Goal: Task Accomplishment & Management: Complete application form

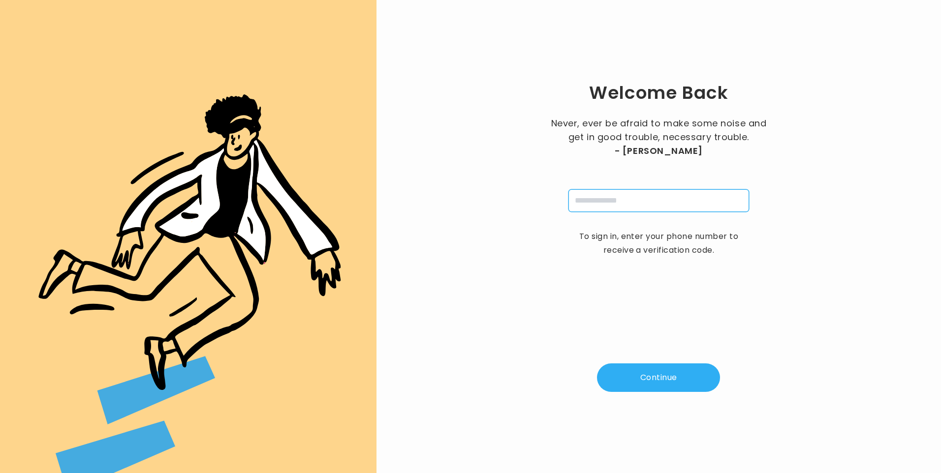
click at [609, 199] on input "tel" at bounding box center [658, 200] width 181 height 23
type input "**********"
click at [643, 376] on button "Continue" at bounding box center [658, 378] width 123 height 29
type input "*"
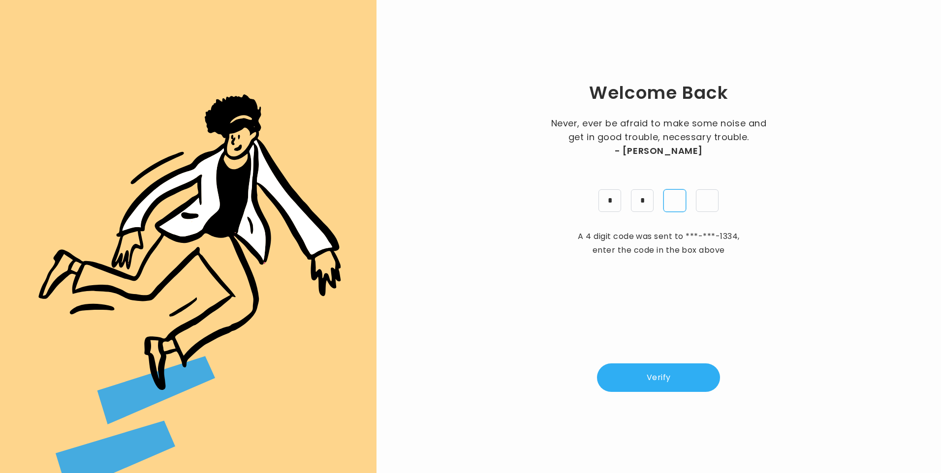
type input "*"
click at [649, 384] on button "Verify" at bounding box center [658, 378] width 123 height 29
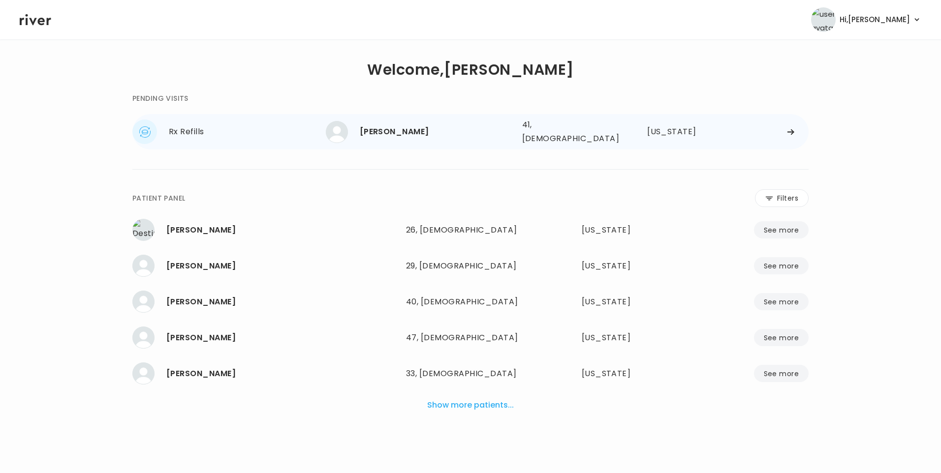
click at [408, 130] on div "[PERSON_NAME]" at bounding box center [437, 132] width 154 height 14
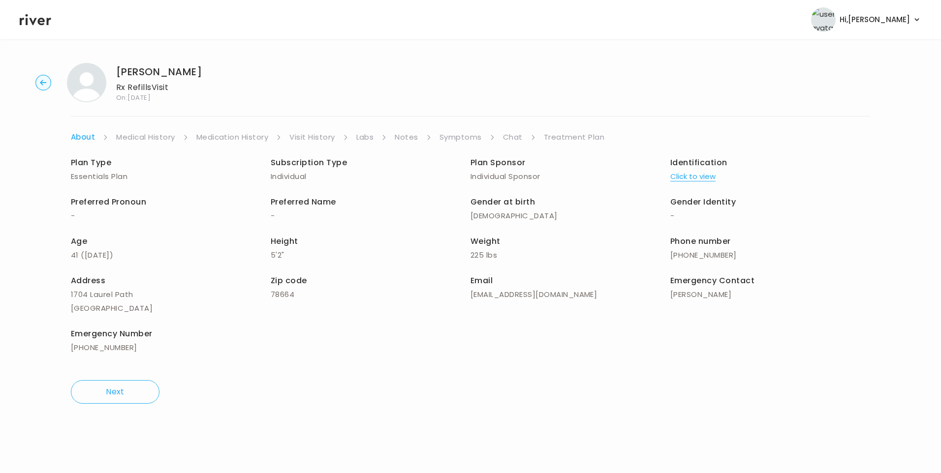
click at [518, 136] on link "Chat" at bounding box center [513, 137] width 20 height 14
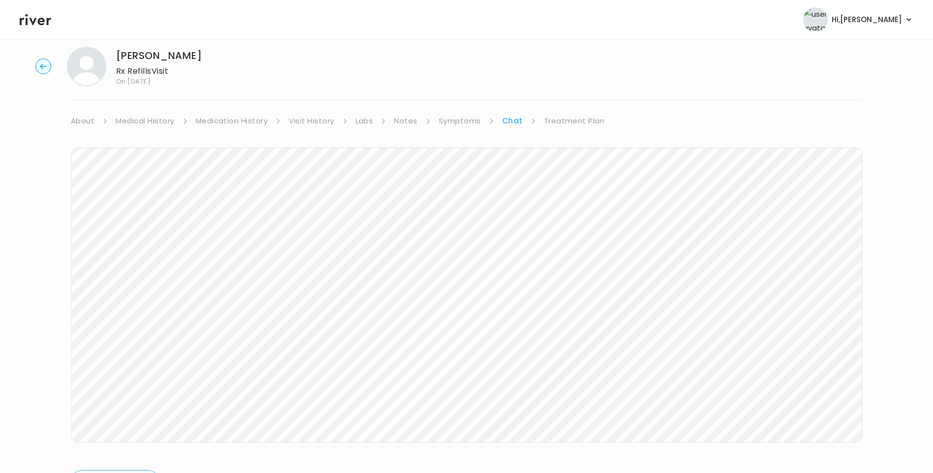
scroll to position [17, 0]
click at [37, 22] on icon at bounding box center [35, 19] width 31 height 15
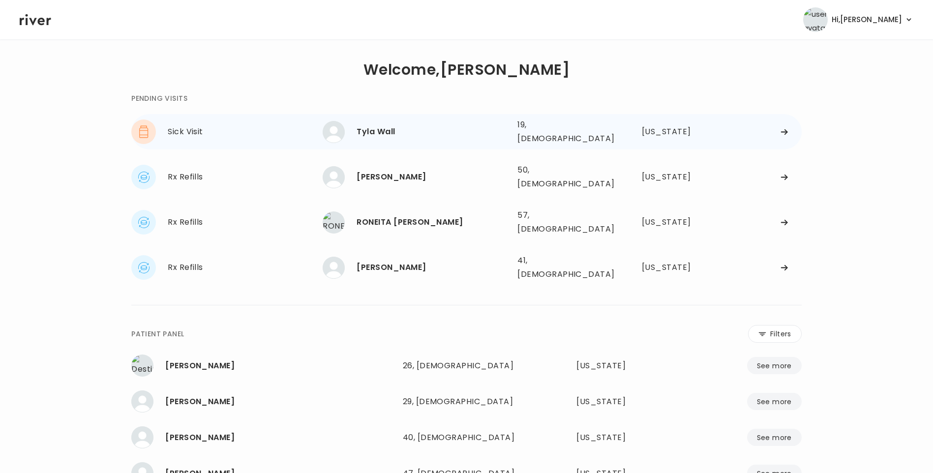
click at [414, 125] on div "Tyla Wall" at bounding box center [433, 132] width 153 height 14
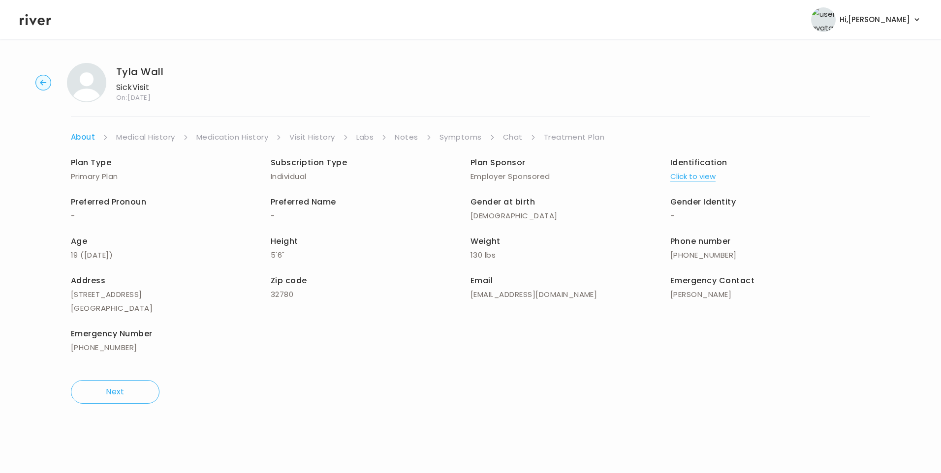
click at [303, 135] on link "Visit History" at bounding box center [311, 137] width 45 height 14
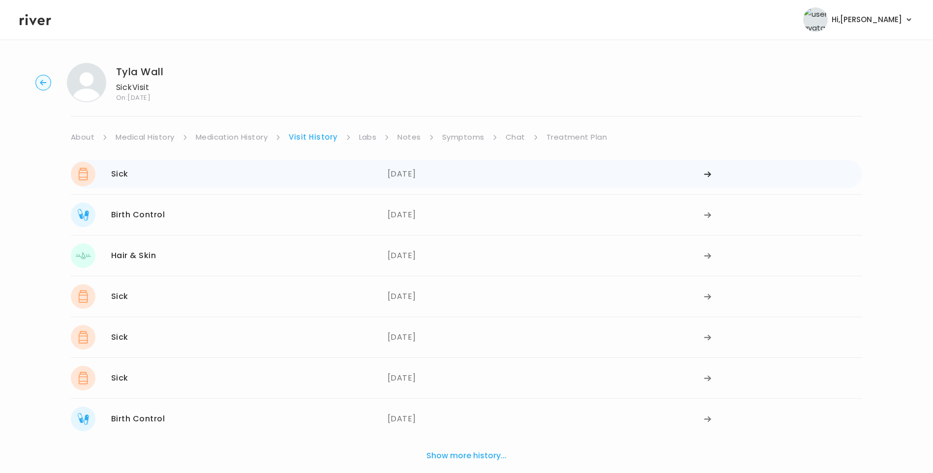
click at [411, 178] on div "09/07/2025" at bounding box center [546, 174] width 317 height 25
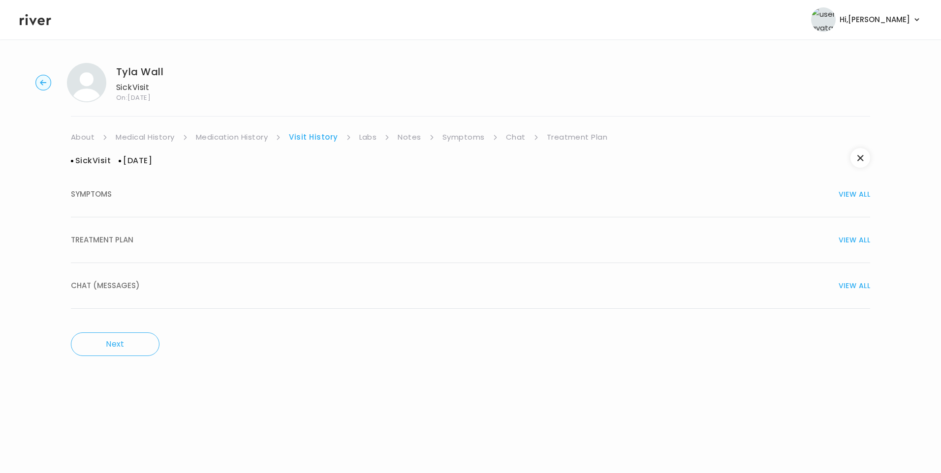
click at [185, 238] on div "TREATMENT PLAN VIEW ALL" at bounding box center [470, 240] width 799 height 14
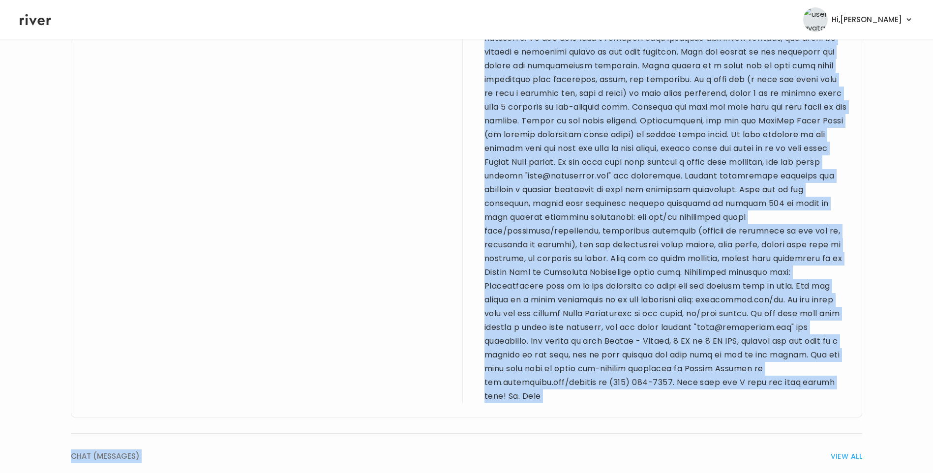
scroll to position [1379, 0]
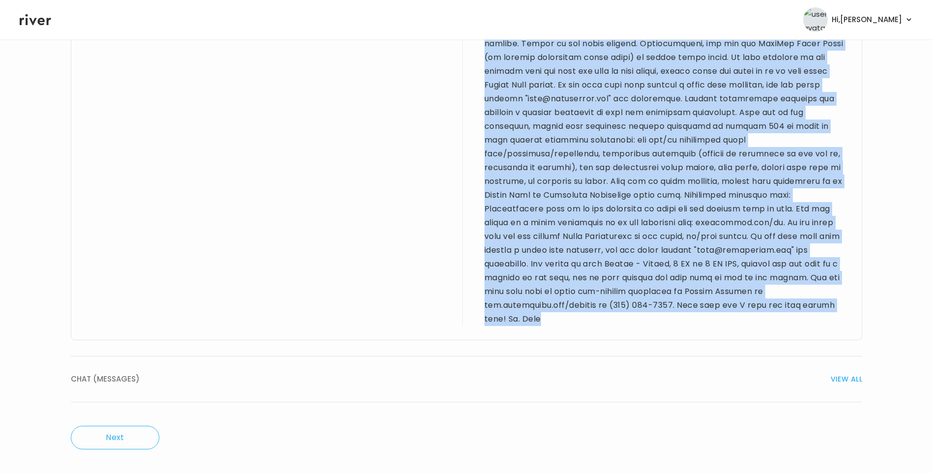
drag, startPoint x: 85, startPoint y: 140, endPoint x: 766, endPoint y: 322, distance: 704.7
drag, startPoint x: 766, startPoint y: 322, endPoint x: 692, endPoint y: 199, distance: 142.8
copy div "19 yo F for sick visit. PMH sig for depression, asthma, allergic rhinitis, migr…"
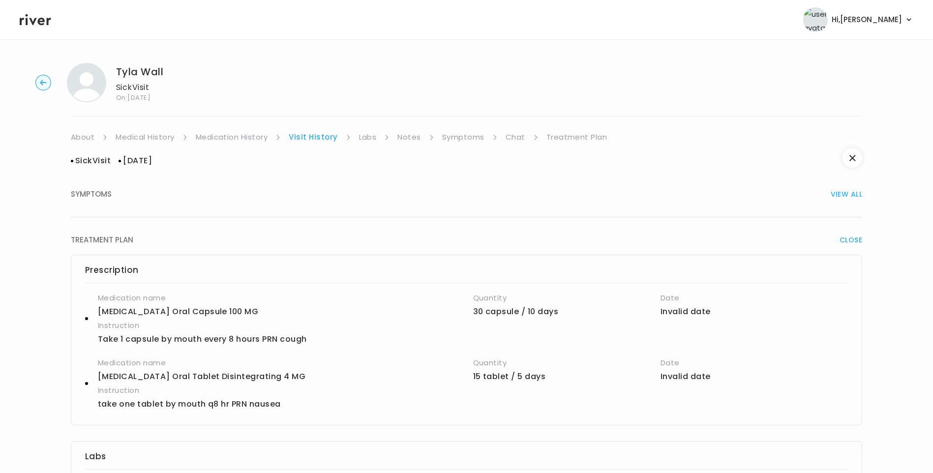
scroll to position [414, 0]
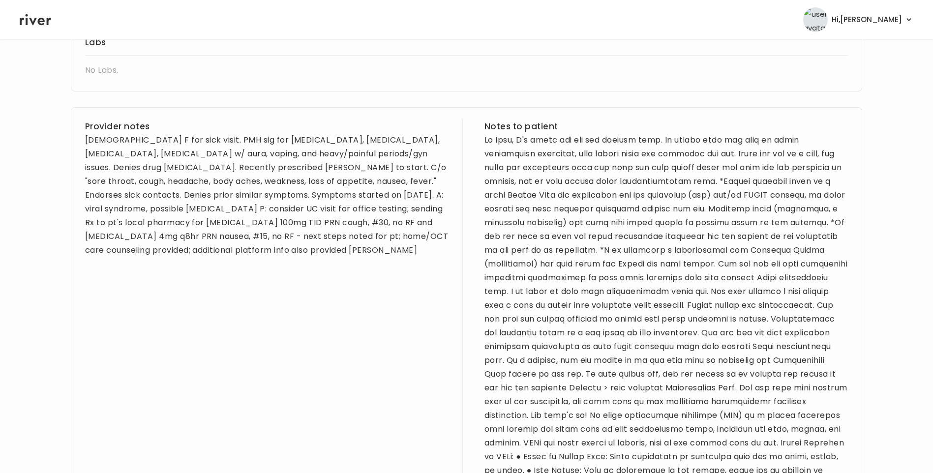
scroll to position [0, 0]
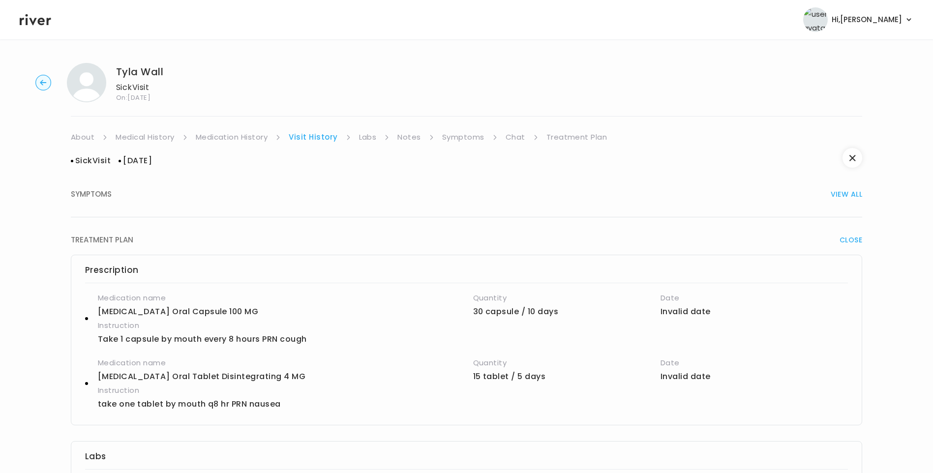
click at [153, 140] on link "Medical History" at bounding box center [145, 137] width 59 height 14
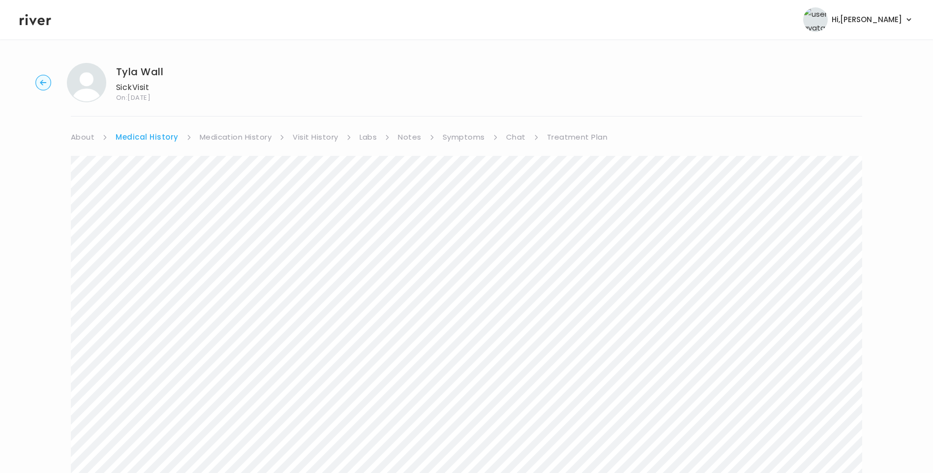
click at [443, 137] on link "Symptoms" at bounding box center [464, 137] width 42 height 14
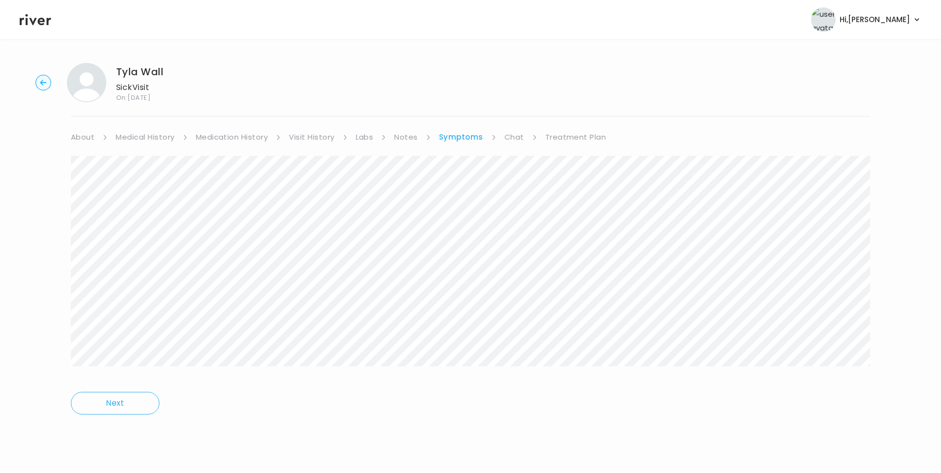
click at [577, 370] on div at bounding box center [470, 268] width 799 height 224
click at [561, 136] on link "Treatment Plan" at bounding box center [575, 137] width 61 height 14
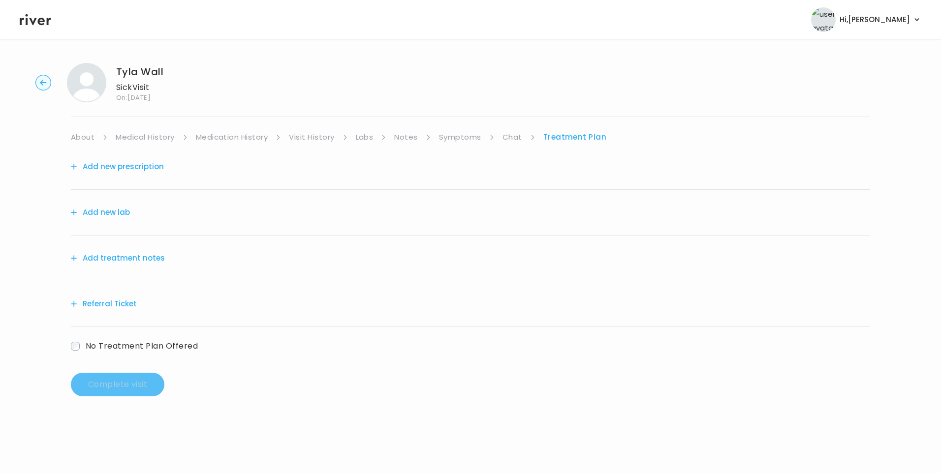
click at [156, 263] on button "Add treatment notes" at bounding box center [118, 258] width 94 height 14
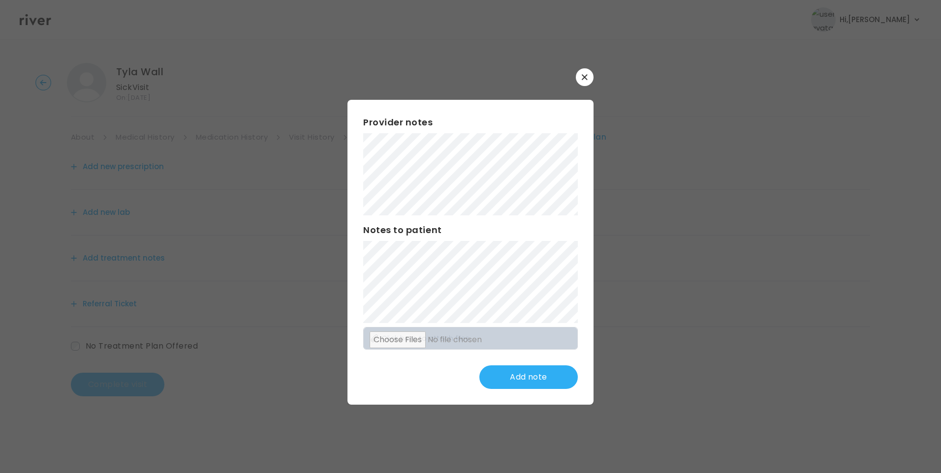
click at [343, 139] on div "​ Provider notes Notes to patient Click here to attach files Add note" at bounding box center [470, 236] width 941 height 473
click at [532, 306] on div "Provider notes Notes to patient Click here to attach files Add note" at bounding box center [470, 252] width 246 height 305
click at [524, 381] on button "Update note" at bounding box center [528, 378] width 98 height 24
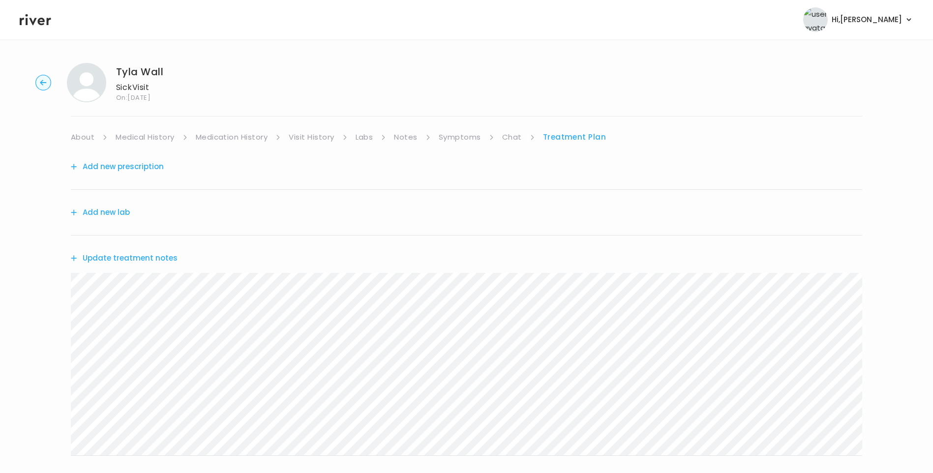
click at [150, 261] on button "Update treatment notes" at bounding box center [124, 258] width 107 height 14
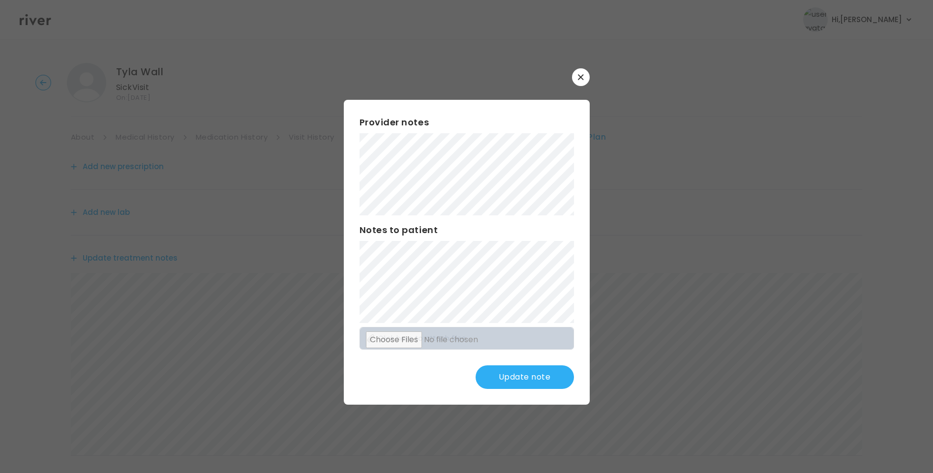
click at [507, 379] on button "Update note" at bounding box center [525, 378] width 98 height 24
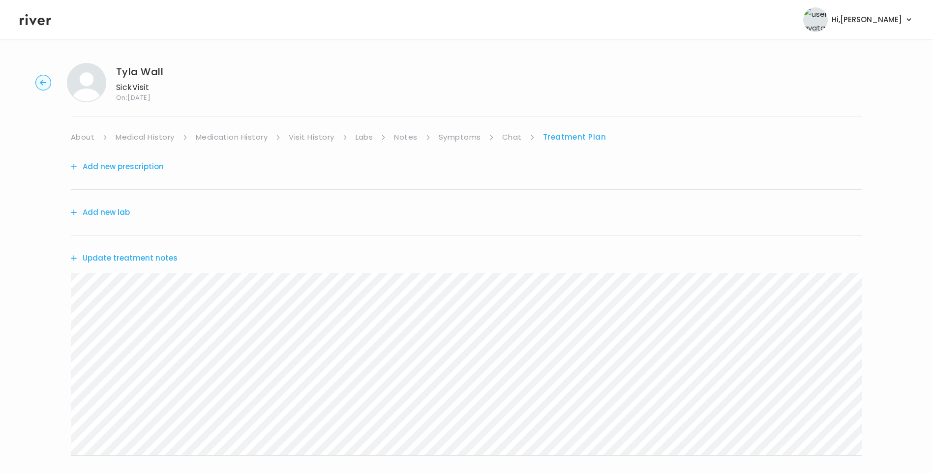
click at [159, 260] on button "Update treatment notes" at bounding box center [124, 258] width 107 height 14
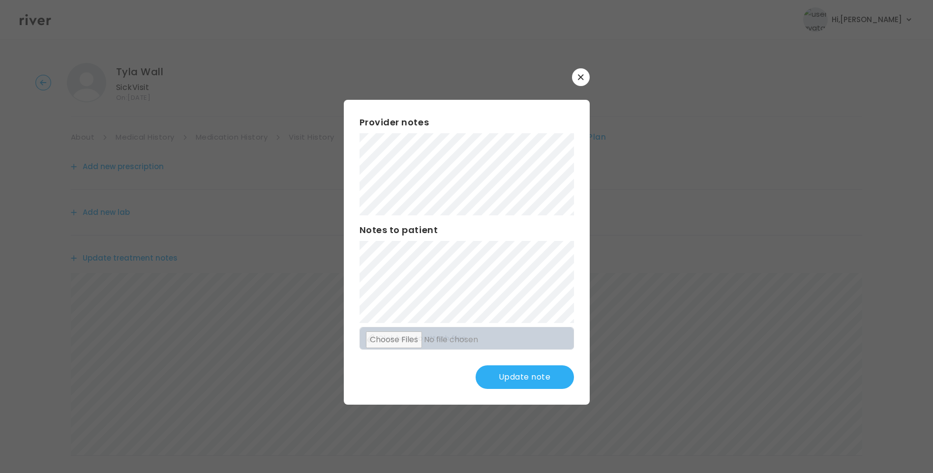
click at [521, 377] on button "Update note" at bounding box center [525, 378] width 98 height 24
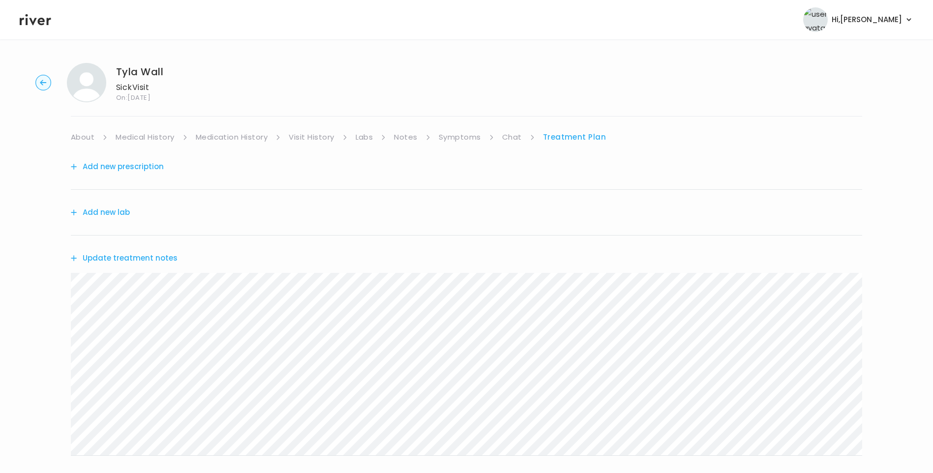
click at [511, 135] on link "Chat" at bounding box center [512, 137] width 20 height 14
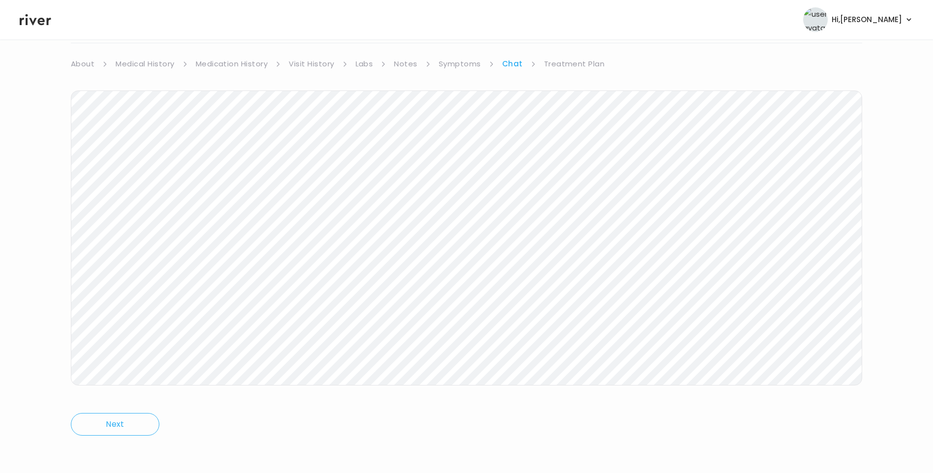
click at [55, 249] on div "Tyla Wall Sick Visit On: 30 Sep 2025 About Medical History Medication History V…" at bounding box center [466, 220] width 933 height 476
click at [245, 64] on link "Medication History" at bounding box center [232, 64] width 72 height 14
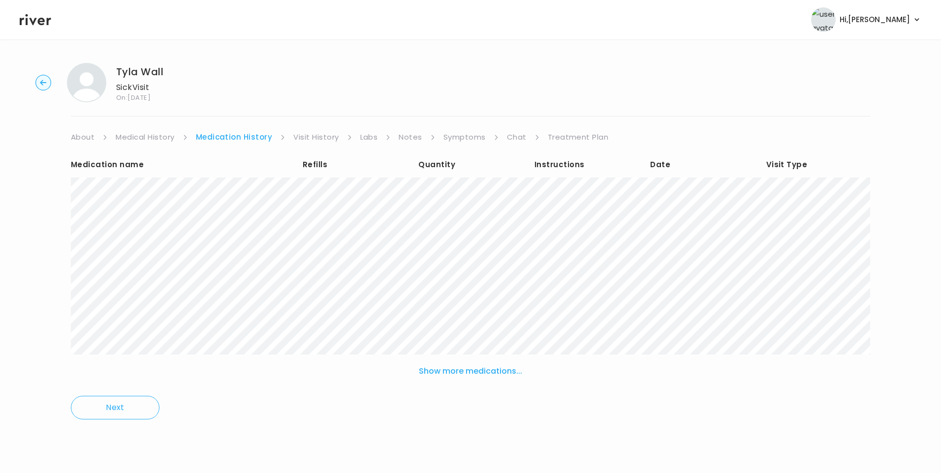
click at [580, 134] on link "Treatment Plan" at bounding box center [578, 137] width 61 height 14
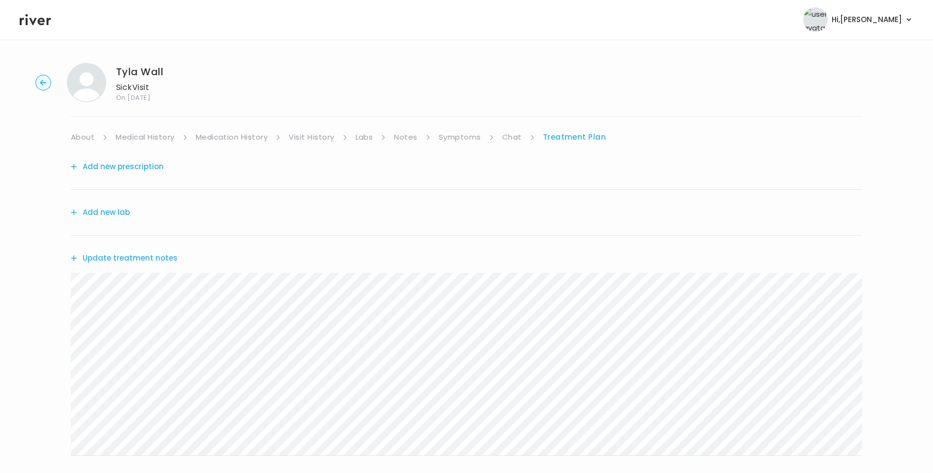
click at [511, 138] on link "Chat" at bounding box center [512, 137] width 20 height 14
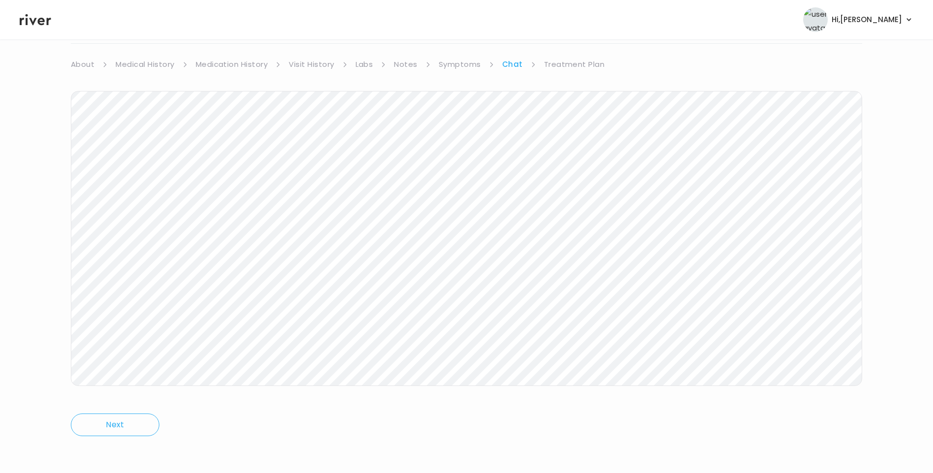
scroll to position [73, 0]
click at [54, 228] on div "Tyla Wall Sick Visit On: 30 Sep 2025 About Medical History Medication History V…" at bounding box center [466, 220] width 933 height 476
click at [560, 62] on link "Treatment Plan" at bounding box center [574, 64] width 61 height 14
click at [513, 59] on link "Chat" at bounding box center [512, 64] width 20 height 14
click at [44, 29] on header "Hi, Lisa Profile Logout" at bounding box center [466, 19] width 933 height 39
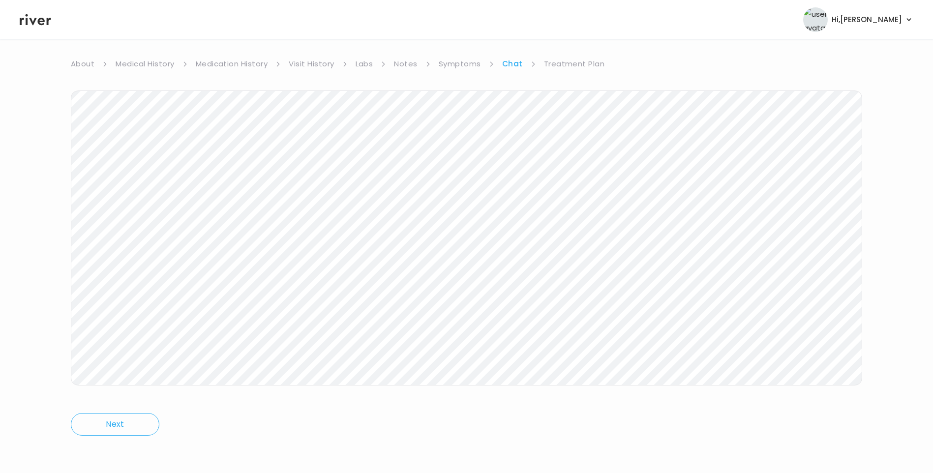
click at [44, 25] on icon at bounding box center [35, 19] width 31 height 15
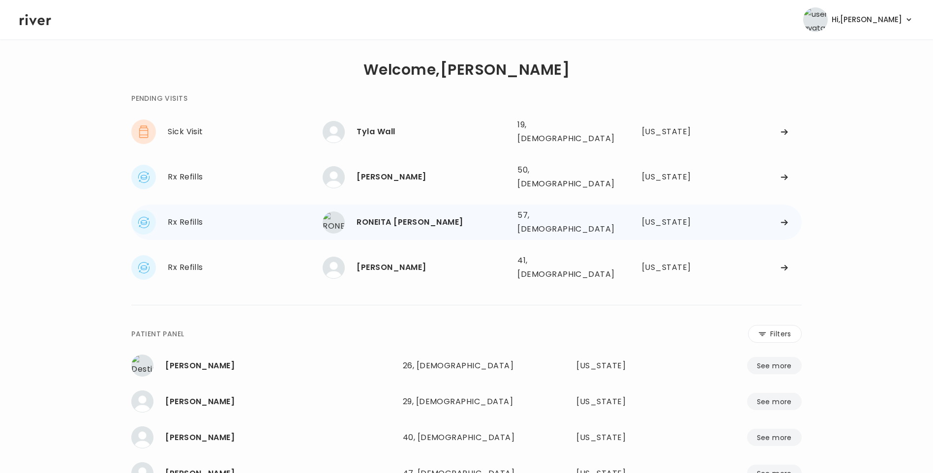
click at [438, 216] on div "RONEITA S. MIRANDA" at bounding box center [433, 223] width 153 height 14
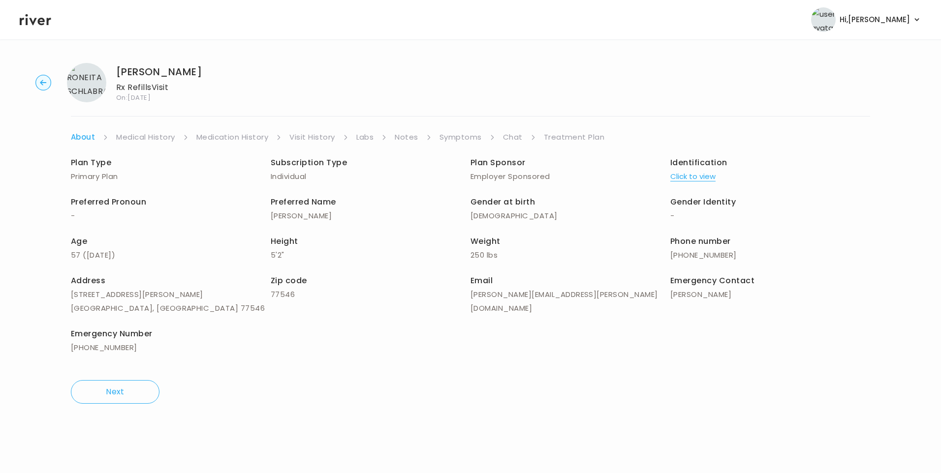
click at [452, 132] on link "Symptoms" at bounding box center [460, 137] width 42 height 14
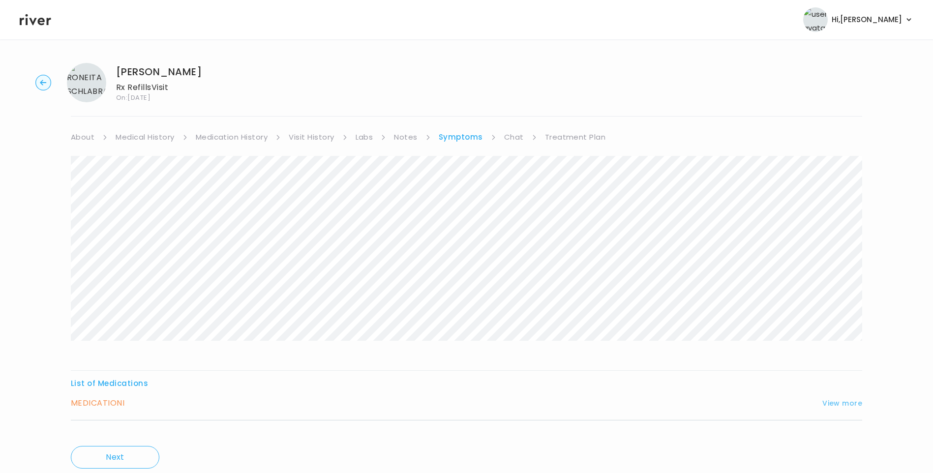
click at [837, 404] on button "View more" at bounding box center [843, 404] width 40 height 12
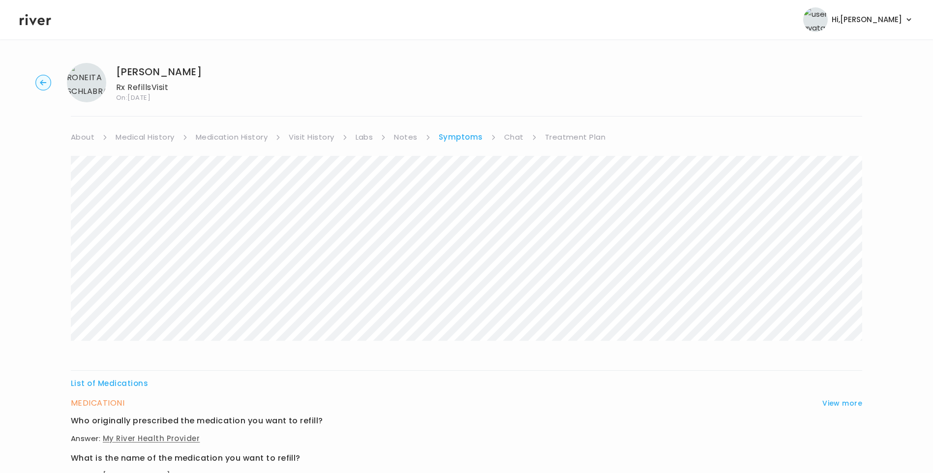
scroll to position [298, 0]
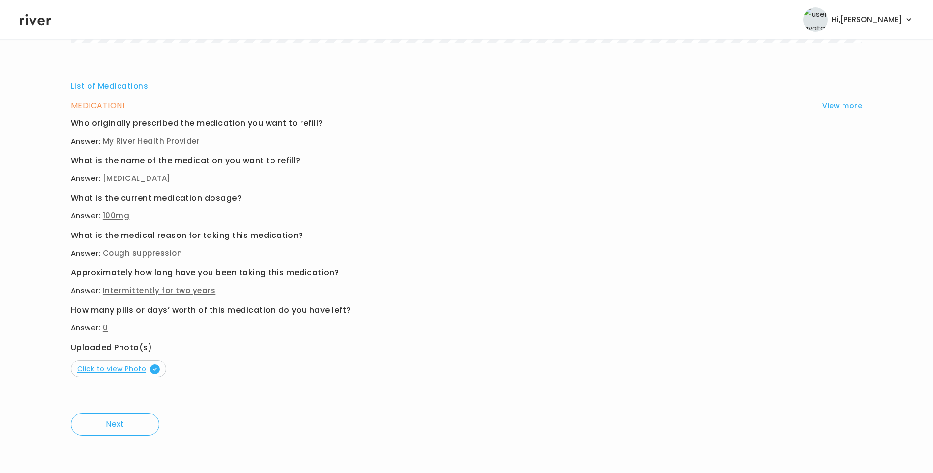
click at [135, 365] on span "Click to view Photo" at bounding box center [118, 369] width 83 height 10
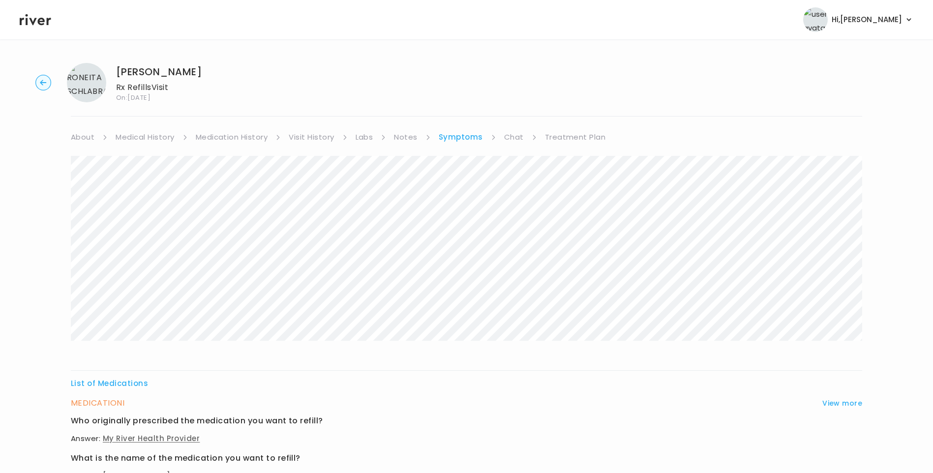
click at [323, 139] on link "Visit History" at bounding box center [311, 137] width 45 height 14
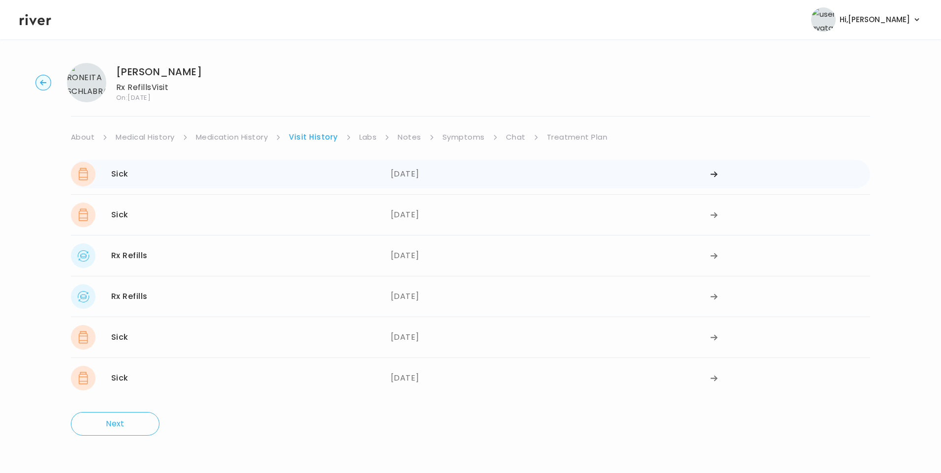
click at [408, 182] on div "09/03/2025" at bounding box center [551, 174] width 320 height 25
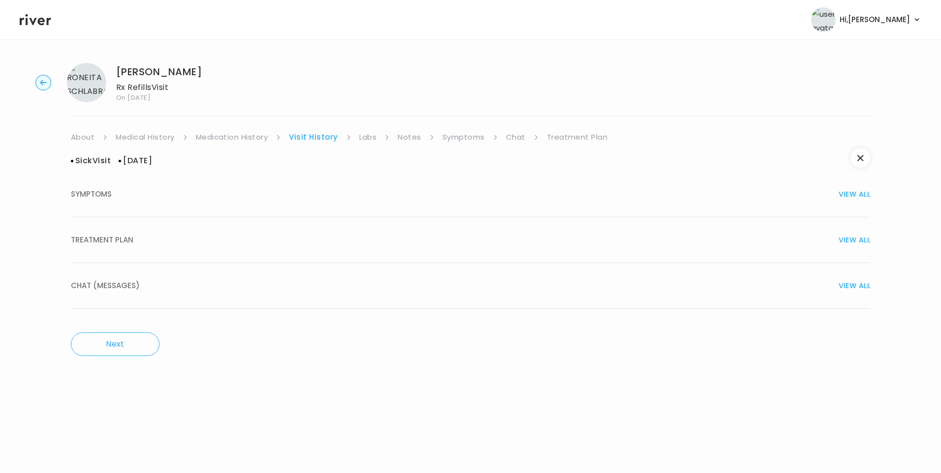
click at [230, 242] on div "TREATMENT PLAN VIEW ALL" at bounding box center [470, 240] width 799 height 14
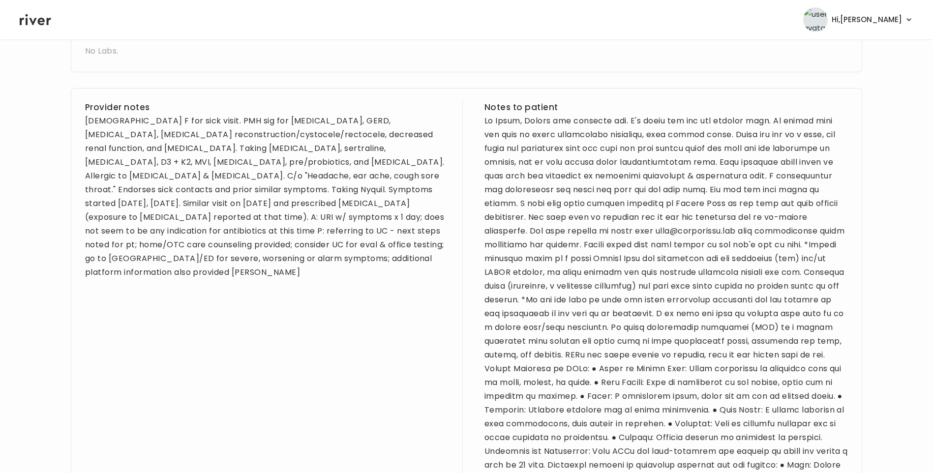
scroll to position [318, 0]
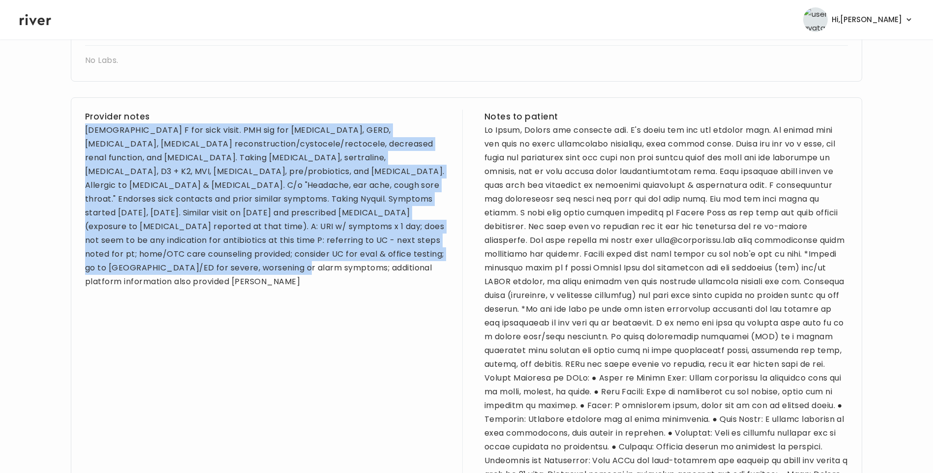
drag, startPoint x: 87, startPoint y: 129, endPoint x: 151, endPoint y: 279, distance: 162.9
drag, startPoint x: 151, startPoint y: 279, endPoint x: 206, endPoint y: 196, distance: 99.5
copy div "57 yo F for sick visit. PMH sig for gout, GERD, depression, anxiety, pelvic flo…"
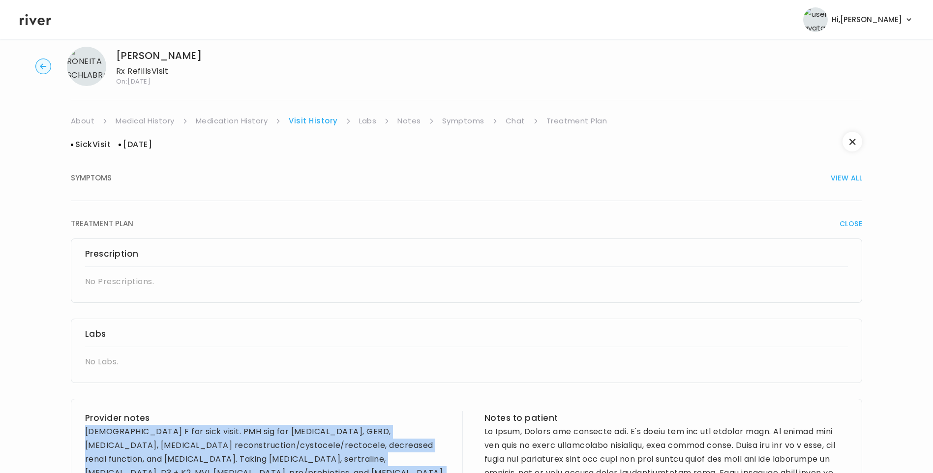
scroll to position [0, 0]
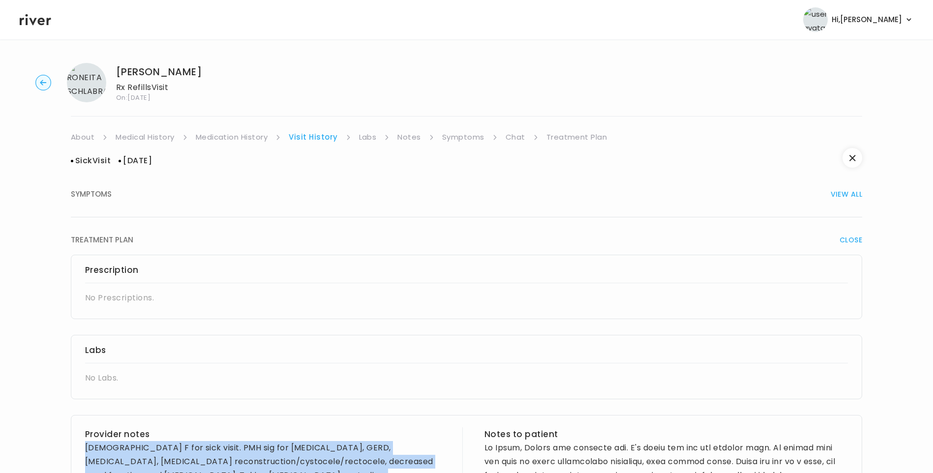
click at [260, 138] on link "Medication History" at bounding box center [232, 137] width 72 height 14
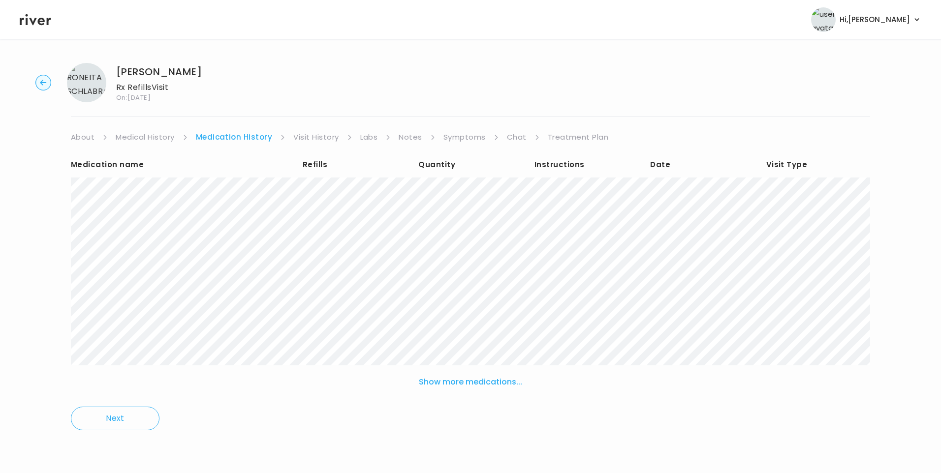
click at [464, 383] on button "Show more medications..." at bounding box center [470, 382] width 111 height 22
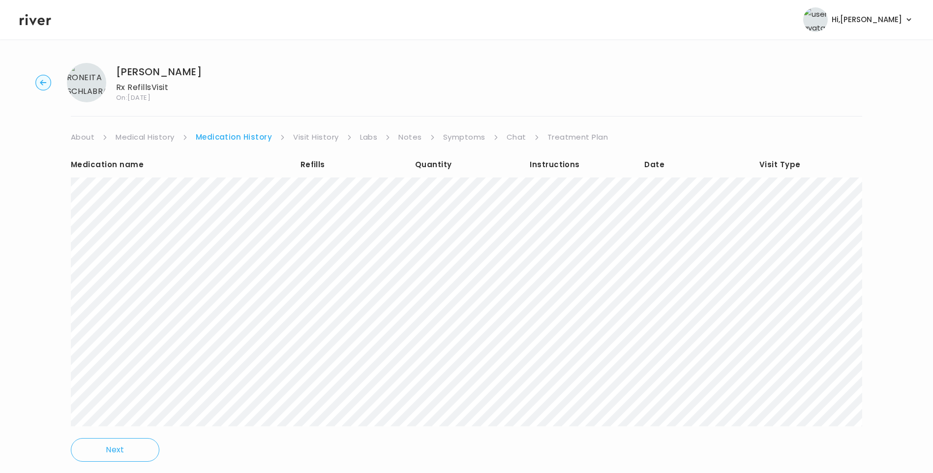
click at [412, 139] on link "Notes" at bounding box center [410, 137] width 23 height 14
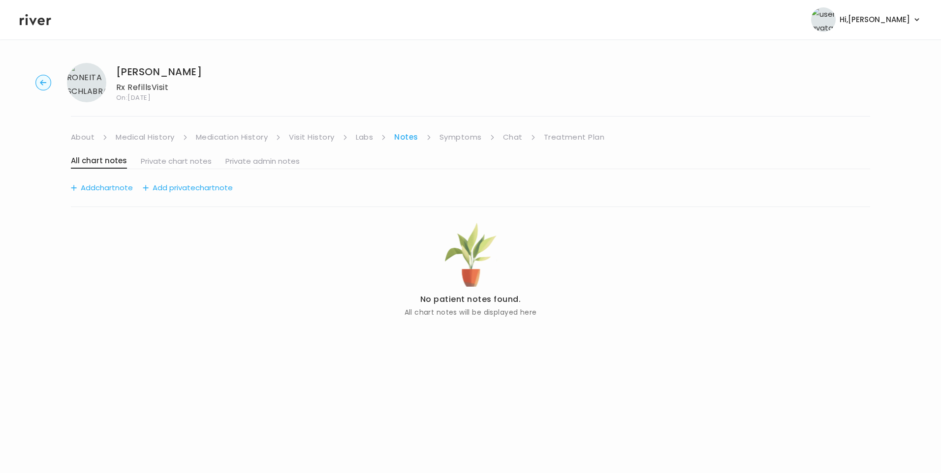
click at [454, 138] on link "Symptoms" at bounding box center [460, 137] width 42 height 14
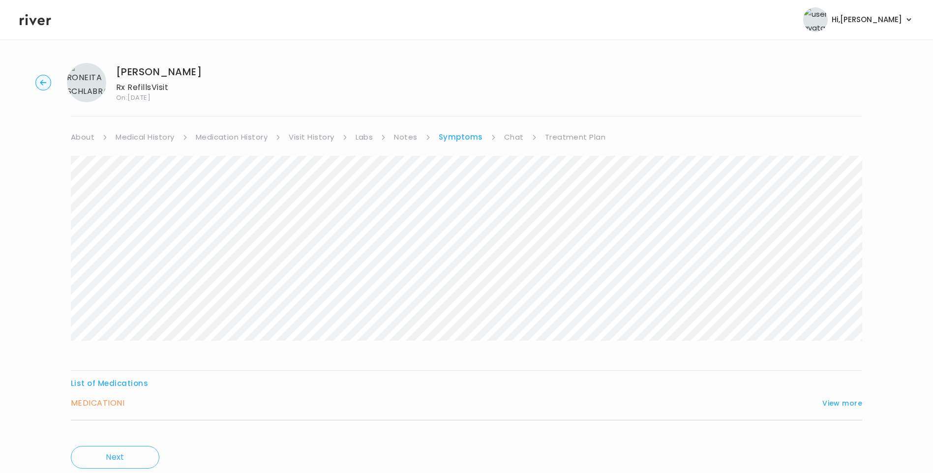
click at [159, 132] on link "Medical History" at bounding box center [145, 137] width 59 height 14
click at [251, 138] on link "Medication History" at bounding box center [236, 137] width 72 height 14
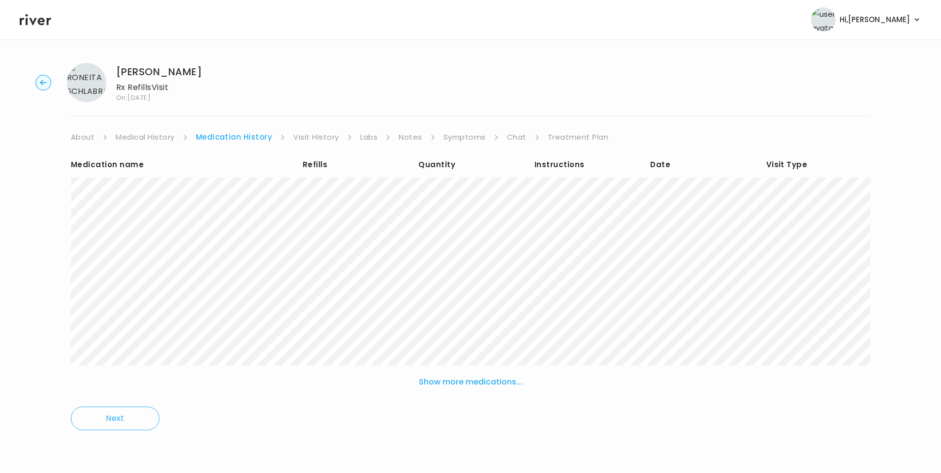
click at [323, 136] on link "Visit History" at bounding box center [315, 137] width 45 height 14
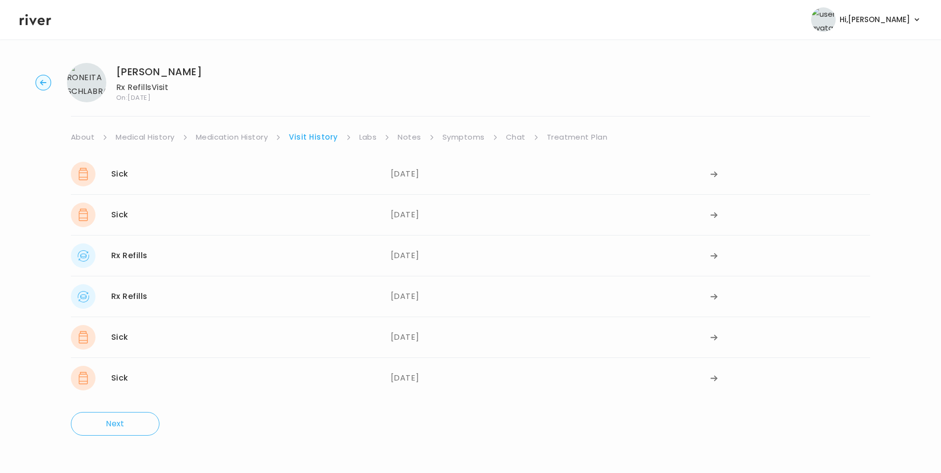
click at [511, 138] on link "Chat" at bounding box center [516, 137] width 20 height 14
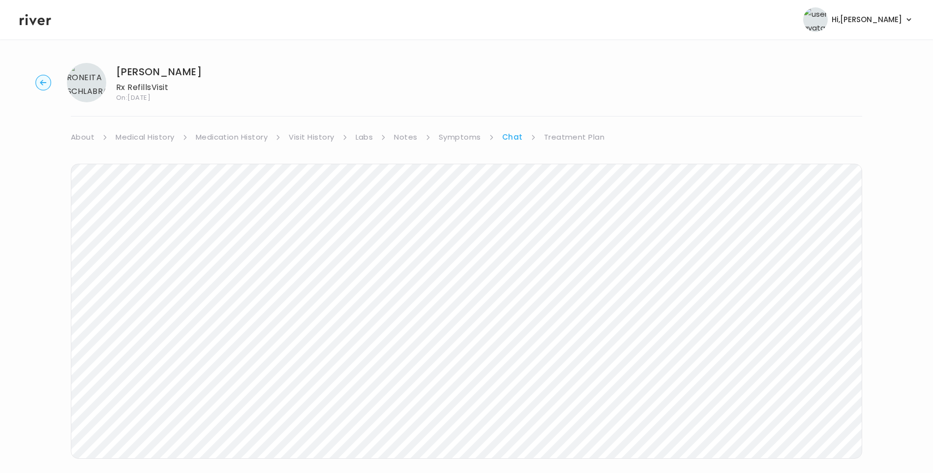
click at [456, 137] on link "Symptoms" at bounding box center [460, 137] width 42 height 14
click at [833, 402] on button "View more" at bounding box center [843, 404] width 40 height 12
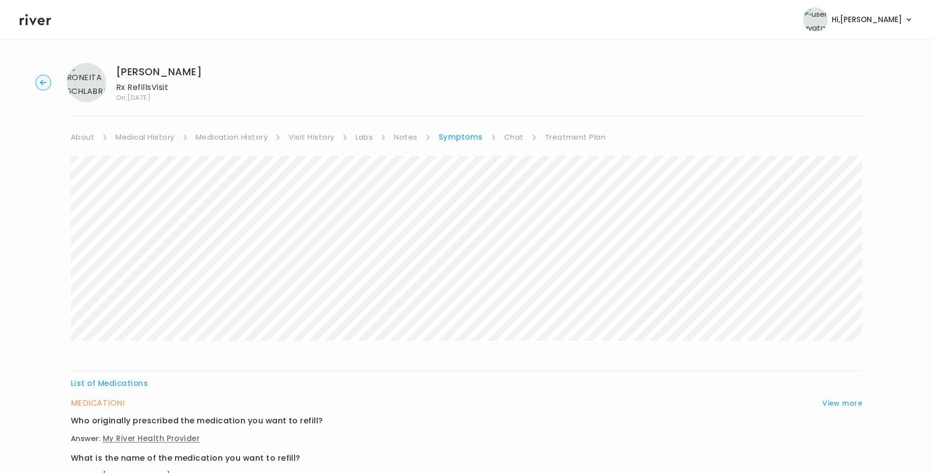
click at [216, 137] on link "Medication History" at bounding box center [232, 137] width 72 height 14
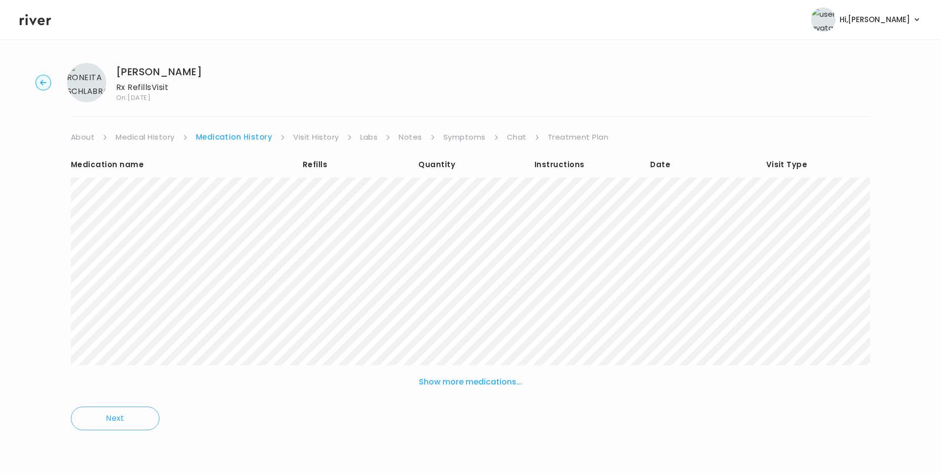
click at [459, 140] on link "Symptoms" at bounding box center [464, 137] width 42 height 14
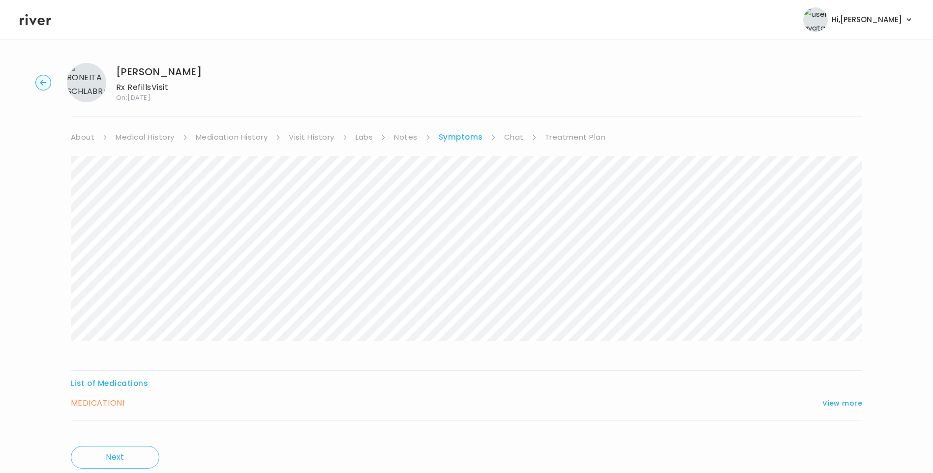
click at [142, 140] on link "Medical History" at bounding box center [145, 137] width 59 height 14
click at [563, 138] on link "Treatment Plan" at bounding box center [577, 137] width 61 height 14
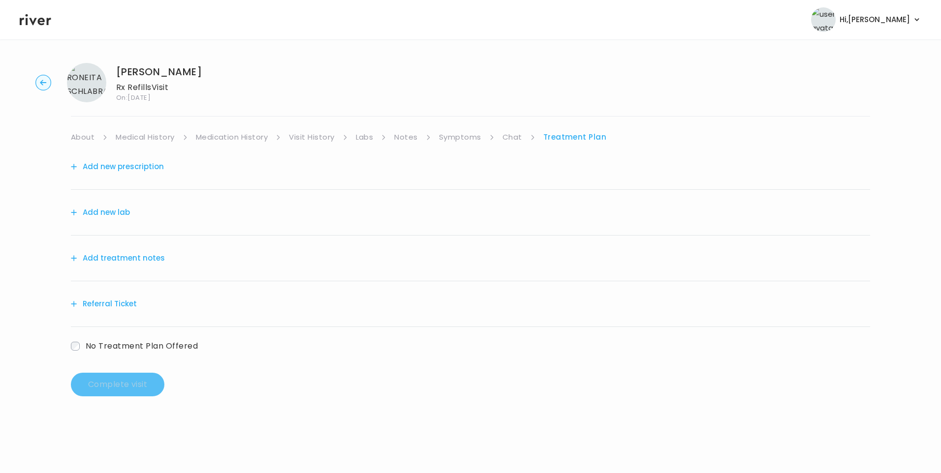
click at [259, 137] on link "Medication History" at bounding box center [232, 137] width 72 height 14
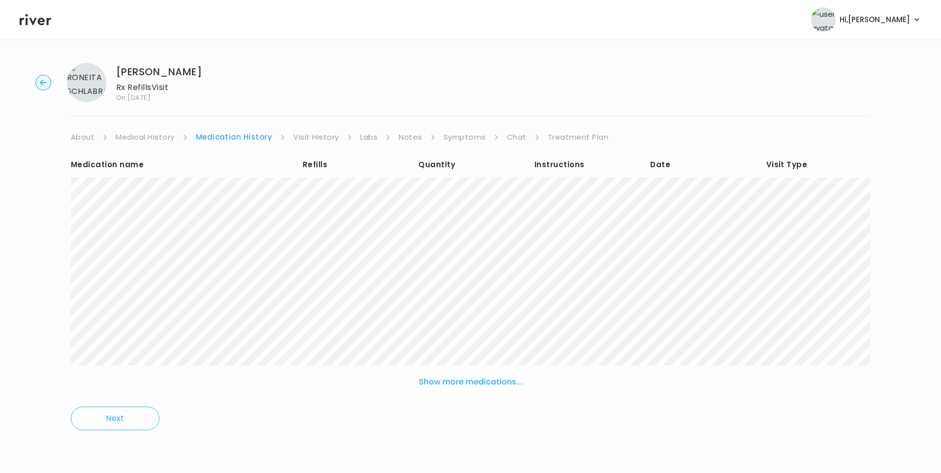
click at [307, 137] on link "Visit History" at bounding box center [315, 137] width 45 height 14
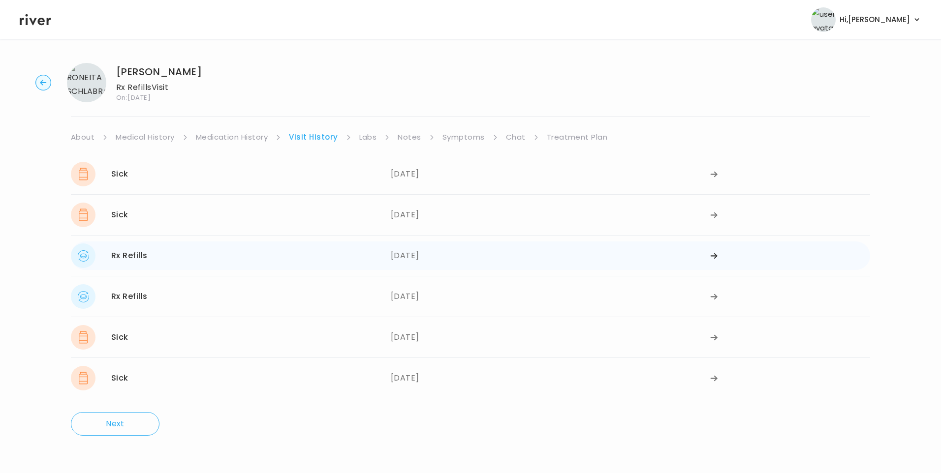
click at [425, 258] on div "06/24/2025" at bounding box center [551, 256] width 320 height 25
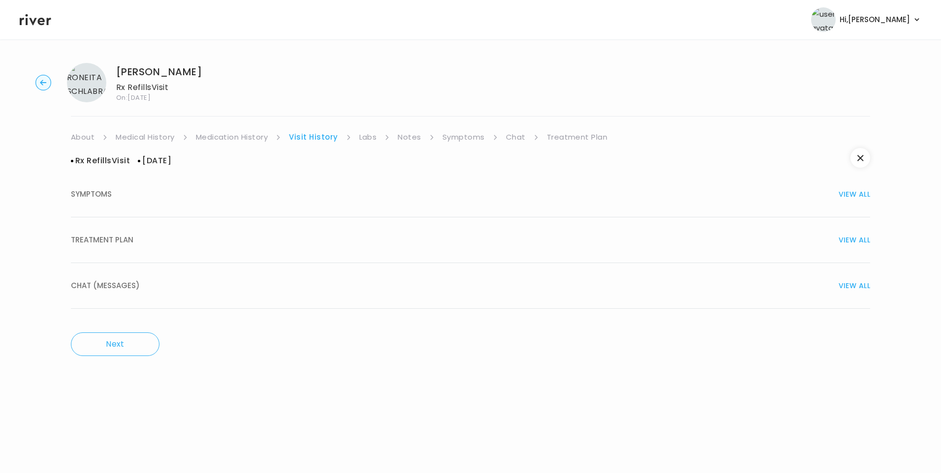
click at [244, 255] on button "TREATMENT PLAN VIEW ALL" at bounding box center [470, 240] width 799 height 46
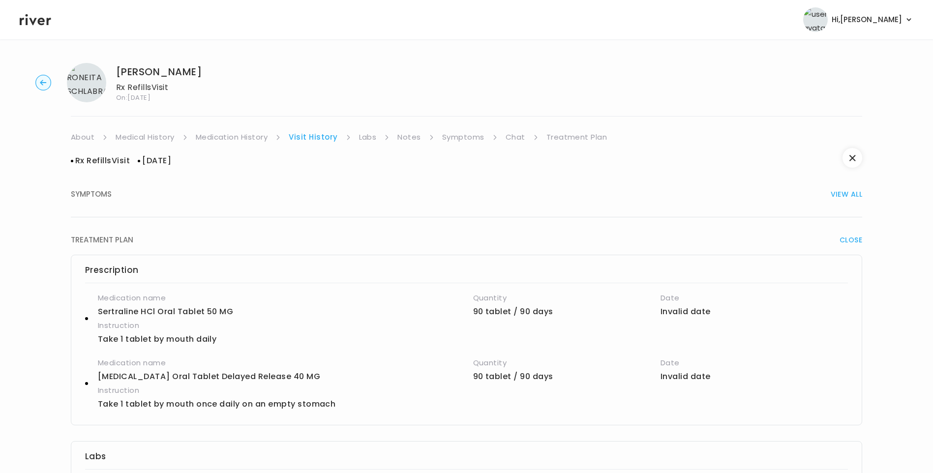
click at [264, 139] on link "Medication History" at bounding box center [232, 137] width 72 height 14
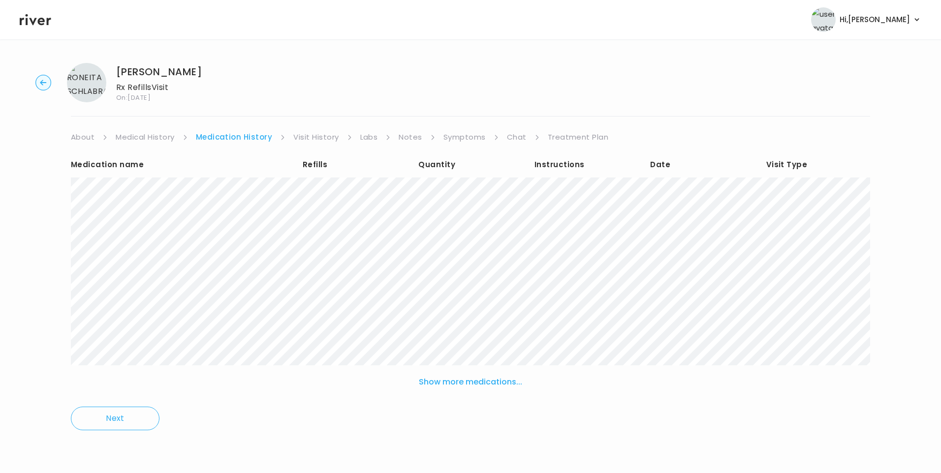
click at [161, 137] on link "Medical History" at bounding box center [145, 137] width 59 height 14
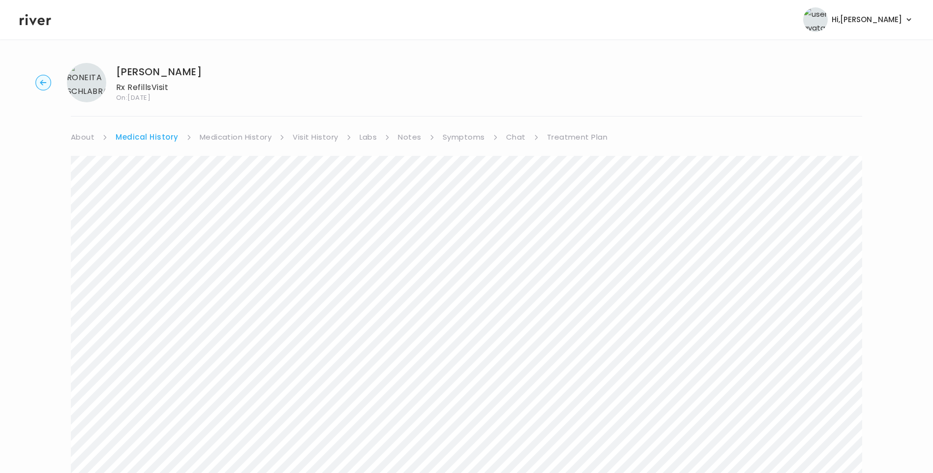
click at [565, 139] on link "Treatment Plan" at bounding box center [577, 137] width 61 height 14
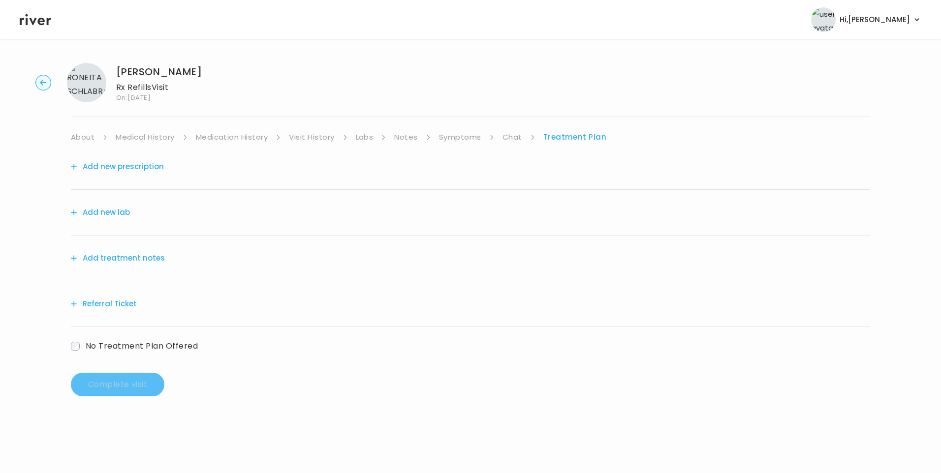
click at [154, 263] on button "Add treatment notes" at bounding box center [118, 258] width 94 height 14
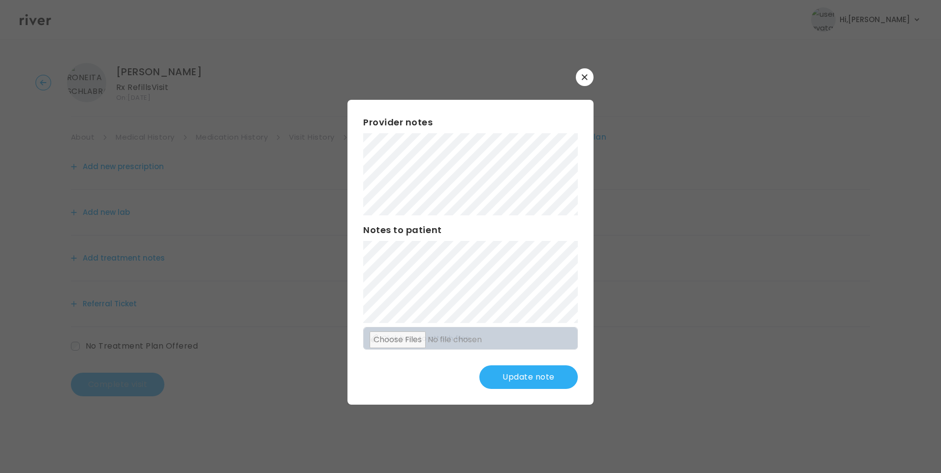
click at [557, 378] on button "Update note" at bounding box center [528, 378] width 98 height 24
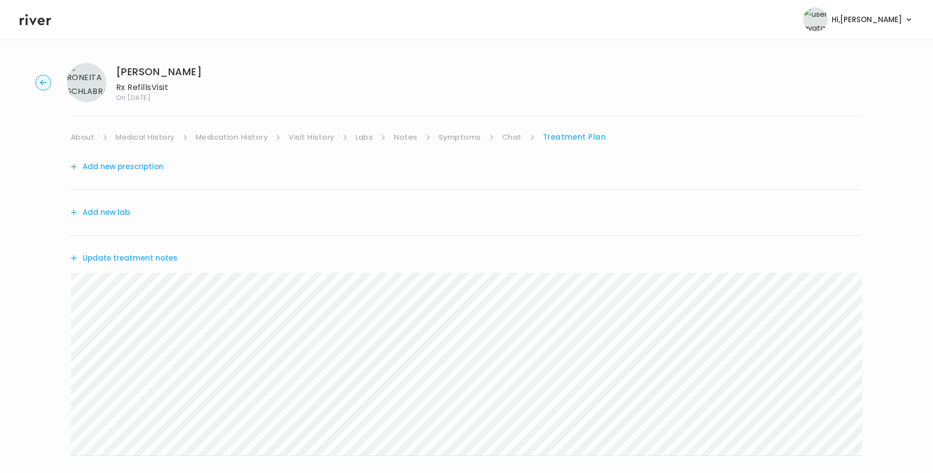
click at [514, 137] on link "Chat" at bounding box center [512, 137] width 20 height 14
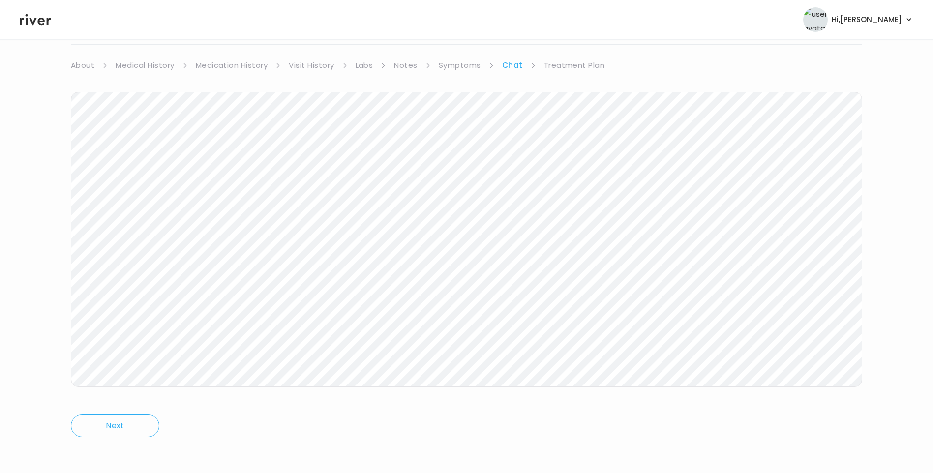
scroll to position [73, 0]
click at [550, 66] on link "Treatment Plan" at bounding box center [574, 64] width 61 height 14
click at [140, 174] on div "Update treatment notes" at bounding box center [467, 184] width 792 height 45
click at [149, 183] on button "Update treatment notes" at bounding box center [124, 185] width 107 height 14
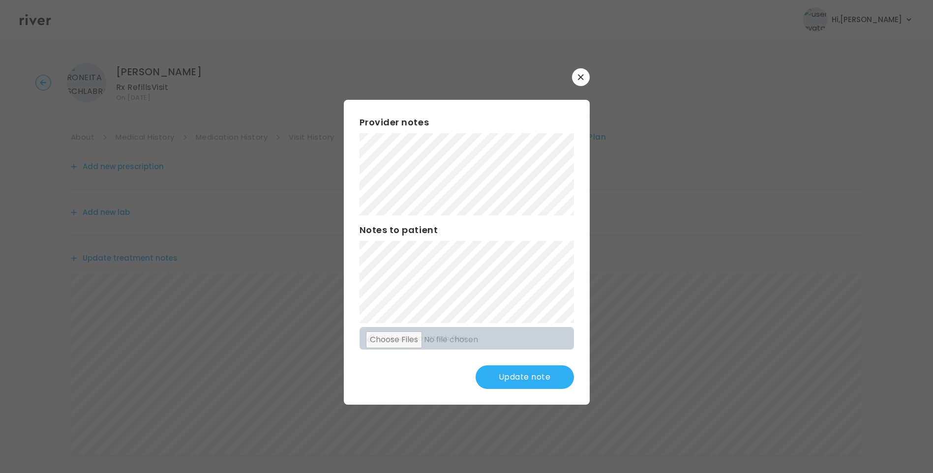
click at [536, 378] on button "Update note" at bounding box center [525, 378] width 98 height 24
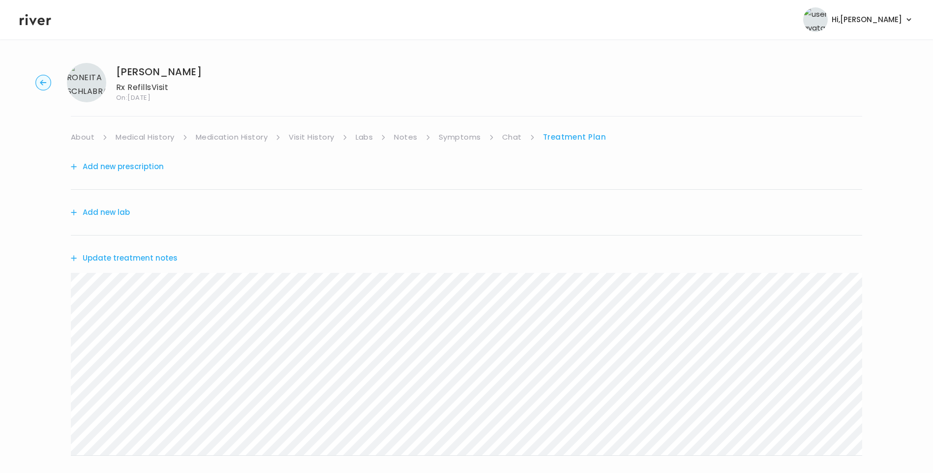
click at [250, 136] on link "Medication History" at bounding box center [232, 137] width 72 height 14
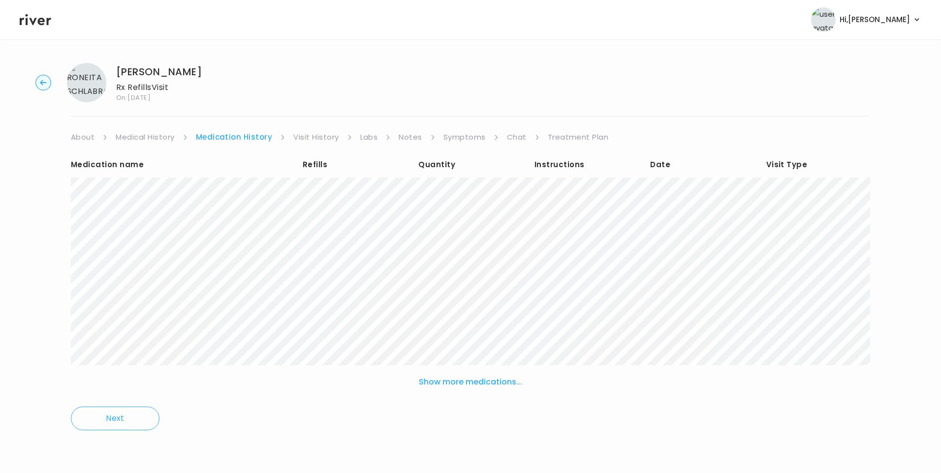
drag, startPoint x: 546, startPoint y: 136, endPoint x: 553, endPoint y: 140, distance: 8.2
click at [548, 136] on link "Treatment Plan" at bounding box center [578, 137] width 61 height 14
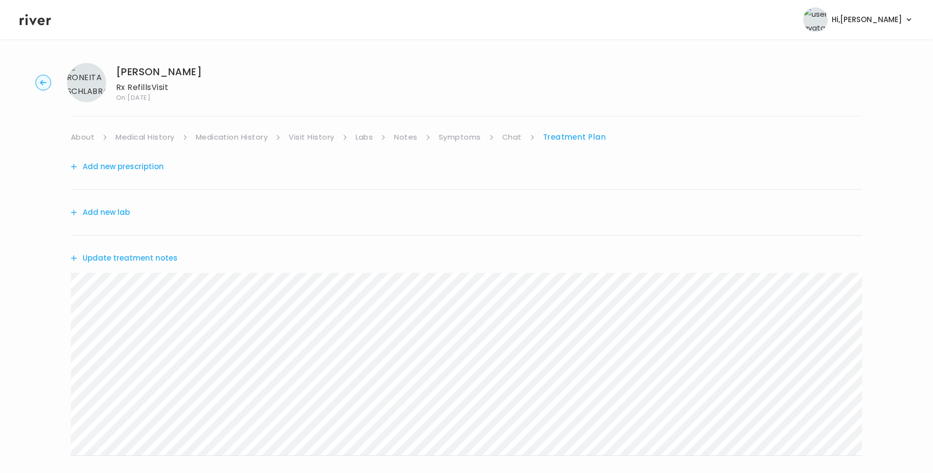
click at [155, 255] on button "Update treatment notes" at bounding box center [124, 258] width 107 height 14
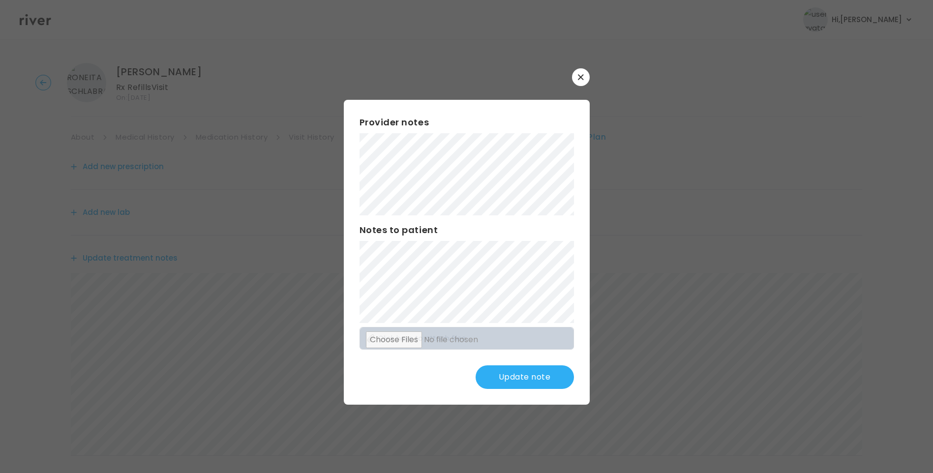
click at [515, 382] on button "Update note" at bounding box center [525, 378] width 98 height 24
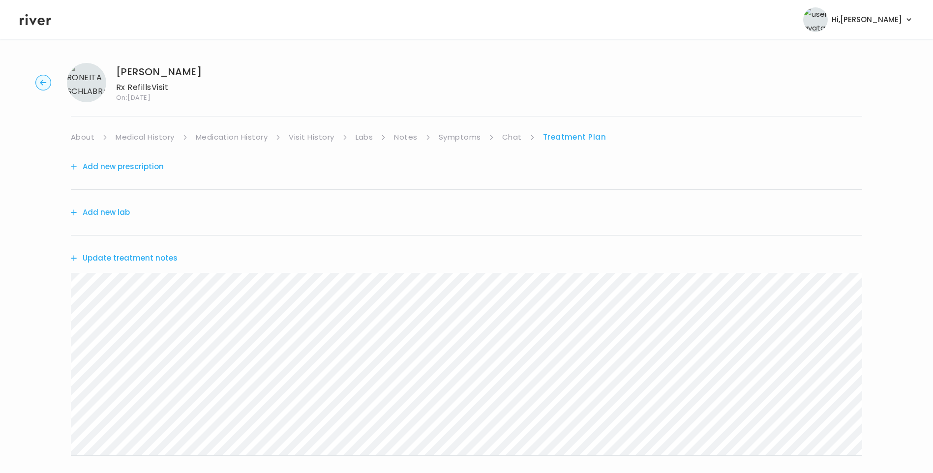
click at [499, 143] on ul "About Medical History Medication History Visit History Labs Notes Symptoms Chat…" at bounding box center [467, 137] width 792 height 14
click at [509, 138] on link "Chat" at bounding box center [512, 137] width 20 height 14
click at [458, 139] on link "Symptoms" at bounding box center [460, 137] width 42 height 14
click at [34, 22] on icon at bounding box center [35, 19] width 31 height 11
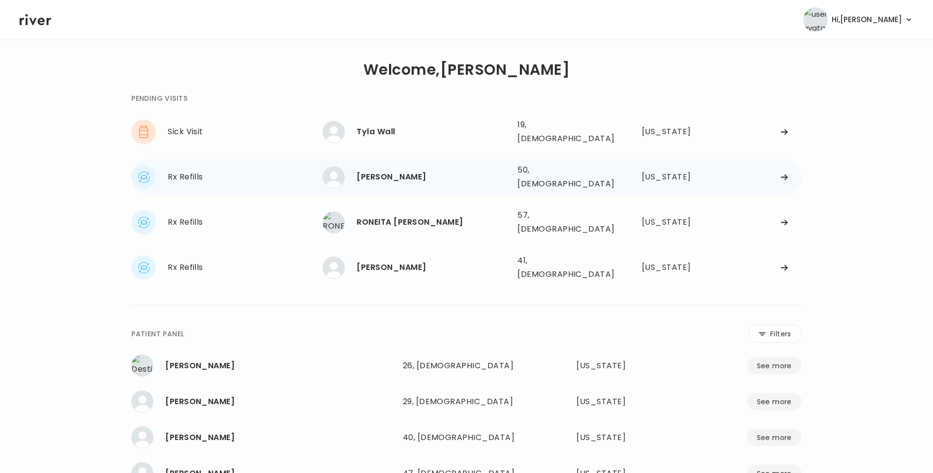
click at [409, 172] on div "JAMES TAYLOR" at bounding box center [433, 177] width 153 height 14
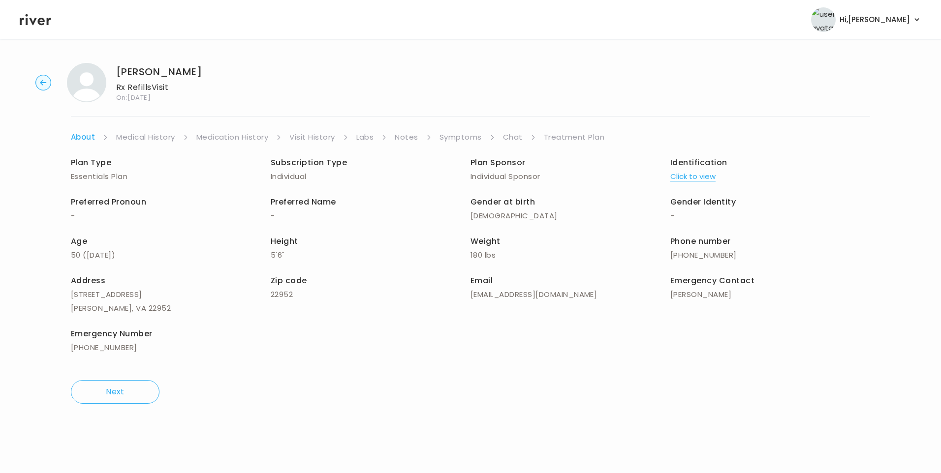
click at [466, 134] on link "Symptoms" at bounding box center [460, 137] width 42 height 14
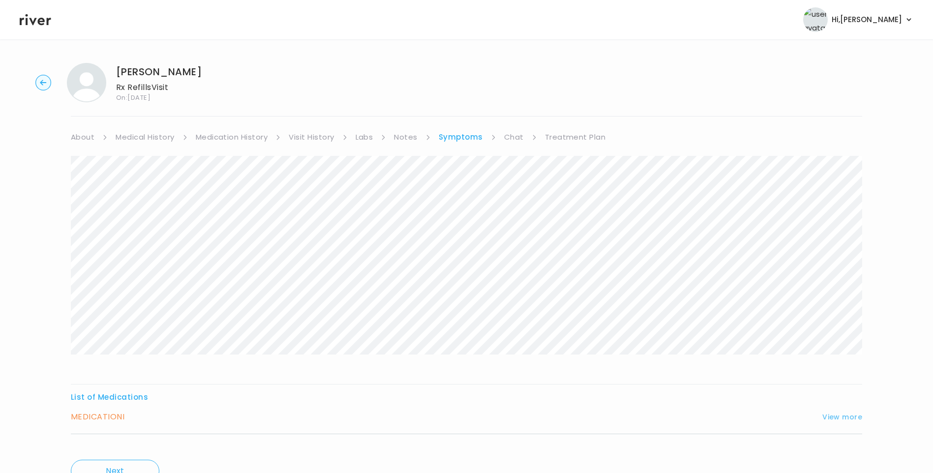
click at [824, 416] on button "View more" at bounding box center [843, 417] width 40 height 12
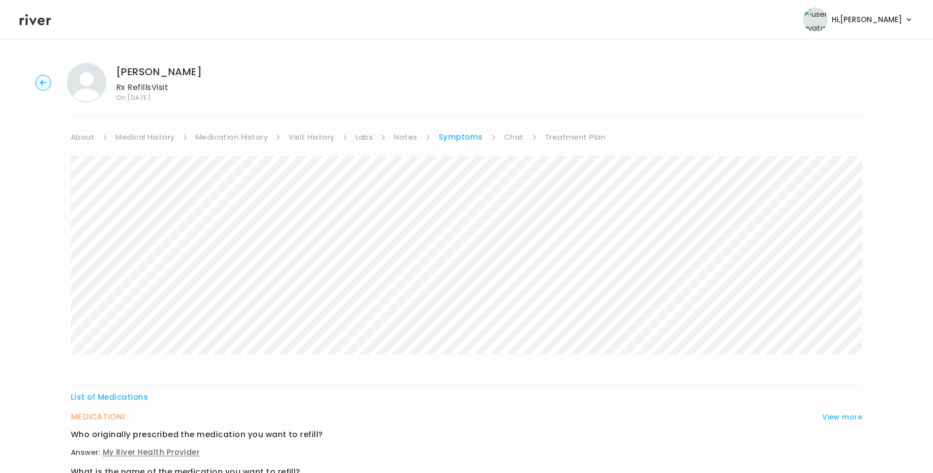
scroll to position [311, 0]
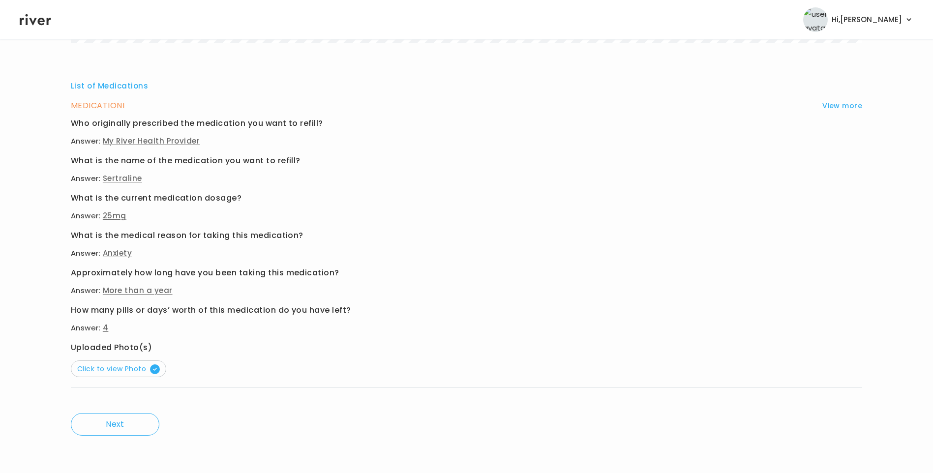
click at [137, 374] on button "Click to view Photo" at bounding box center [118, 369] width 95 height 17
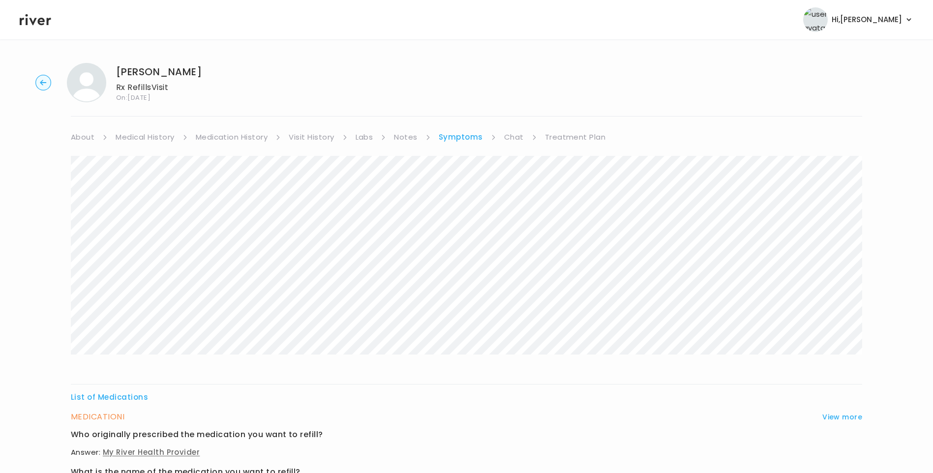
click at [226, 136] on link "Medication History" at bounding box center [232, 137] width 72 height 14
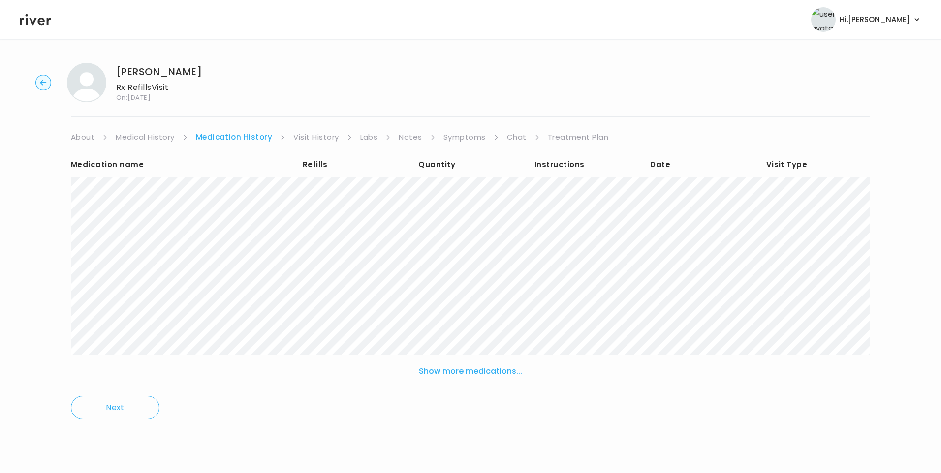
click at [317, 137] on link "Visit History" at bounding box center [315, 137] width 45 height 14
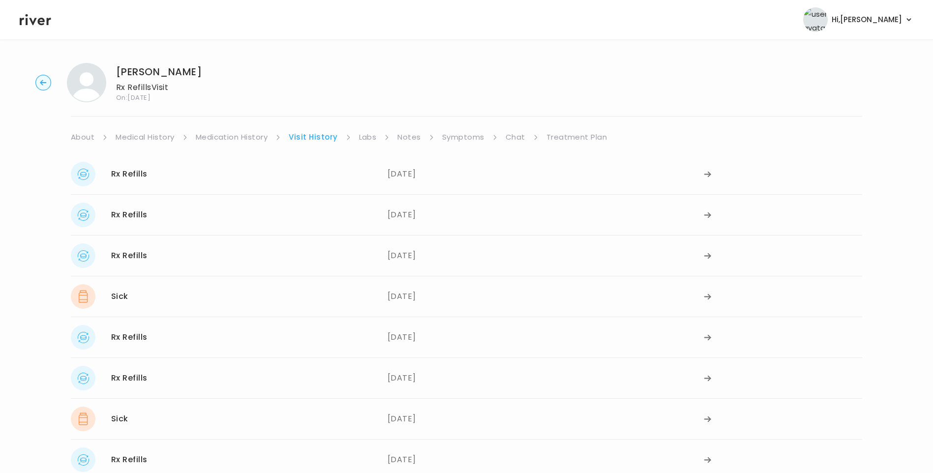
click at [397, 163] on div "07/03/2025" at bounding box center [546, 174] width 317 height 25
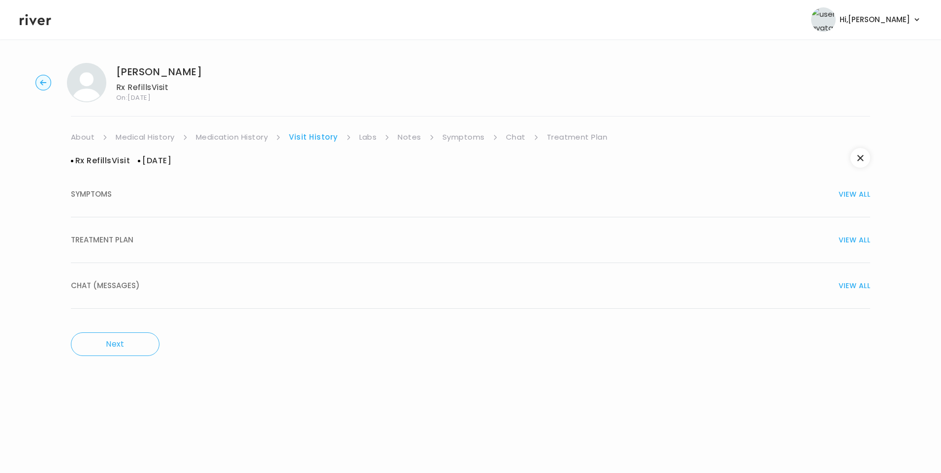
click at [167, 230] on button "TREATMENT PLAN VIEW ALL" at bounding box center [470, 240] width 799 height 46
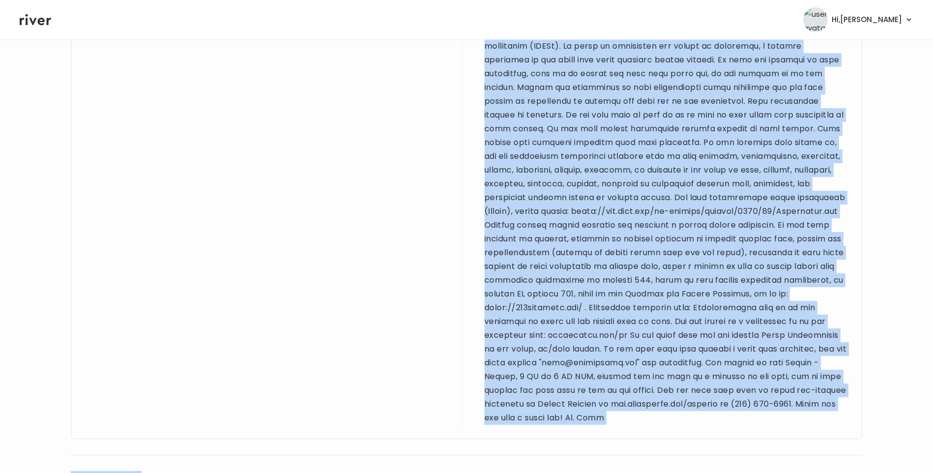
scroll to position [721, 0]
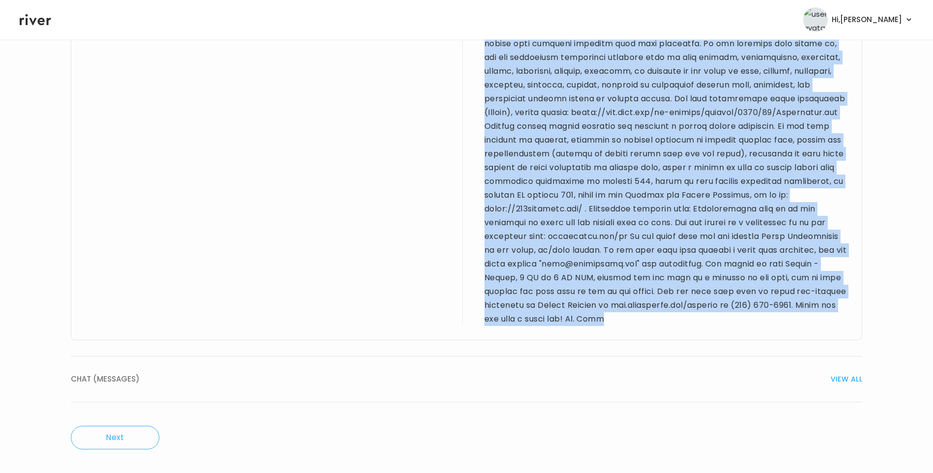
drag, startPoint x: 85, startPoint y: 181, endPoint x: 680, endPoint y: 323, distance: 612.0
click at [680, 323] on div "Provider notes 50 yo M requesting refill on sertraline 25mg daily which he has …" at bounding box center [467, 37] width 792 height 605
drag, startPoint x: 680, startPoint y: 323, endPoint x: 649, endPoint y: 230, distance: 98.0
copy div "50 yo M requesting refill on sertraline 25mg daily which he has been taking for…"
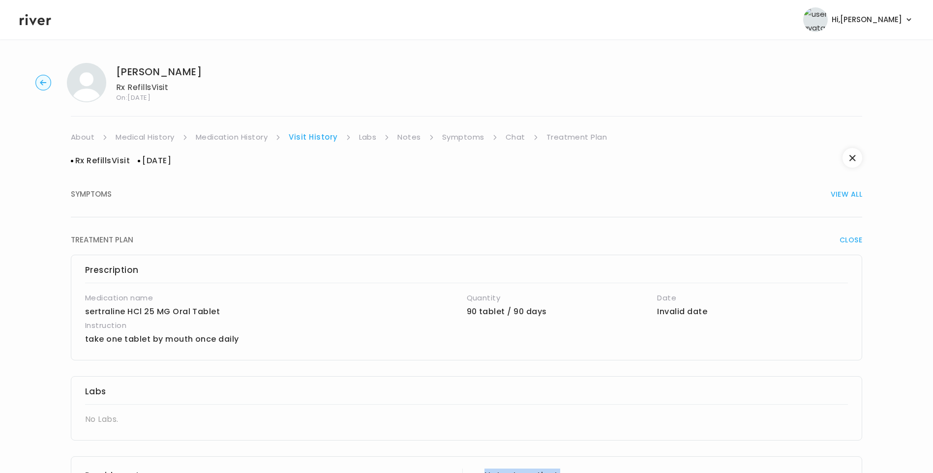
click at [578, 140] on link "Treatment Plan" at bounding box center [577, 137] width 61 height 14
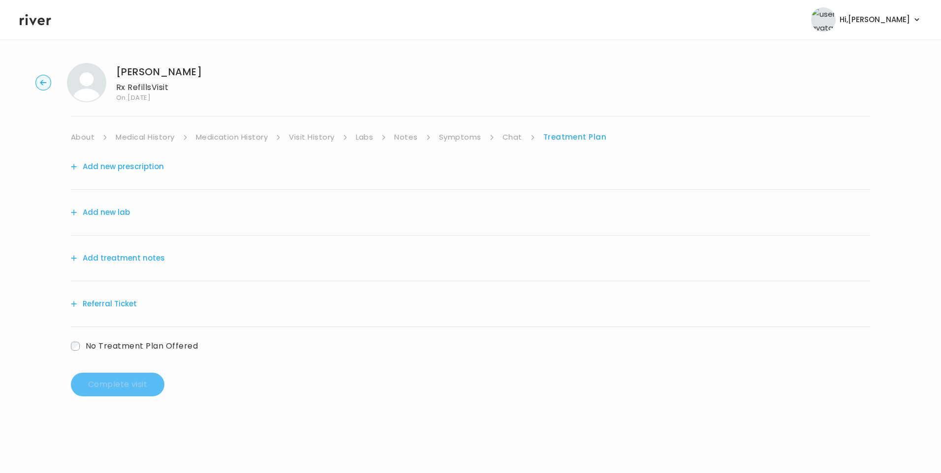
click at [153, 262] on button "Add treatment notes" at bounding box center [118, 258] width 94 height 14
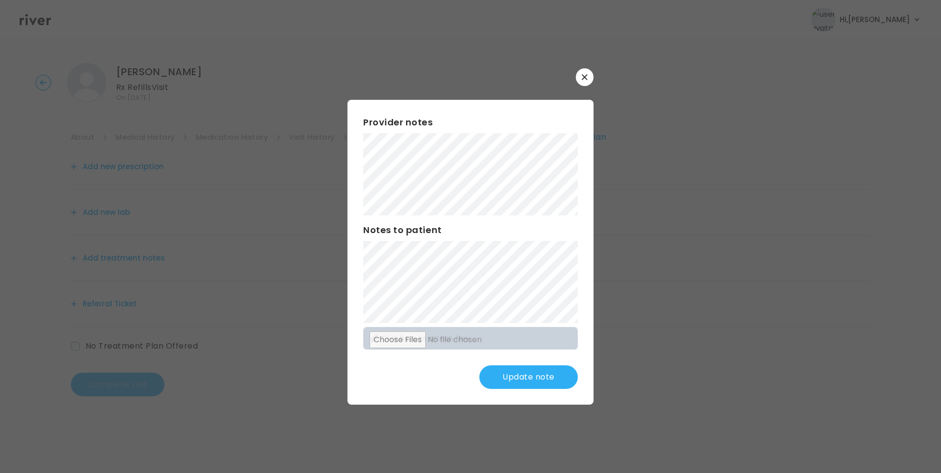
click at [332, 190] on div "​ Provider notes Notes to patient Click here to attach files Update note" at bounding box center [470, 236] width 941 height 473
click at [521, 274] on div "Provider notes Notes to patient Click here to attach files Update note" at bounding box center [470, 252] width 246 height 305
click at [530, 376] on button "Update note" at bounding box center [528, 378] width 98 height 24
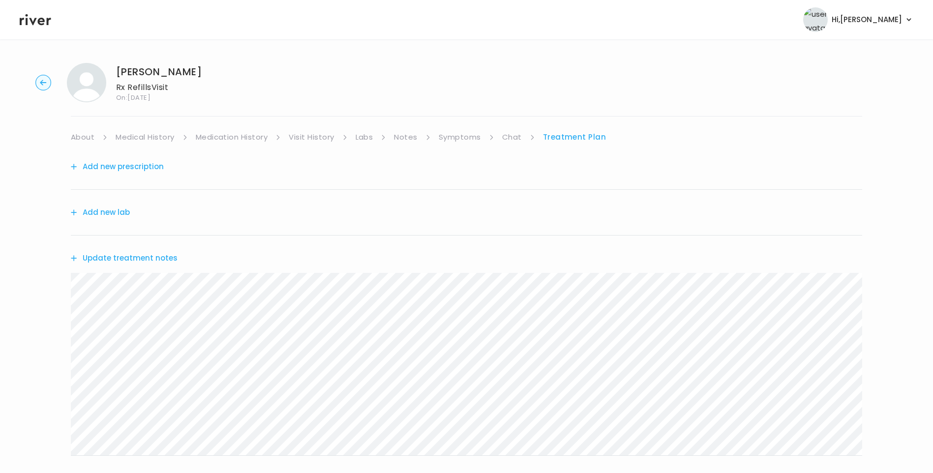
click at [366, 137] on link "Labs" at bounding box center [365, 137] width 18 height 14
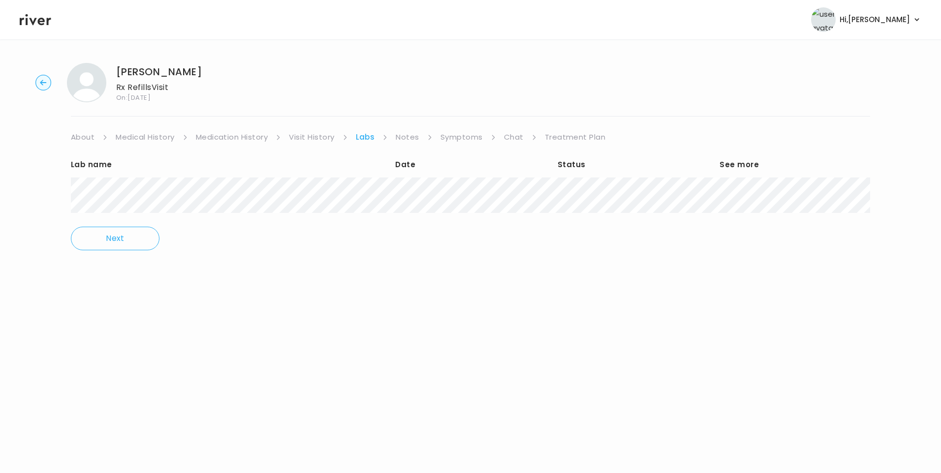
click at [568, 133] on link "Treatment Plan" at bounding box center [575, 137] width 61 height 14
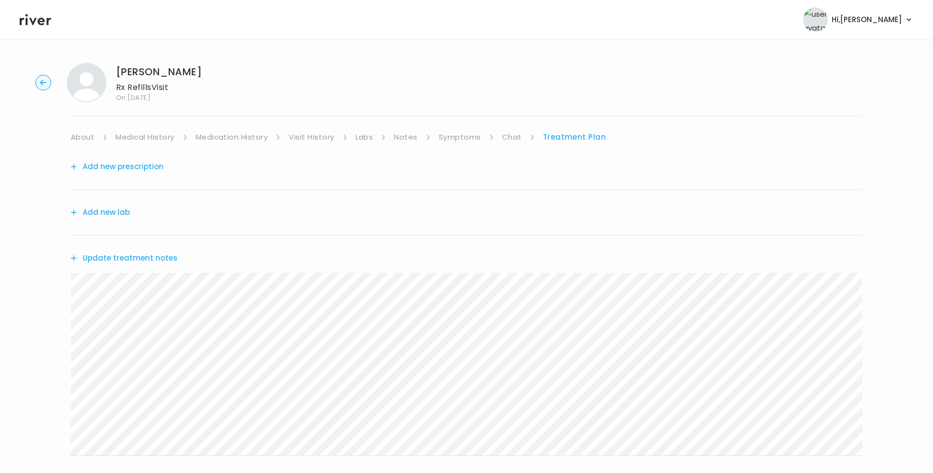
click at [150, 259] on button "Update treatment notes" at bounding box center [124, 258] width 107 height 14
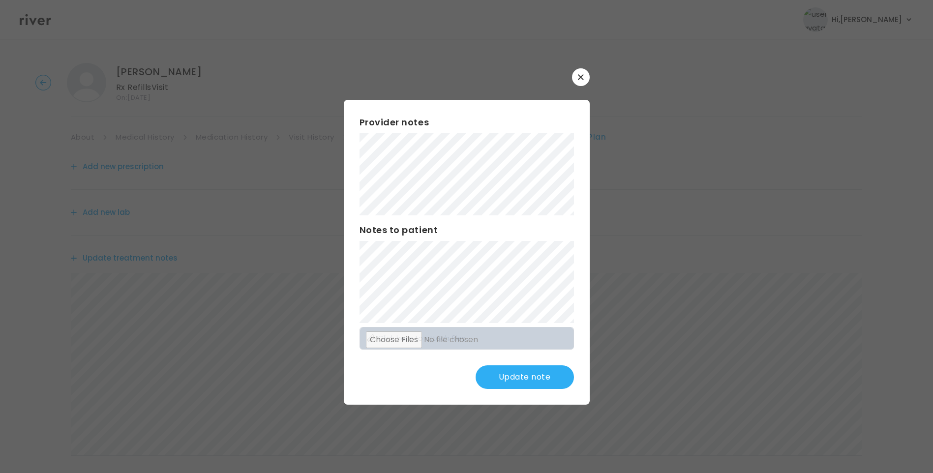
click at [543, 190] on div "Provider notes Notes to patient Click here to attach files Update note" at bounding box center [467, 252] width 246 height 305
click at [516, 379] on button "Update note" at bounding box center [525, 378] width 98 height 24
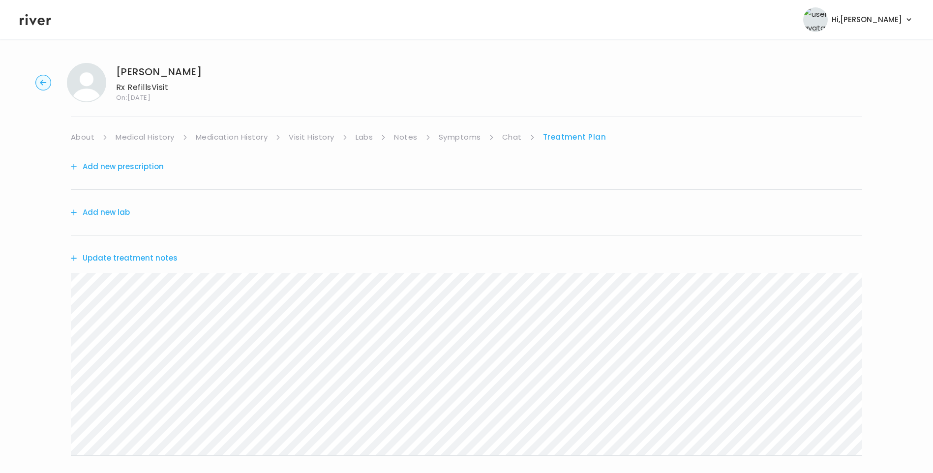
click at [78, 134] on link "About" at bounding box center [83, 137] width 24 height 14
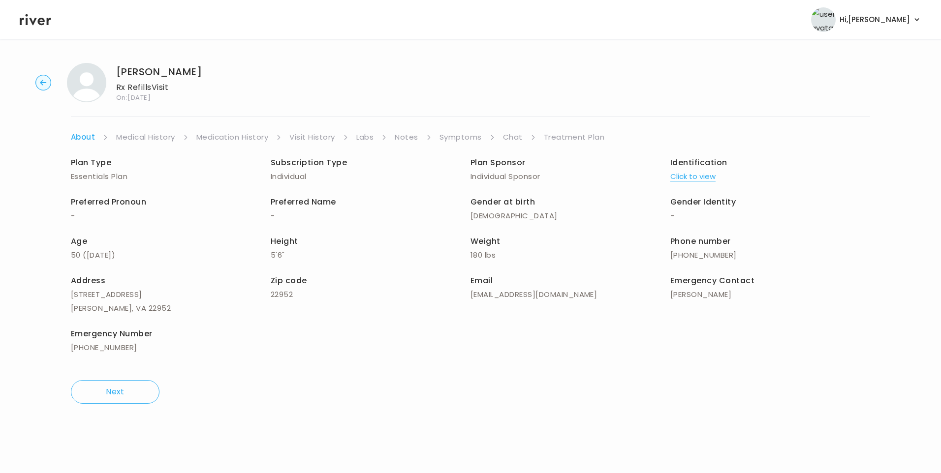
click at [562, 133] on link "Treatment Plan" at bounding box center [574, 137] width 61 height 14
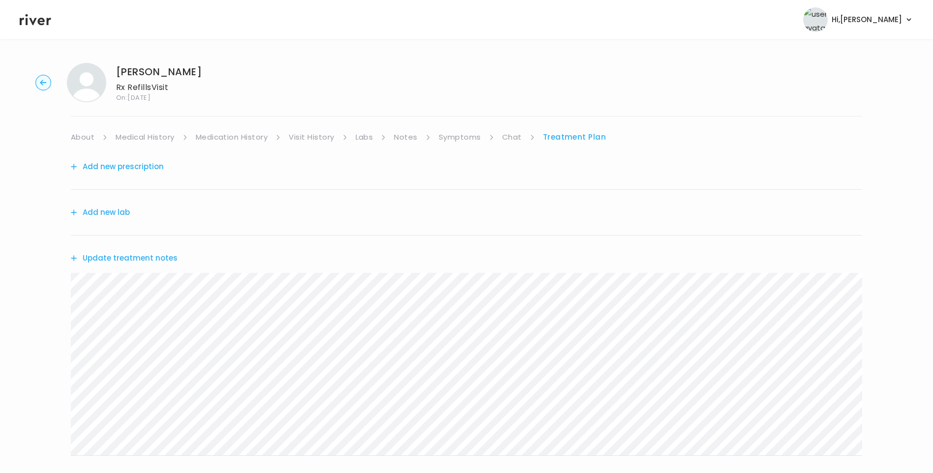
click at [151, 166] on button "Add new prescription" at bounding box center [117, 167] width 93 height 14
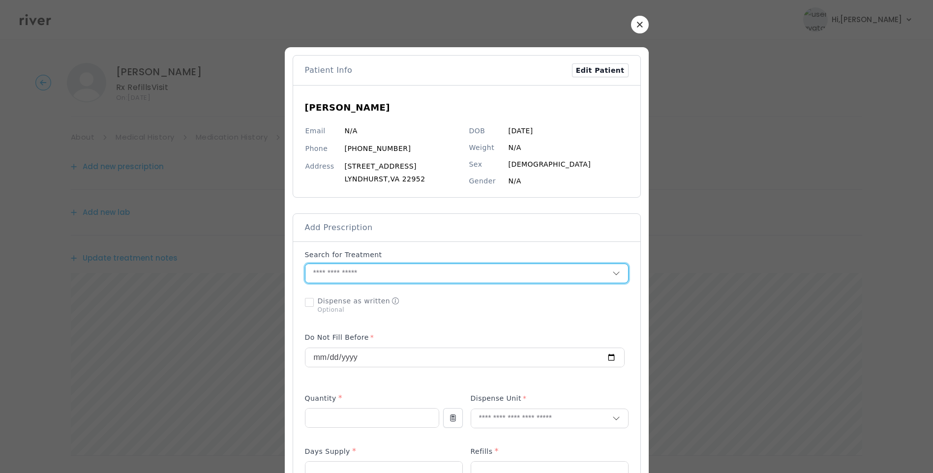
click at [331, 278] on input "text" at bounding box center [459, 273] width 307 height 19
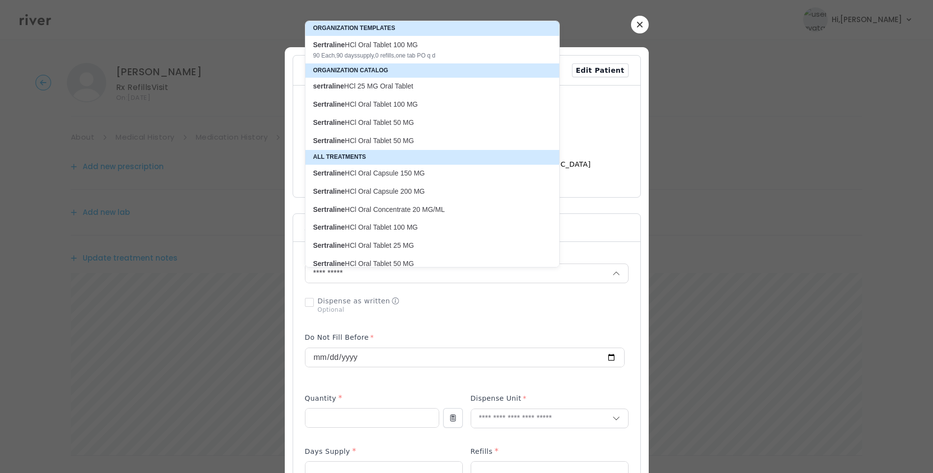
click at [400, 244] on p "Sertraline HCl Oral Tablet 25 MG" at bounding box center [426, 245] width 226 height 9
type input "**********"
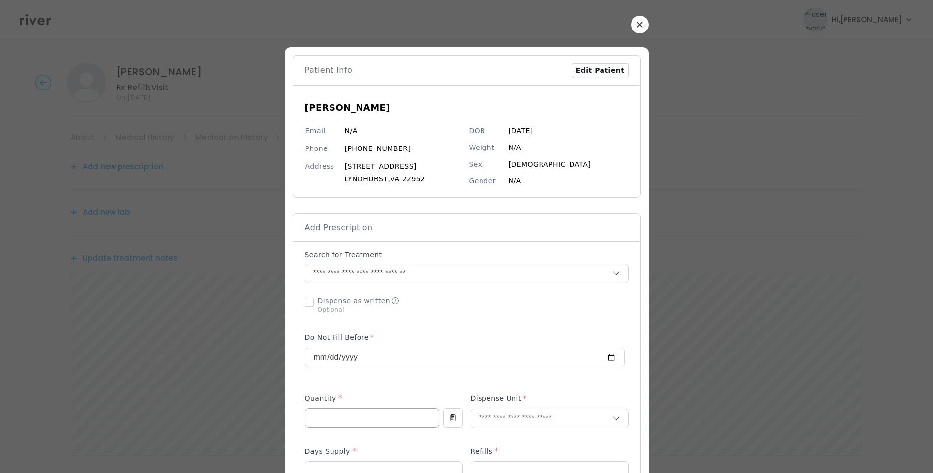
click at [349, 422] on input "number" at bounding box center [372, 418] width 133 height 19
type input "**"
click at [330, 469] on input "number" at bounding box center [384, 471] width 157 height 19
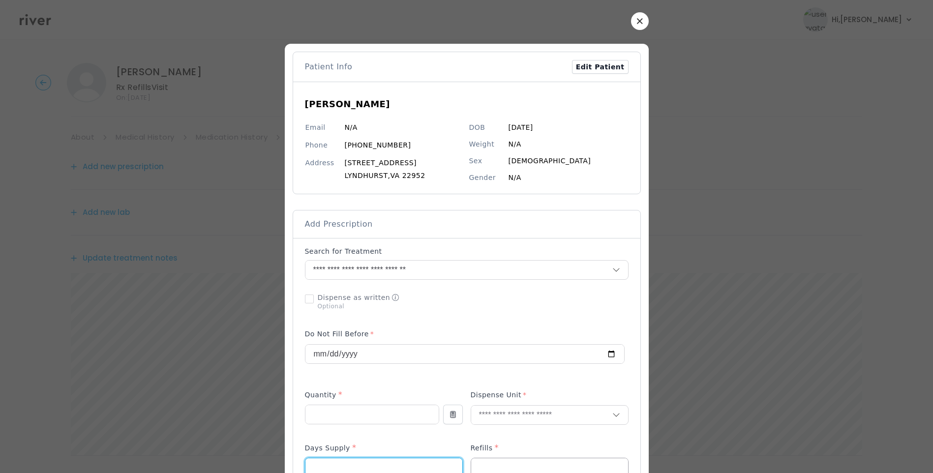
type input "**"
click at [482, 461] on input "number" at bounding box center [549, 468] width 157 height 19
type input "*"
click at [497, 420] on input "text" at bounding box center [541, 415] width 141 height 19
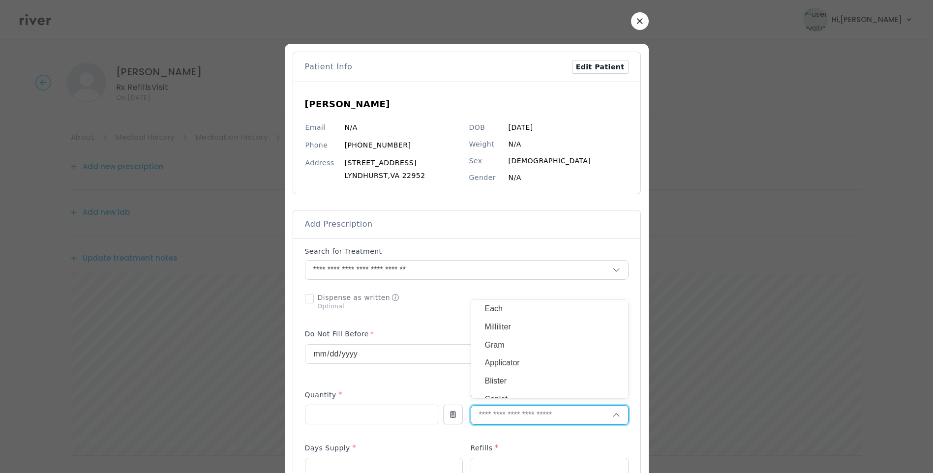
type input "*"
type input "****"
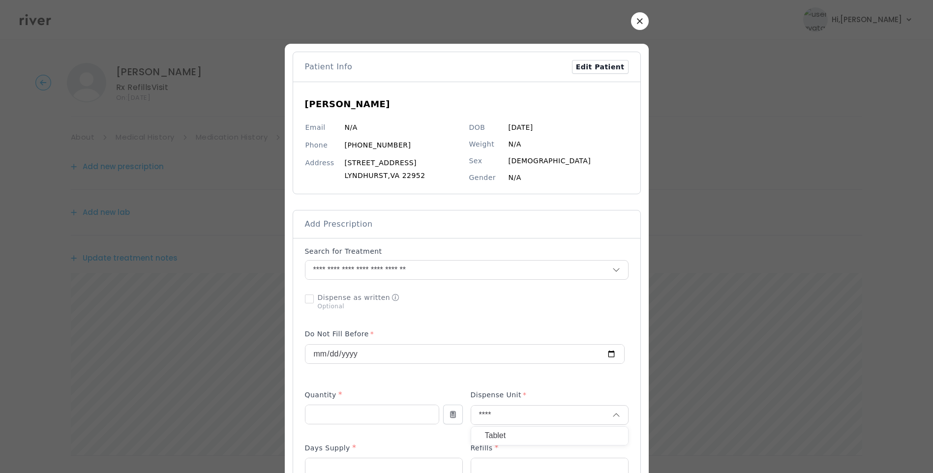
click at [496, 436] on p "Tablet" at bounding box center [549, 436] width 129 height 14
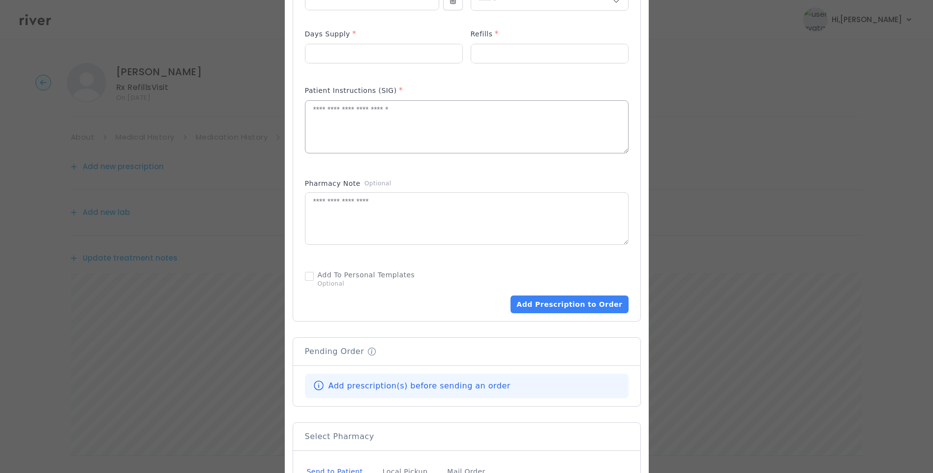
click at [441, 134] on textarea at bounding box center [467, 127] width 323 height 52
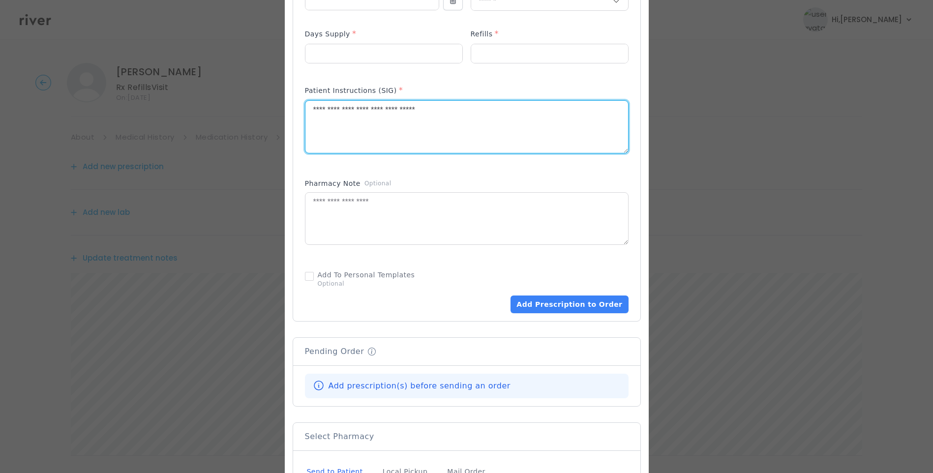
type textarea "**********"
click at [627, 191] on div "Add Prescription to Order" at bounding box center [466, 72] width 347 height 497
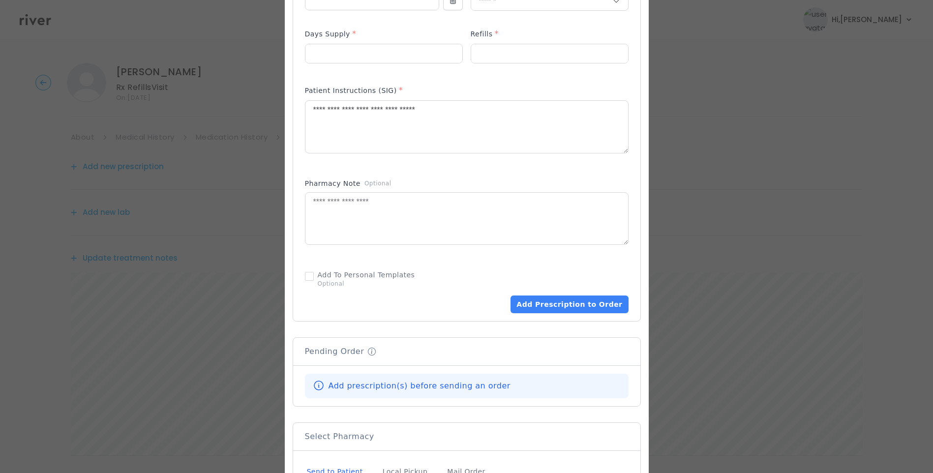
scroll to position [593, 0]
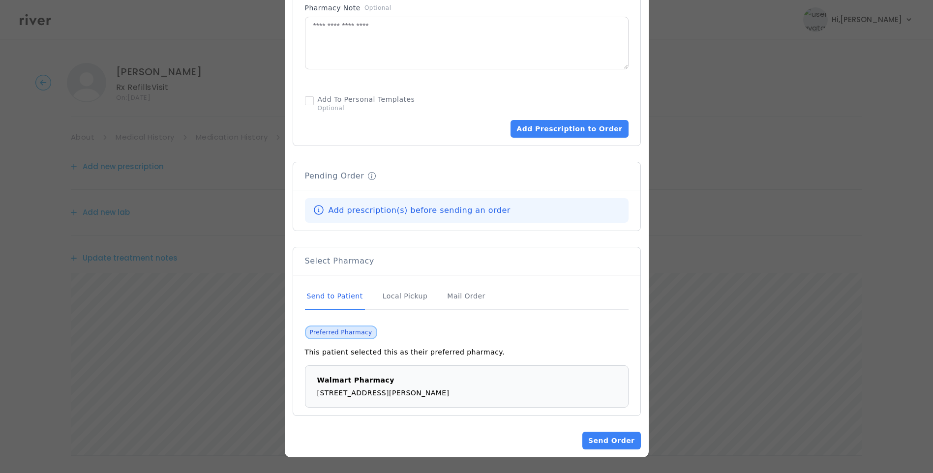
click at [344, 296] on div "Send to Patient" at bounding box center [335, 296] width 60 height 27
click at [546, 135] on button "Add Prescription to Order" at bounding box center [570, 129] width 118 height 18
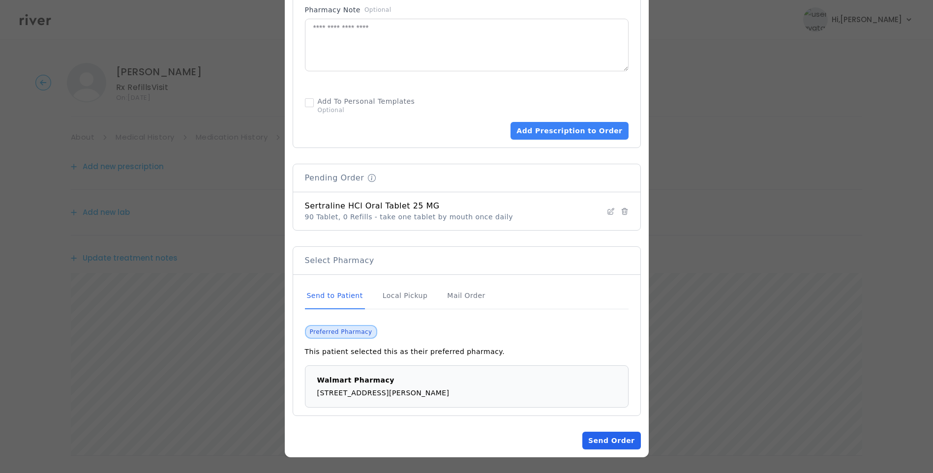
click at [618, 442] on button "Send Order" at bounding box center [612, 441] width 58 height 18
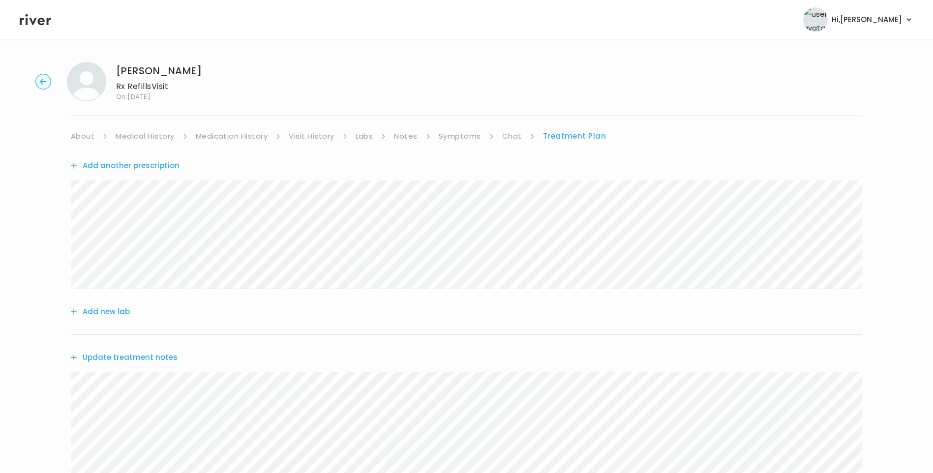
scroll to position [0, 0]
click at [160, 140] on link "Medical History" at bounding box center [145, 137] width 59 height 14
click at [569, 135] on link "Treatment Plan" at bounding box center [577, 137] width 61 height 14
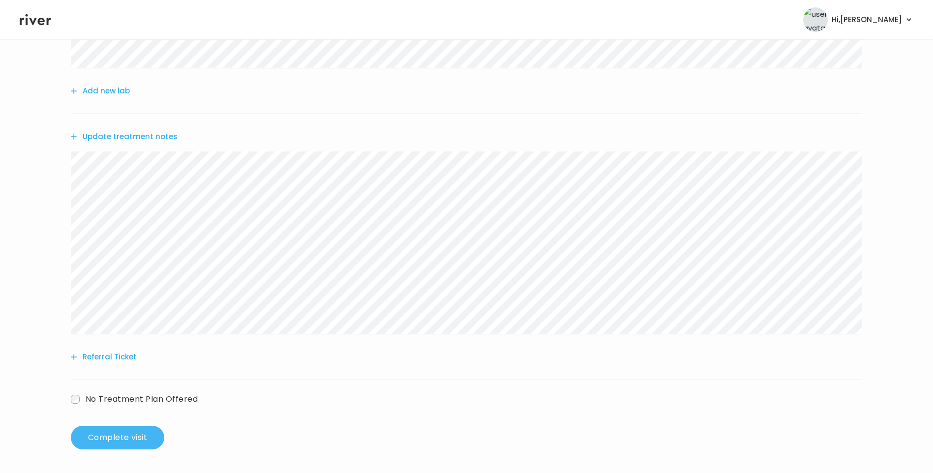
click at [144, 437] on button "Complete visit" at bounding box center [117, 438] width 93 height 24
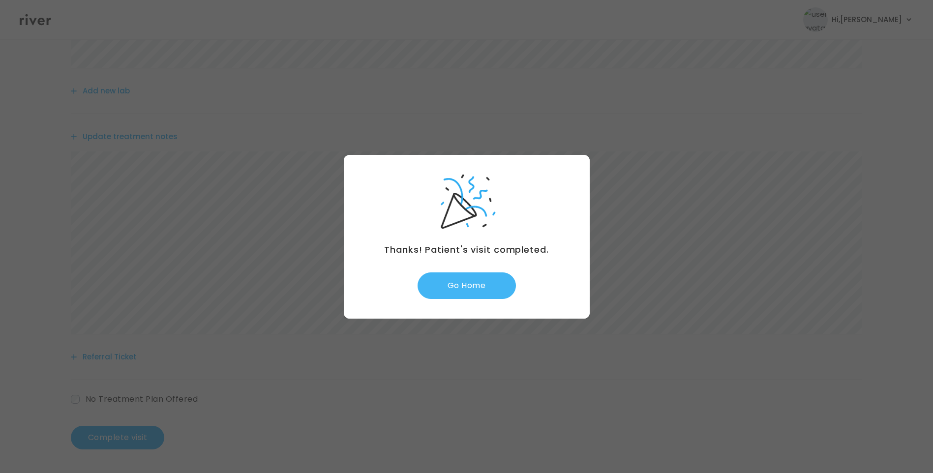
click at [466, 289] on button "Go Home" at bounding box center [467, 286] width 98 height 27
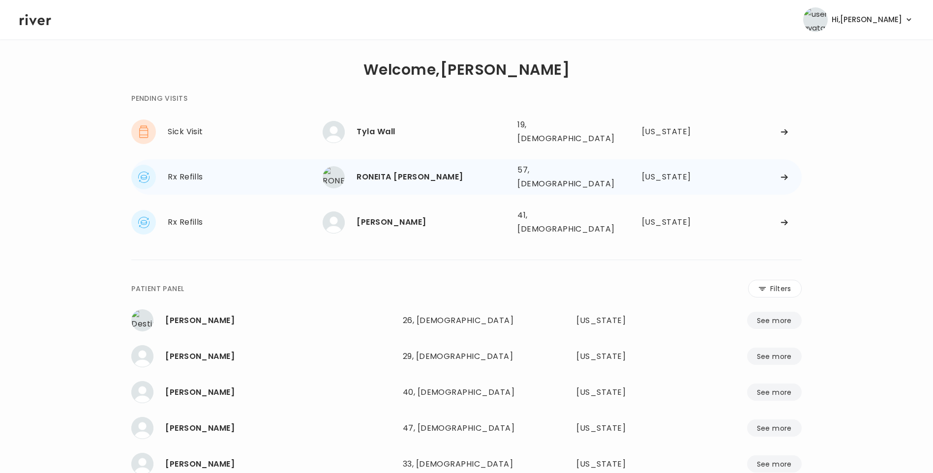
click at [460, 170] on div "RONEITA [PERSON_NAME]" at bounding box center [433, 177] width 153 height 14
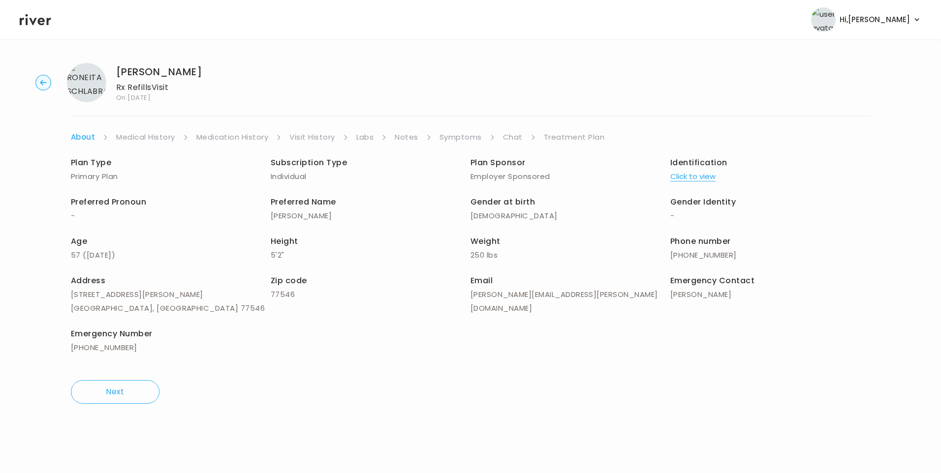
click at [511, 134] on link "Chat" at bounding box center [513, 137] width 20 height 14
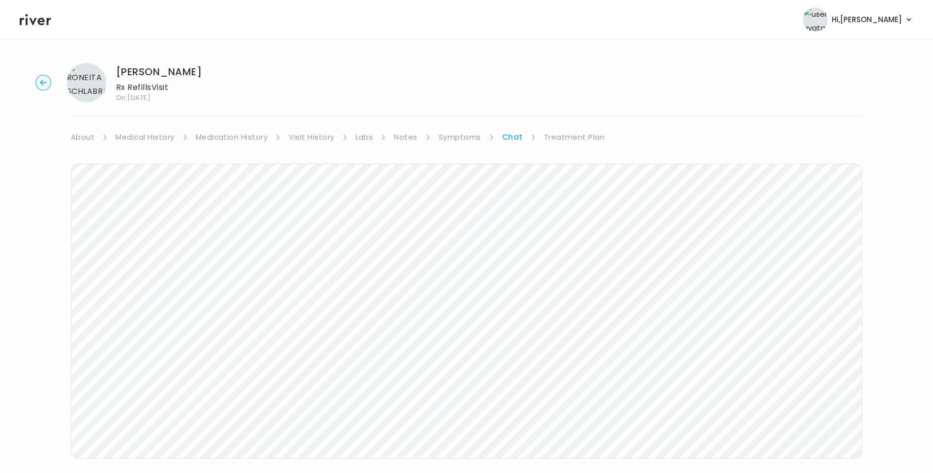
scroll to position [26, 0]
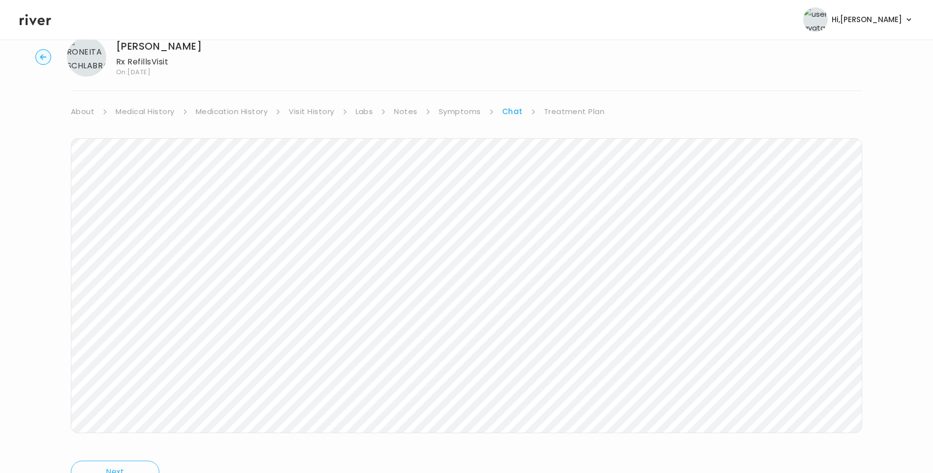
click at [38, 22] on icon at bounding box center [35, 19] width 31 height 11
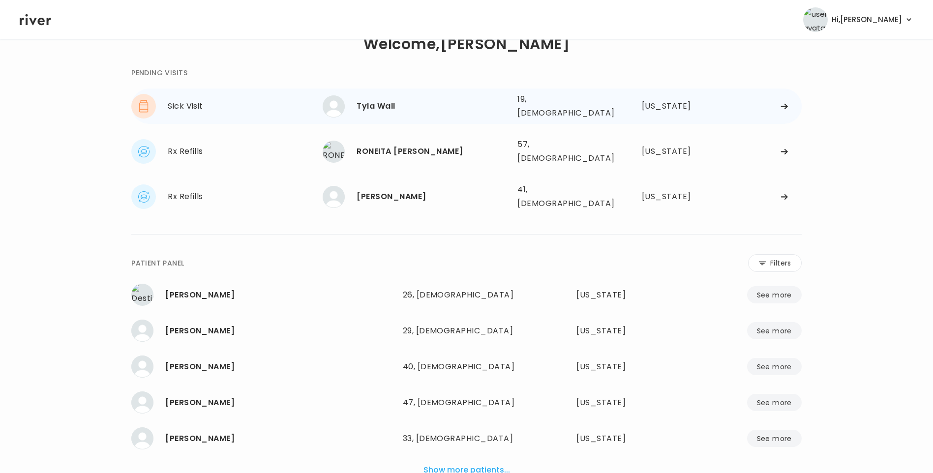
click at [369, 95] on div "Tyla Wall 19, Female See more" at bounding box center [416, 106] width 187 height 22
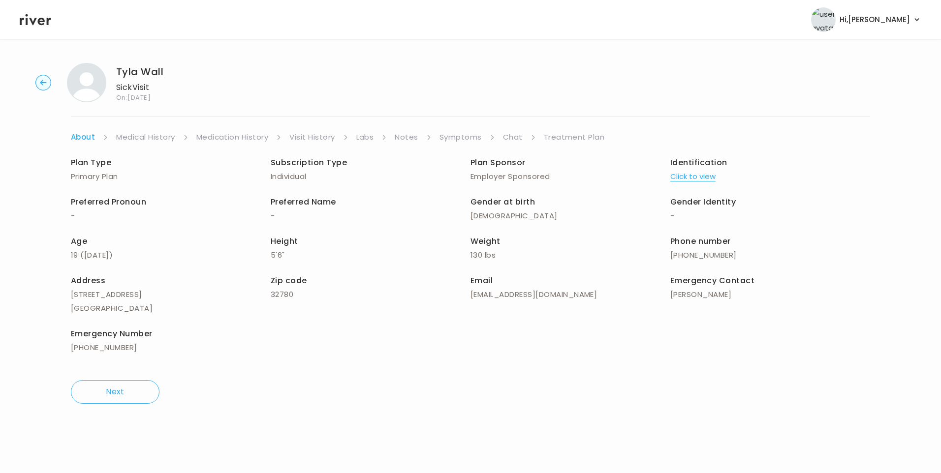
click at [506, 138] on link "Chat" at bounding box center [513, 137] width 20 height 14
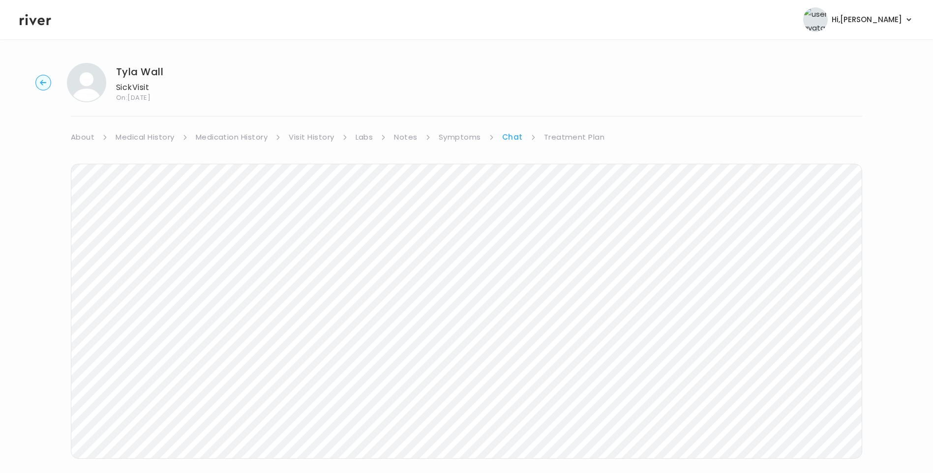
scroll to position [9, 0]
click at [38, 21] on icon at bounding box center [35, 19] width 31 height 11
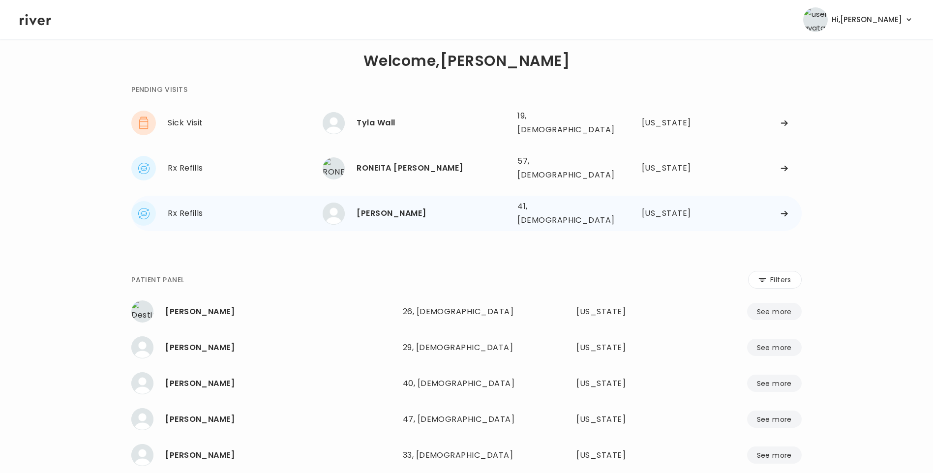
click at [406, 207] on div "[PERSON_NAME]" at bounding box center [433, 214] width 153 height 14
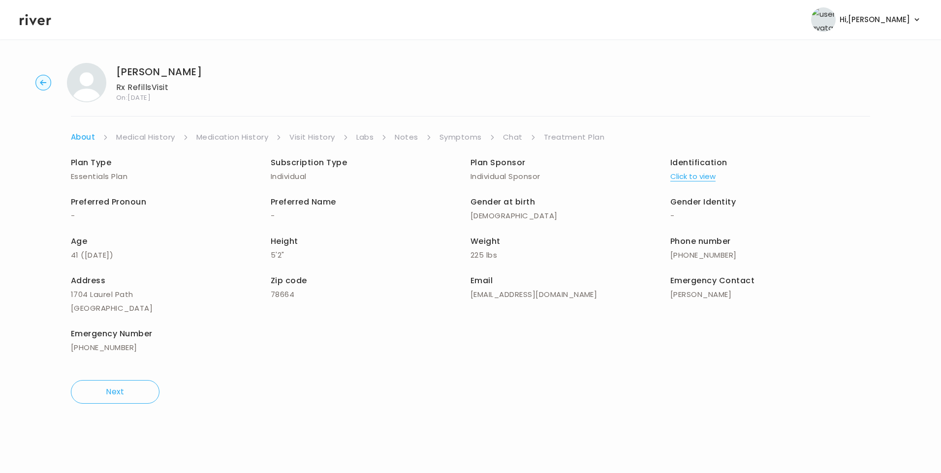
click at [509, 140] on link "Chat" at bounding box center [513, 137] width 20 height 14
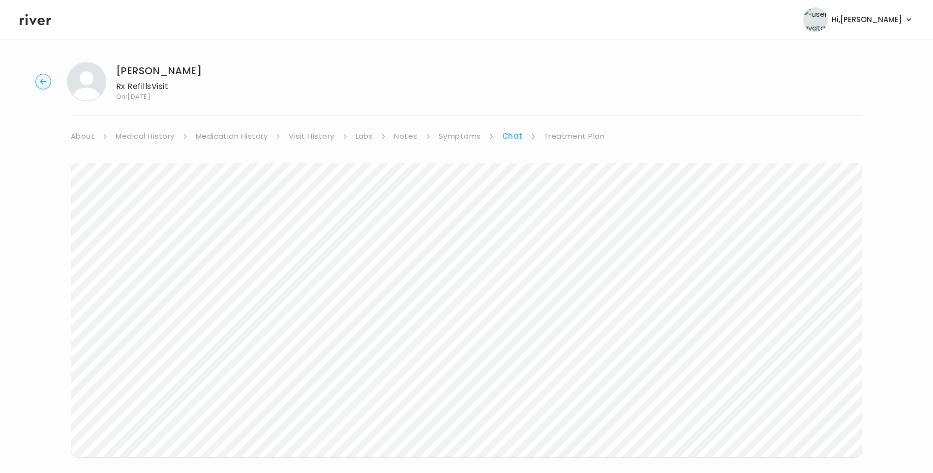
scroll to position [26, 0]
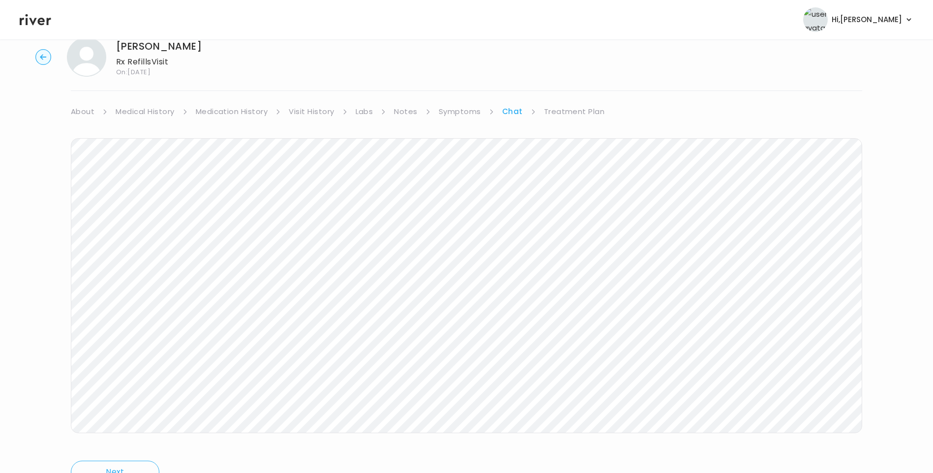
click at [41, 25] on icon at bounding box center [35, 19] width 31 height 11
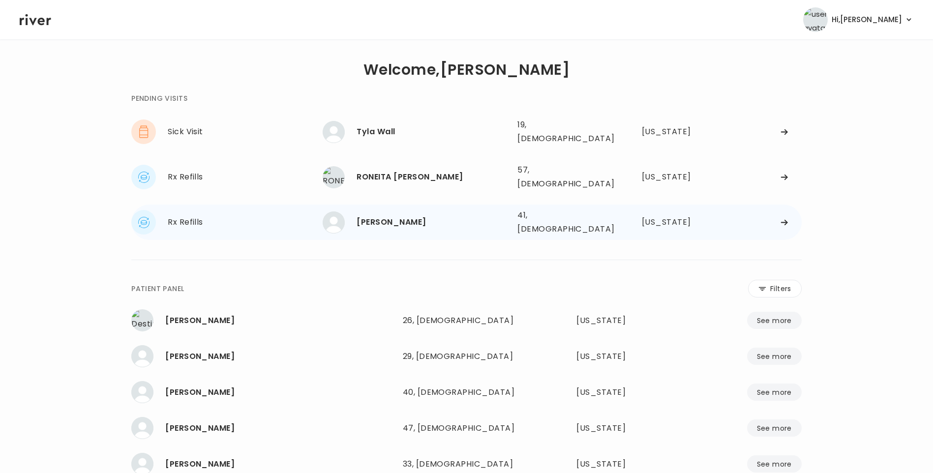
click at [411, 216] on div "[PERSON_NAME]" at bounding box center [433, 223] width 153 height 14
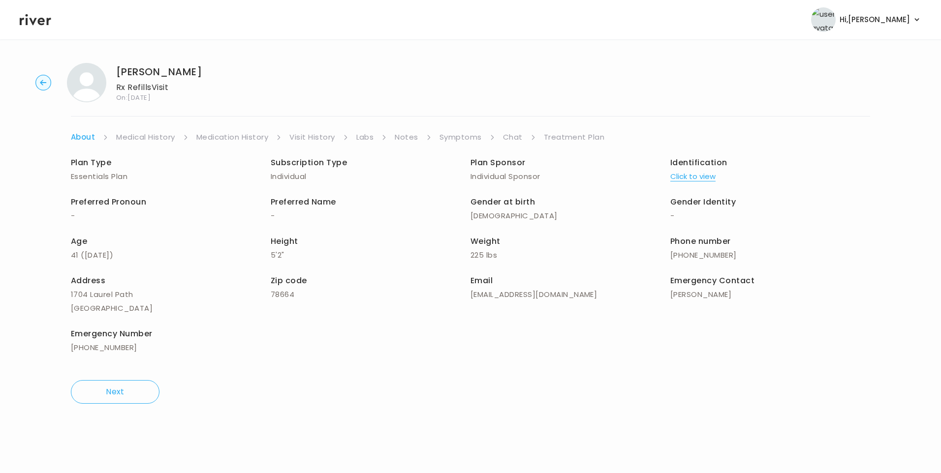
click at [516, 137] on link "Chat" at bounding box center [513, 137] width 20 height 14
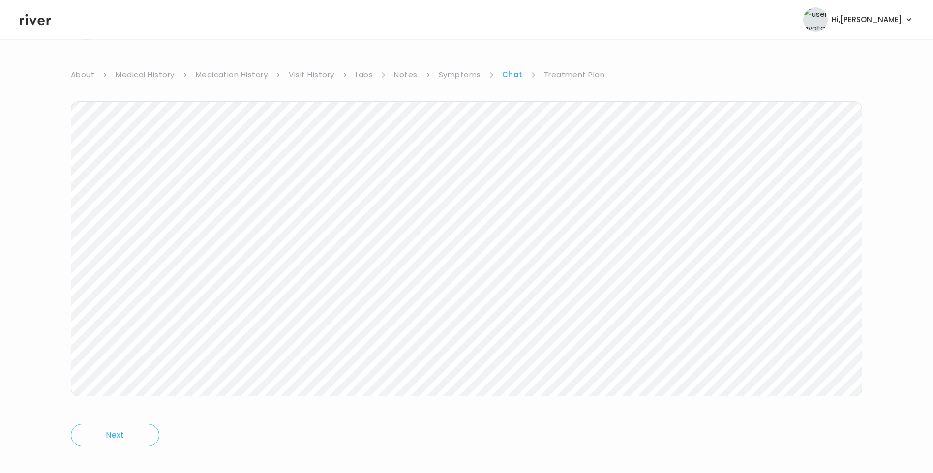
scroll to position [73, 0]
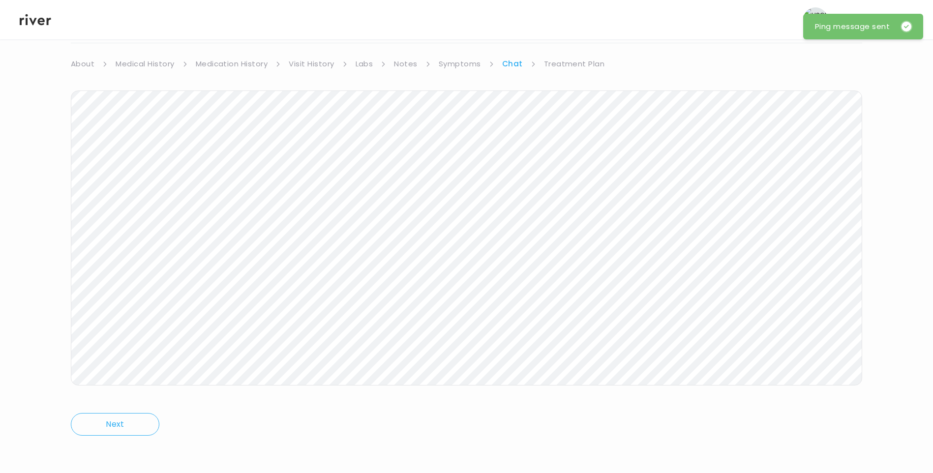
click at [36, 22] on icon at bounding box center [35, 19] width 31 height 15
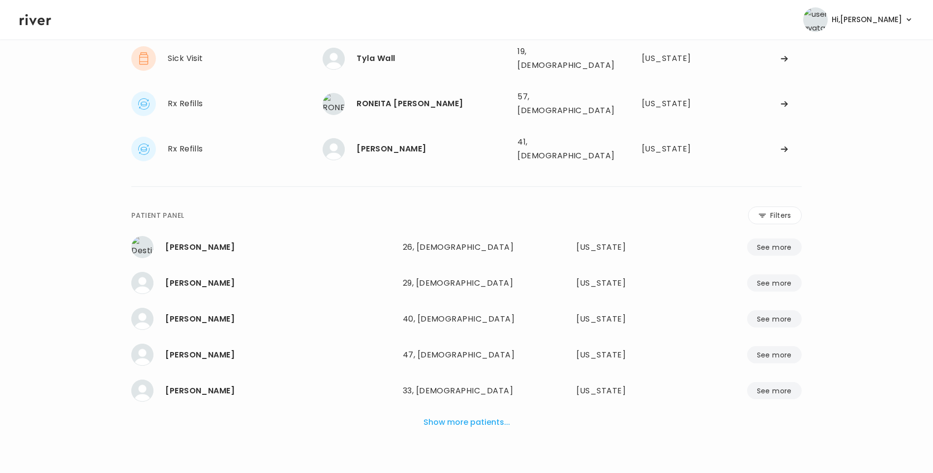
scroll to position [64, 0]
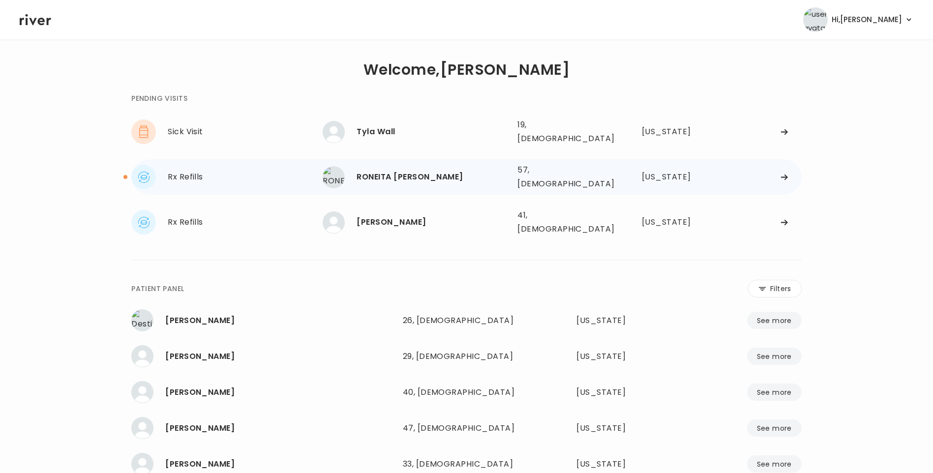
click at [434, 170] on div "RONEITA [PERSON_NAME]" at bounding box center [433, 177] width 153 height 14
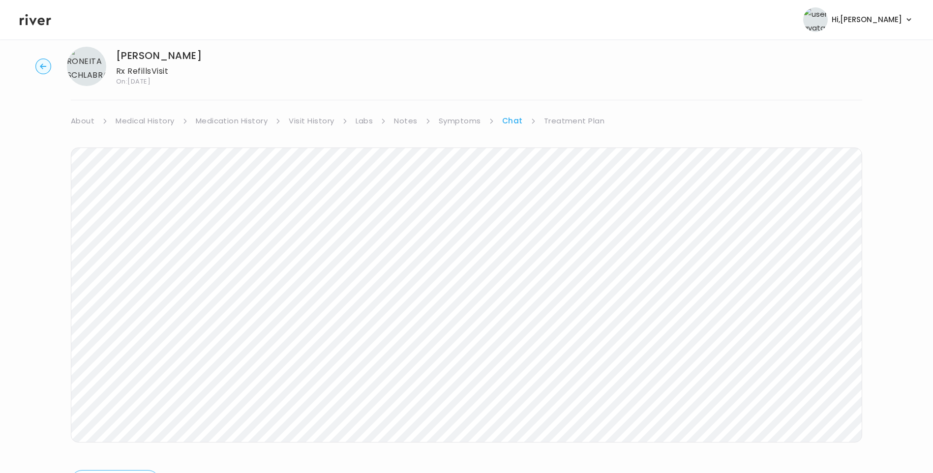
scroll to position [32, 0]
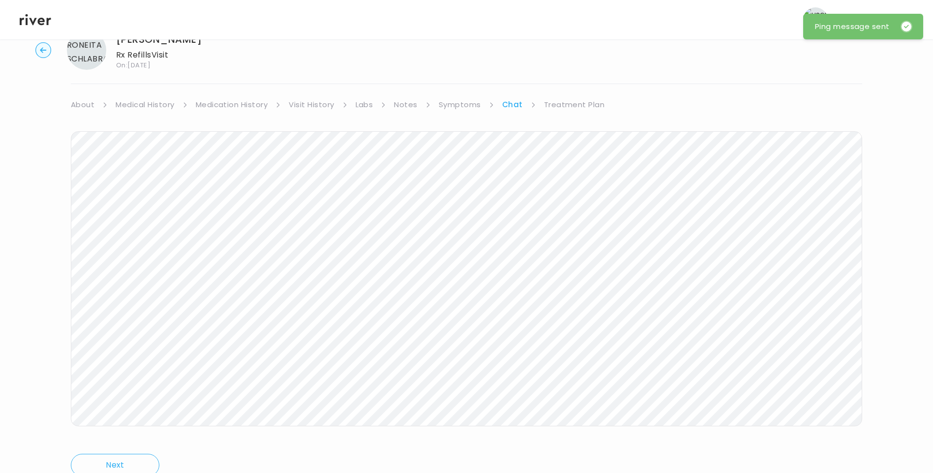
click at [563, 104] on link "Treatment Plan" at bounding box center [574, 105] width 61 height 14
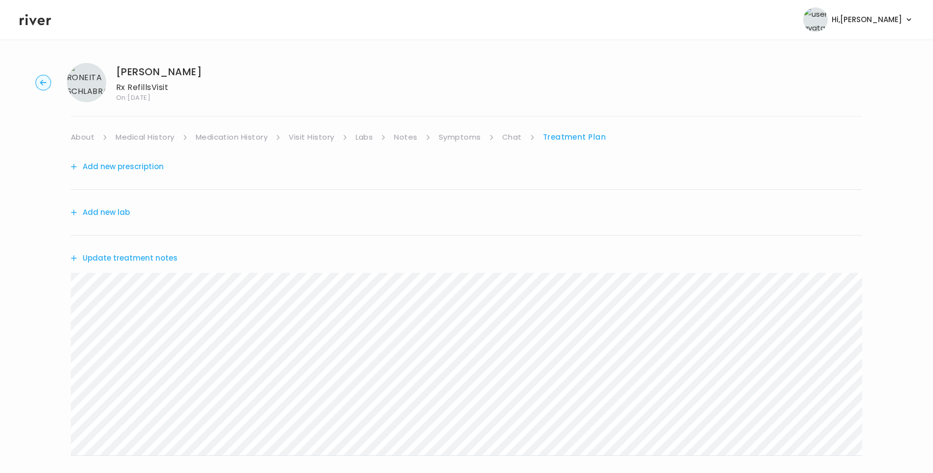
click at [166, 258] on button "Update treatment notes" at bounding box center [124, 258] width 107 height 14
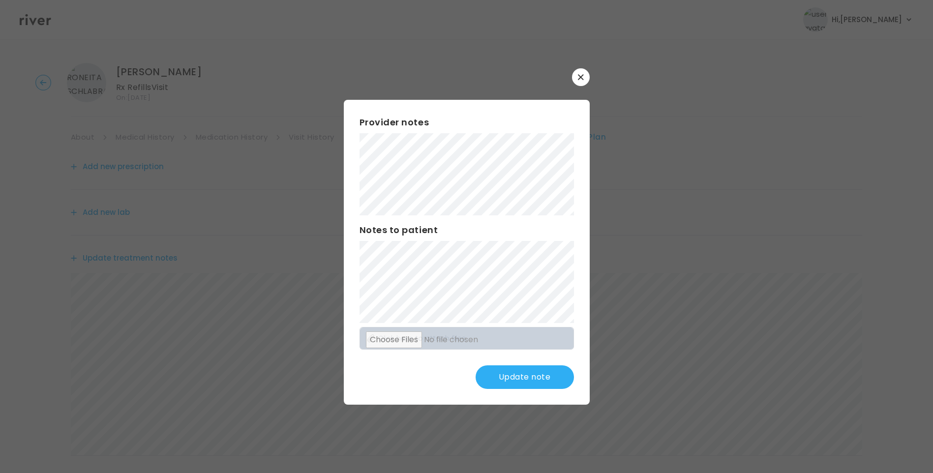
click at [538, 374] on button "Update note" at bounding box center [525, 378] width 98 height 24
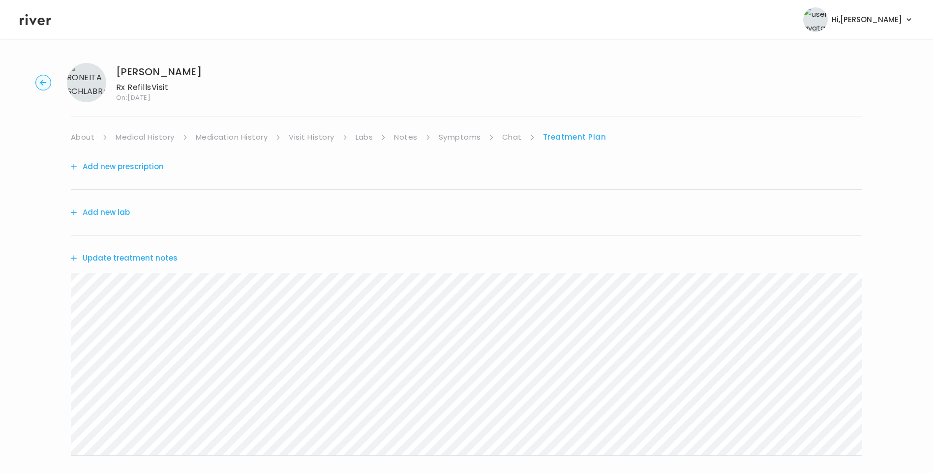
click at [39, 22] on icon at bounding box center [35, 19] width 31 height 11
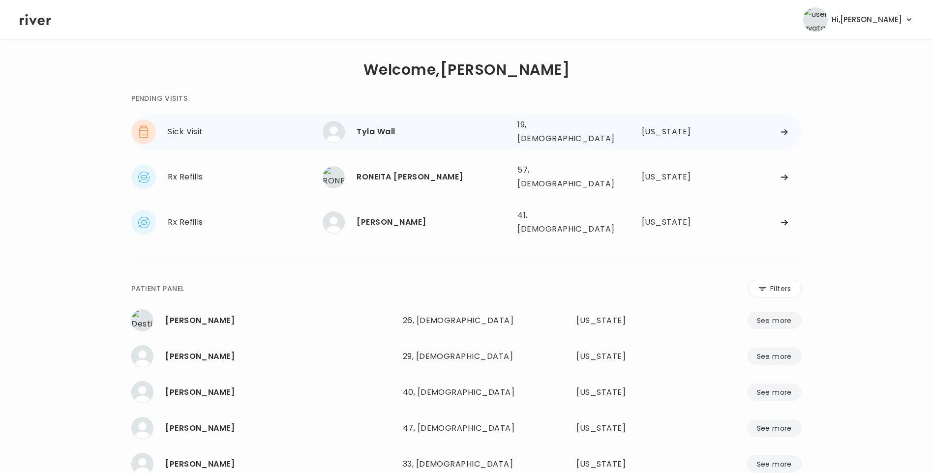
click at [377, 127] on div "Tyla Wall" at bounding box center [433, 132] width 153 height 14
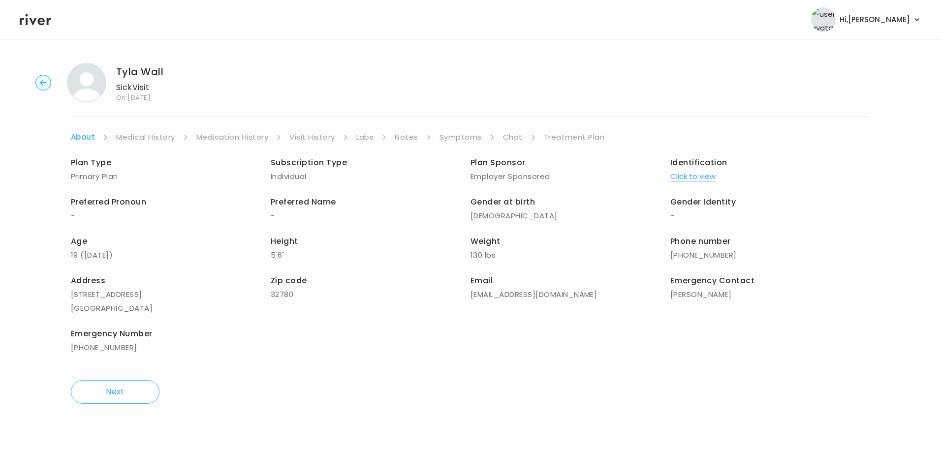
click at [514, 139] on link "Chat" at bounding box center [513, 137] width 20 height 14
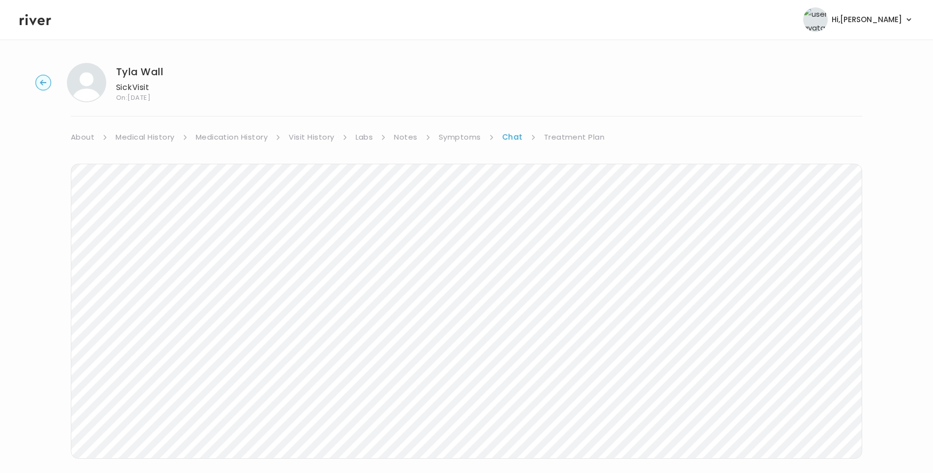
scroll to position [17, 0]
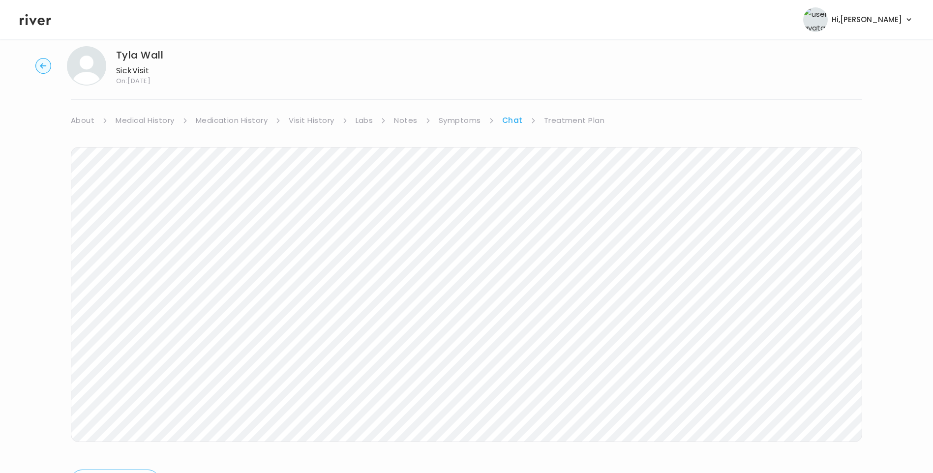
click at [27, 22] on icon at bounding box center [35, 19] width 31 height 11
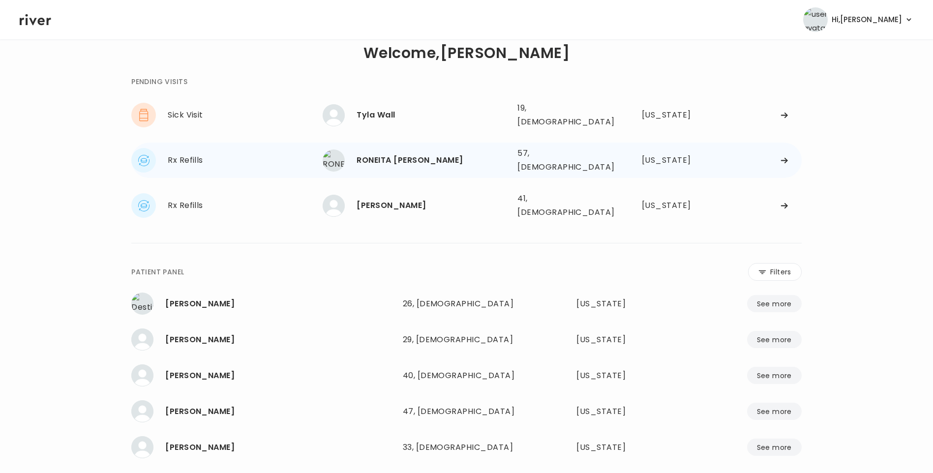
click at [404, 154] on div "RONEITA [PERSON_NAME]" at bounding box center [433, 161] width 153 height 14
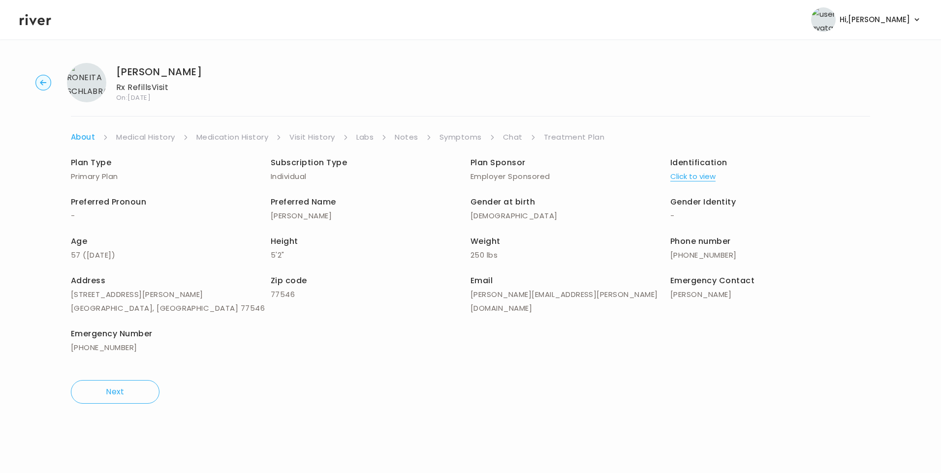
click at [505, 134] on link "Chat" at bounding box center [513, 137] width 20 height 14
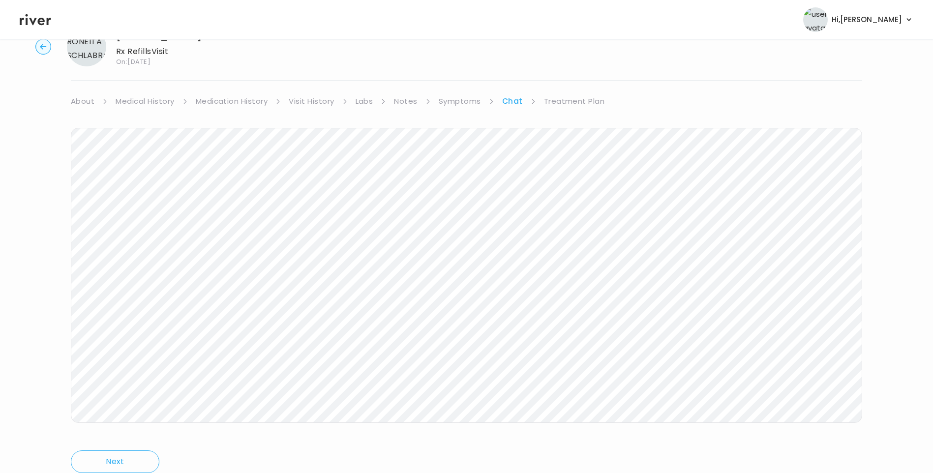
scroll to position [73, 0]
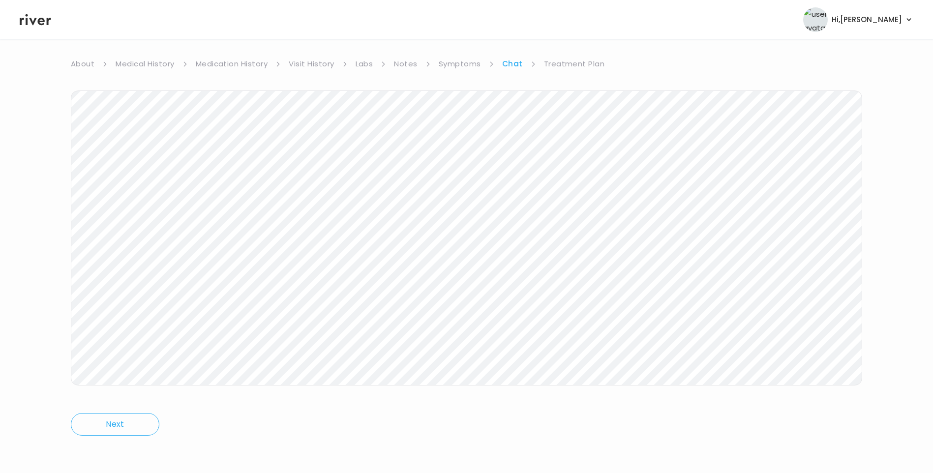
click at [40, 16] on icon at bounding box center [35, 19] width 31 height 15
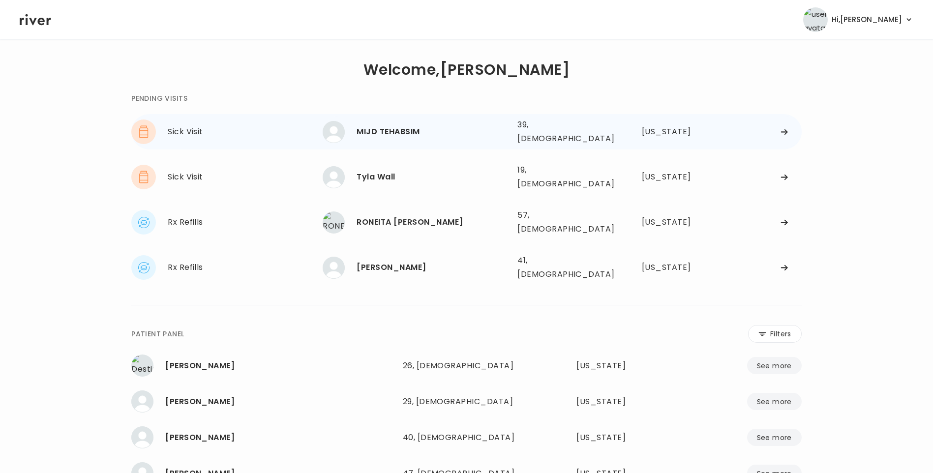
click at [406, 126] on div "MIJD TEHABSIM" at bounding box center [433, 132] width 153 height 14
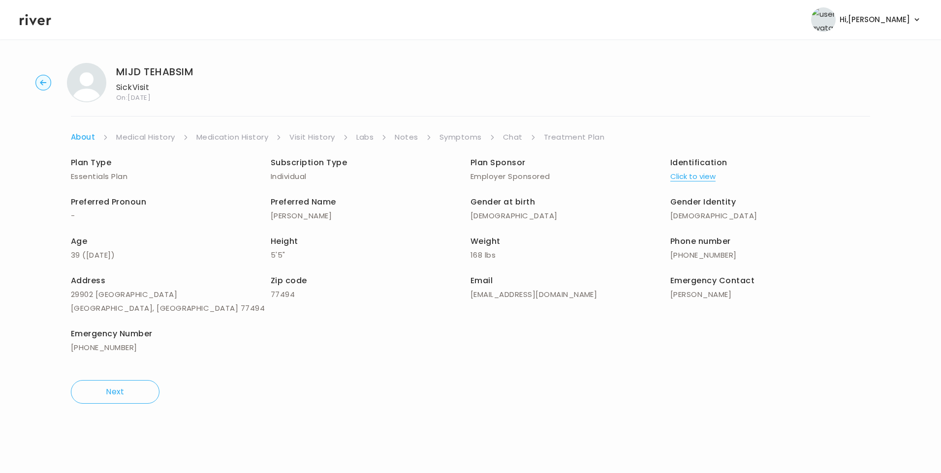
click at [466, 139] on link "Symptoms" at bounding box center [460, 137] width 42 height 14
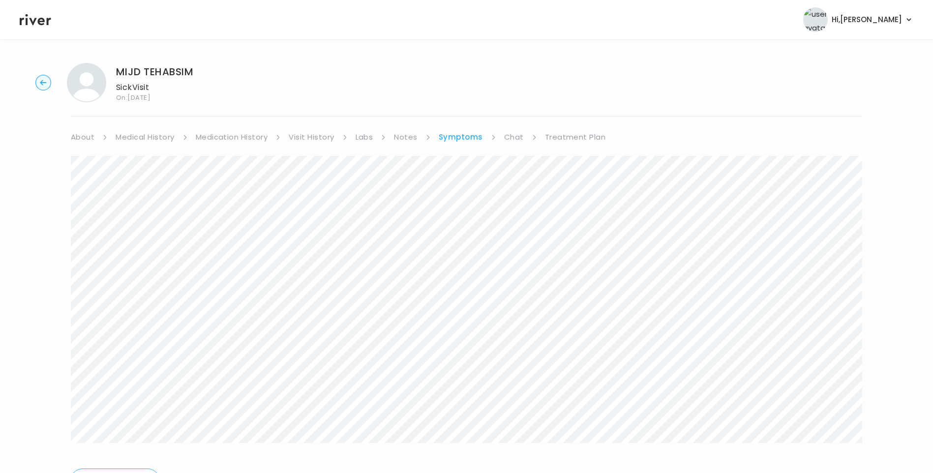
click at [593, 138] on link "Treatment Plan" at bounding box center [575, 137] width 61 height 14
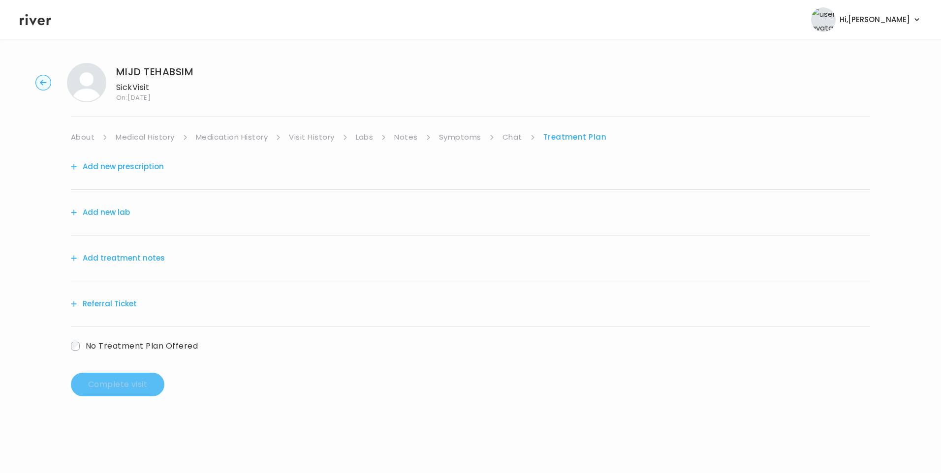
click at [151, 260] on button "Add treatment notes" at bounding box center [118, 258] width 94 height 14
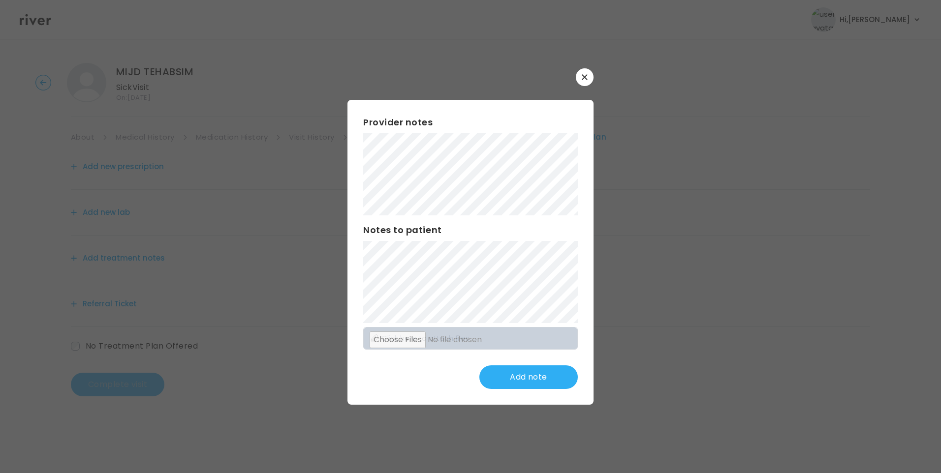
drag, startPoint x: 586, startPoint y: 74, endPoint x: 551, endPoint y: 90, distance: 38.3
click at [586, 74] on button "button" at bounding box center [585, 77] width 18 height 18
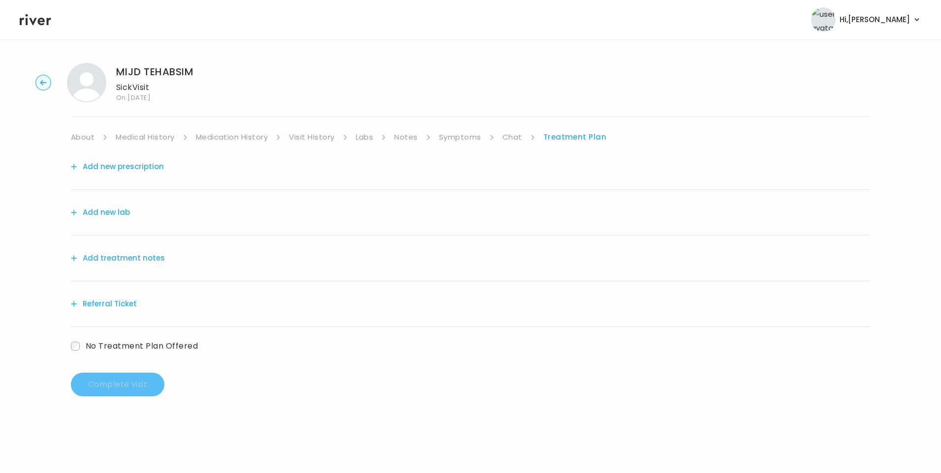
click at [321, 132] on link "Visit History" at bounding box center [311, 137] width 45 height 14
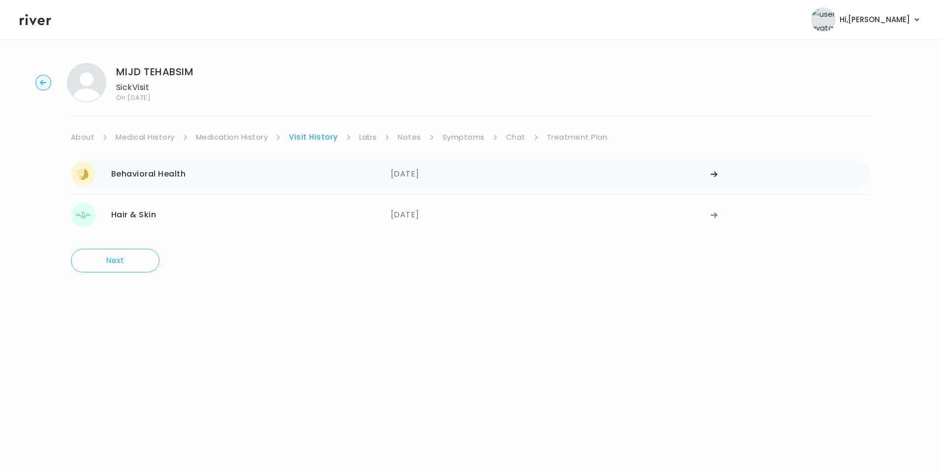
click at [247, 180] on div "Behavioral Health 09/11/2025" at bounding box center [231, 174] width 320 height 25
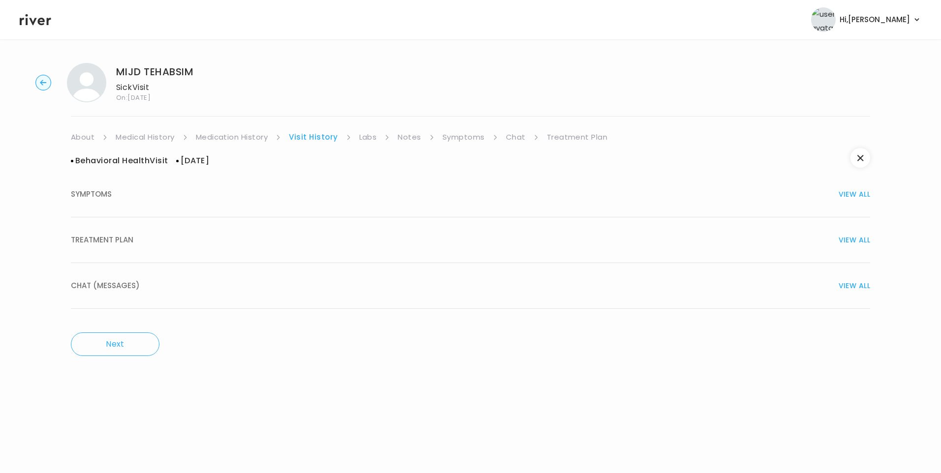
click at [175, 243] on div "TREATMENT PLAN VIEW ALL" at bounding box center [470, 240] width 799 height 14
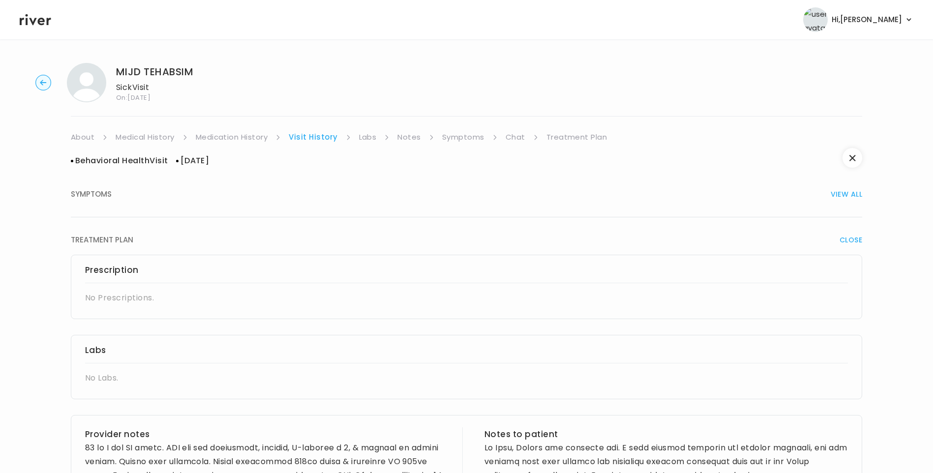
click at [323, 139] on link "Visit History" at bounding box center [313, 137] width 49 height 14
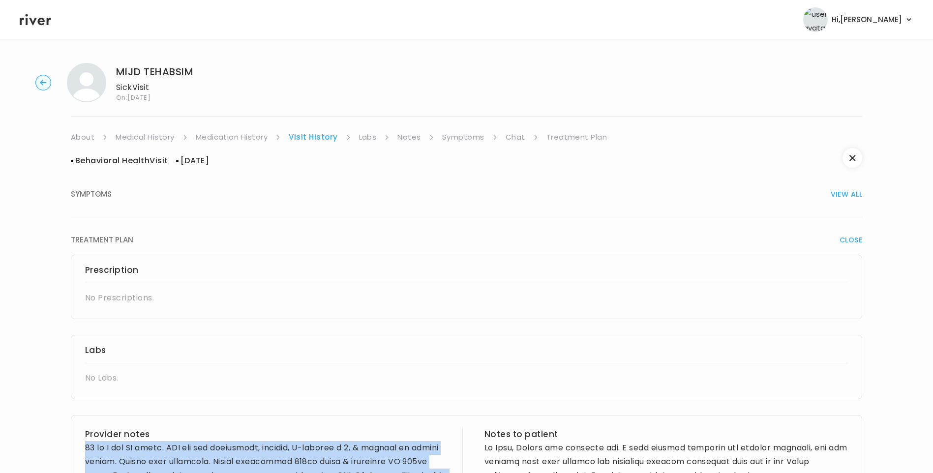
drag, startPoint x: 228, startPoint y: 223, endPoint x: 73, endPoint y: 444, distance: 269.9
copy div "39 yo F for BH visit. PMH sig for depression, anxiety, C-section x 3, & removal…"
click at [561, 139] on link "Treatment Plan" at bounding box center [577, 137] width 61 height 14
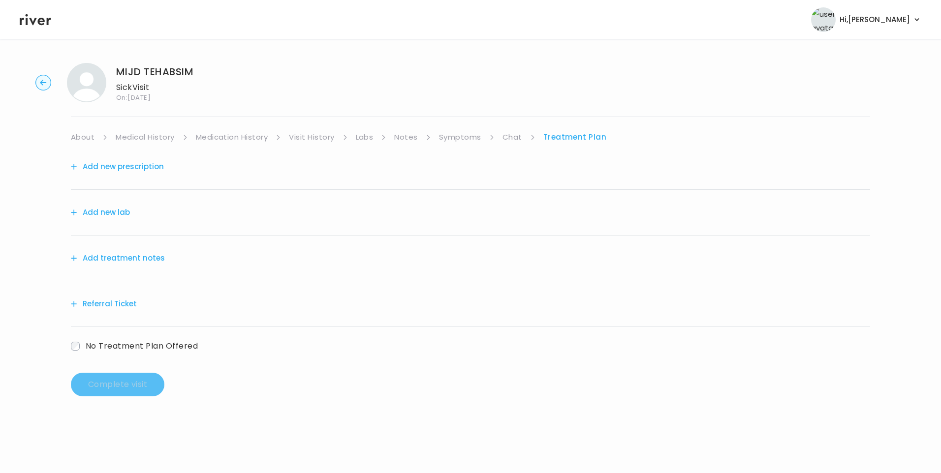
click at [113, 259] on button "Add treatment notes" at bounding box center [118, 258] width 94 height 14
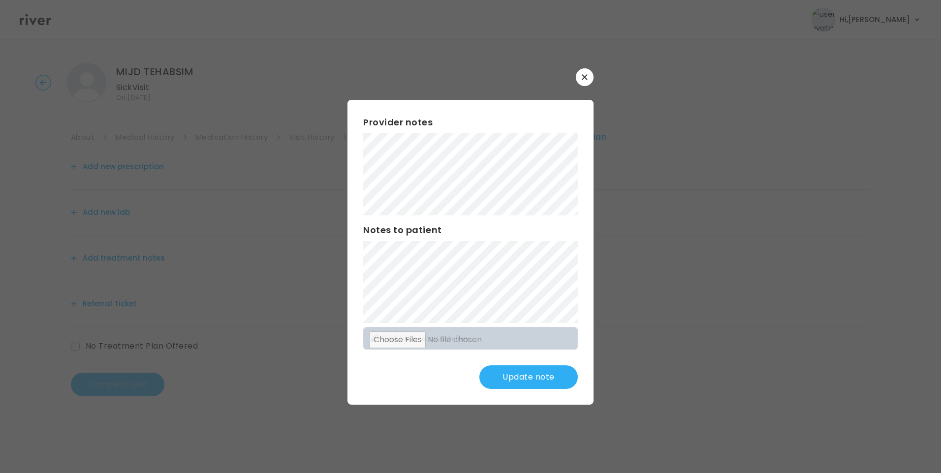
click at [523, 376] on button "Update note" at bounding box center [528, 378] width 98 height 24
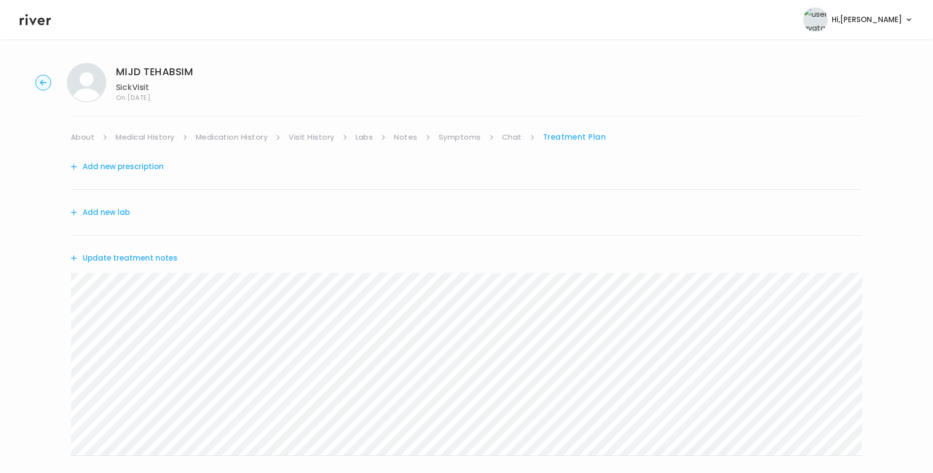
click at [87, 135] on link "About" at bounding box center [83, 137] width 24 height 14
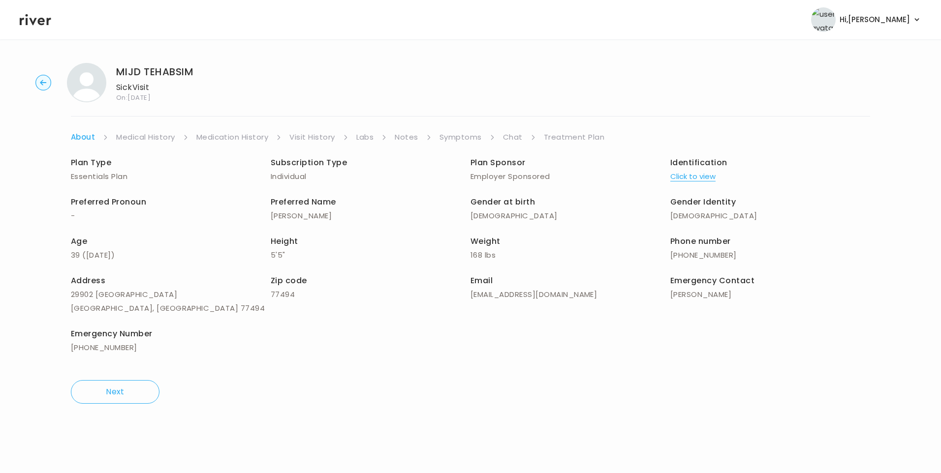
click at [559, 135] on link "Treatment Plan" at bounding box center [574, 137] width 61 height 14
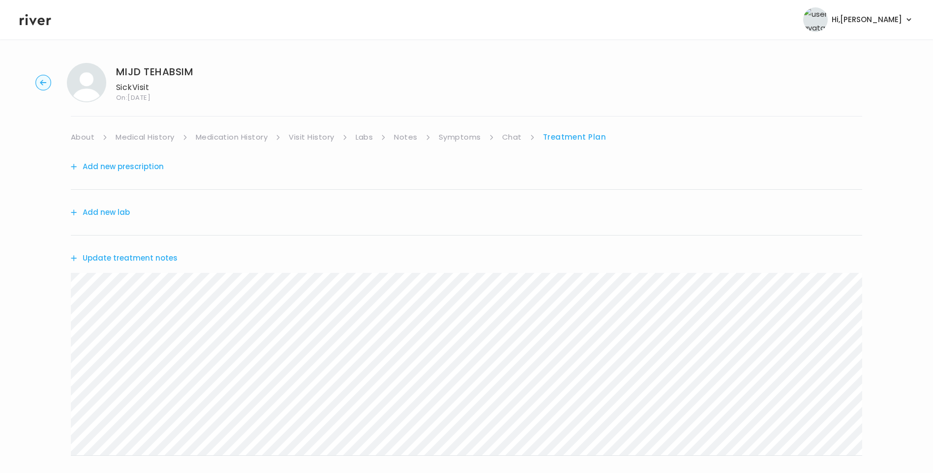
click at [159, 258] on button "Update treatment notes" at bounding box center [124, 258] width 107 height 14
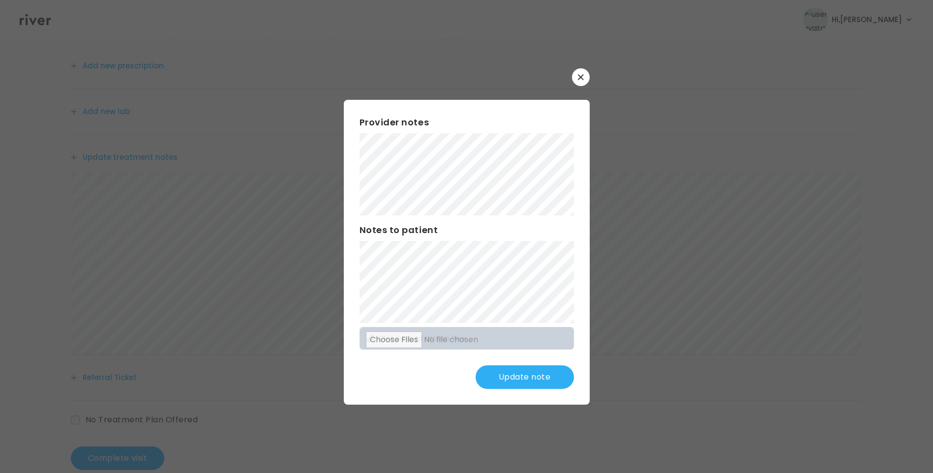
scroll to position [122, 0]
click at [503, 373] on button "Update note" at bounding box center [525, 378] width 98 height 24
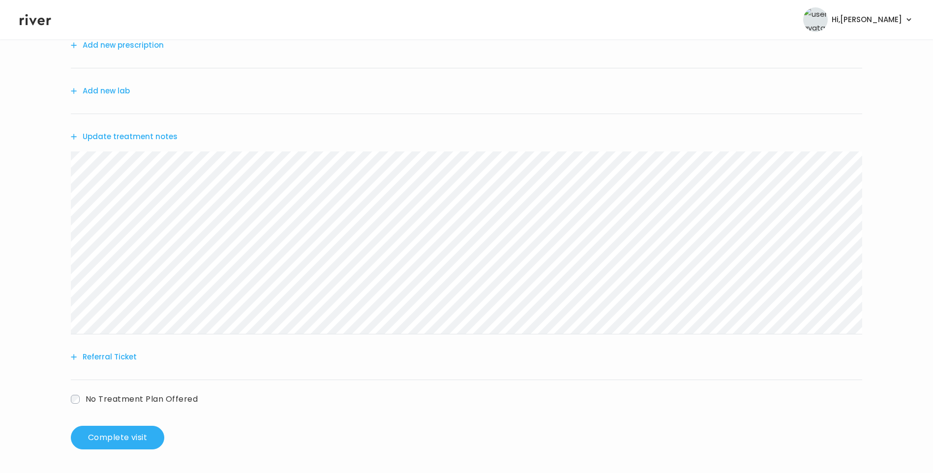
click at [122, 133] on button "Update treatment notes" at bounding box center [124, 137] width 107 height 14
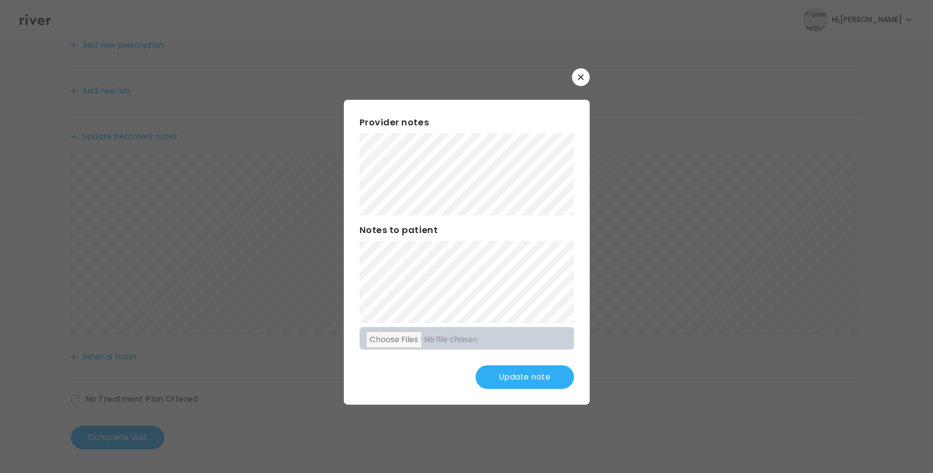
click at [546, 373] on button "Update note" at bounding box center [525, 378] width 98 height 24
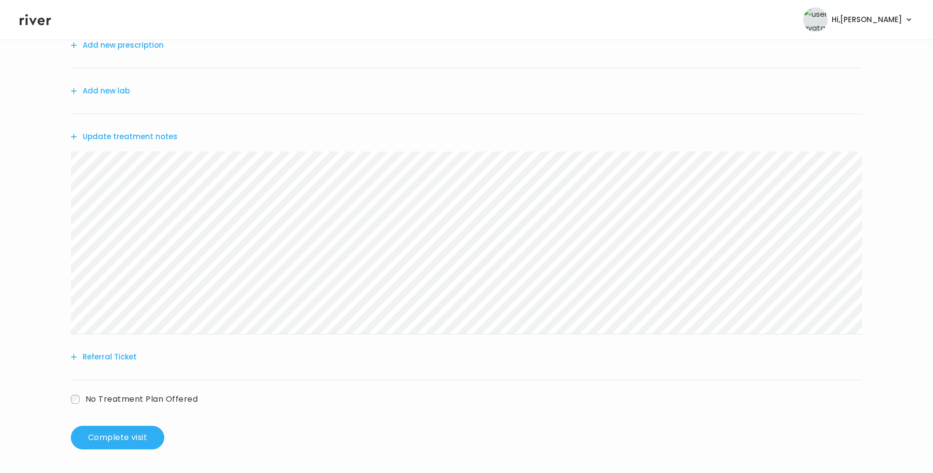
click at [137, 139] on button "Update treatment notes" at bounding box center [124, 137] width 107 height 14
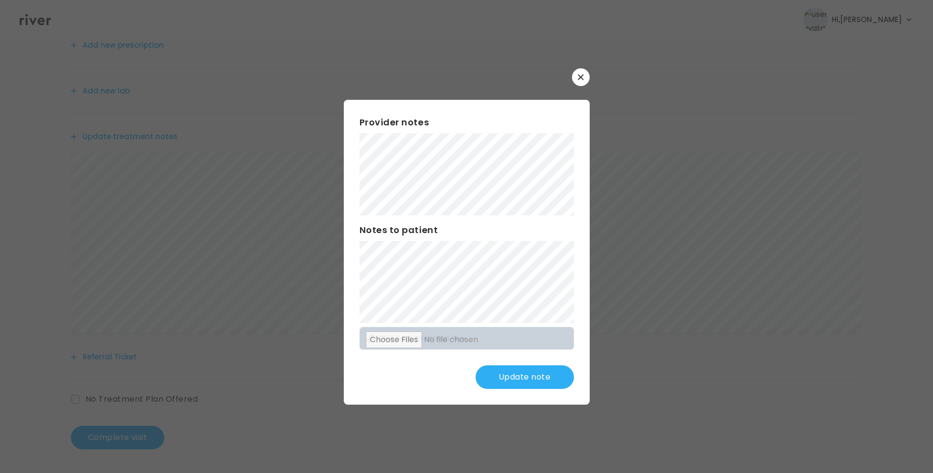
click at [520, 382] on button "Update note" at bounding box center [525, 378] width 98 height 24
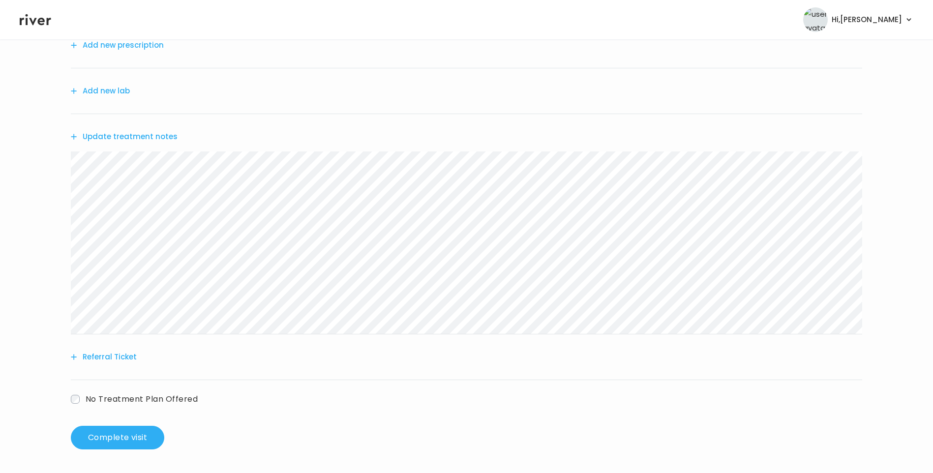
click at [161, 137] on button "Update treatment notes" at bounding box center [124, 137] width 107 height 14
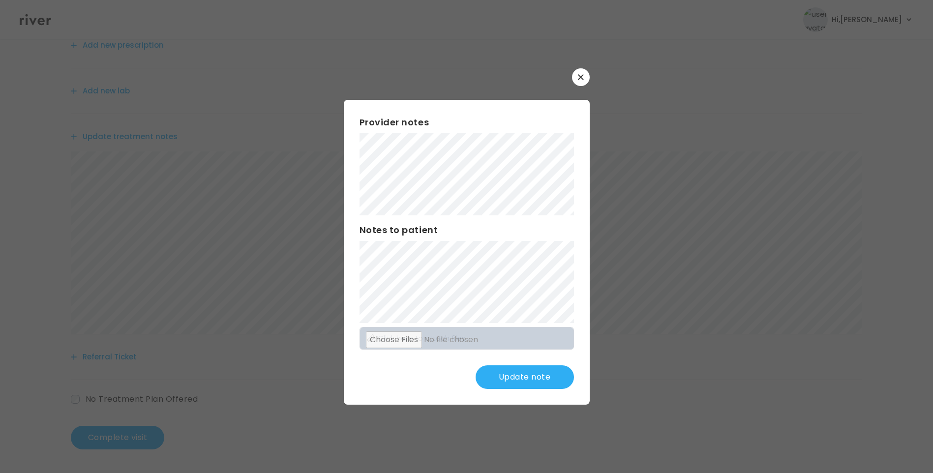
click at [542, 381] on button "Update note" at bounding box center [525, 378] width 98 height 24
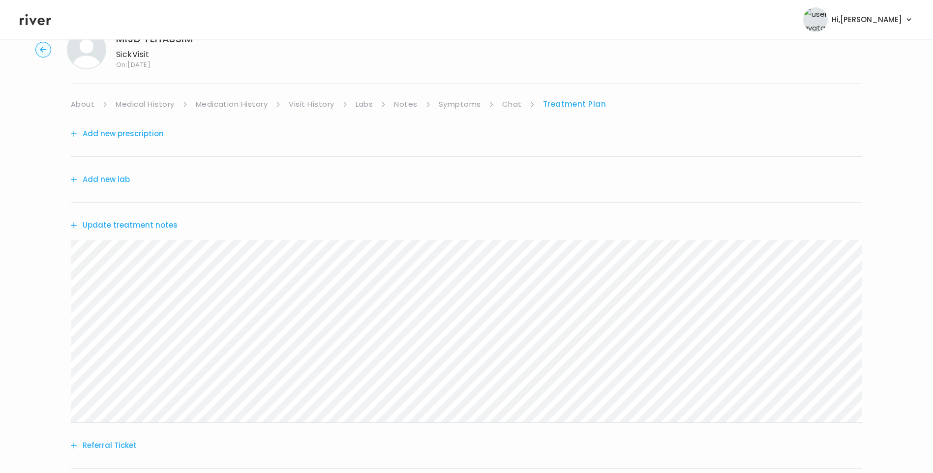
scroll to position [0, 0]
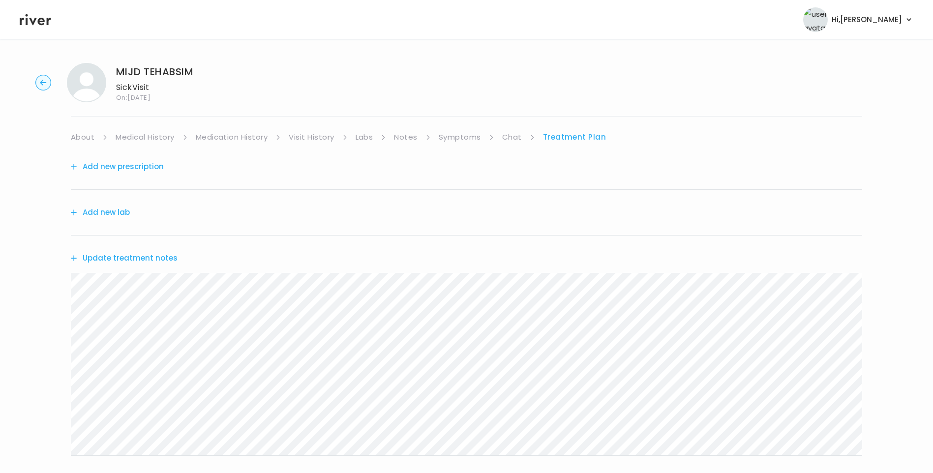
click at [471, 135] on link "Symptoms" at bounding box center [460, 137] width 42 height 14
click at [515, 132] on link "Chat" at bounding box center [514, 137] width 20 height 14
click at [90, 133] on link "About" at bounding box center [83, 137] width 24 height 14
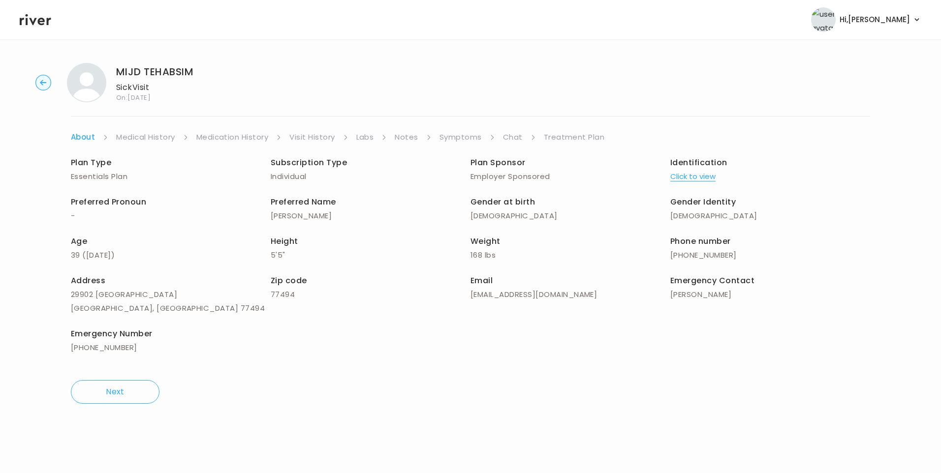
click at [569, 139] on link "Treatment Plan" at bounding box center [574, 137] width 61 height 14
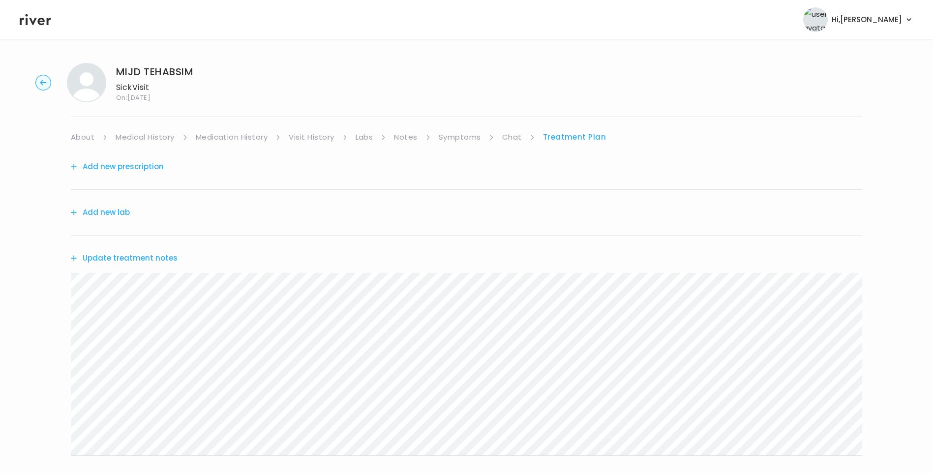
click at [133, 257] on button "Update treatment notes" at bounding box center [124, 258] width 107 height 14
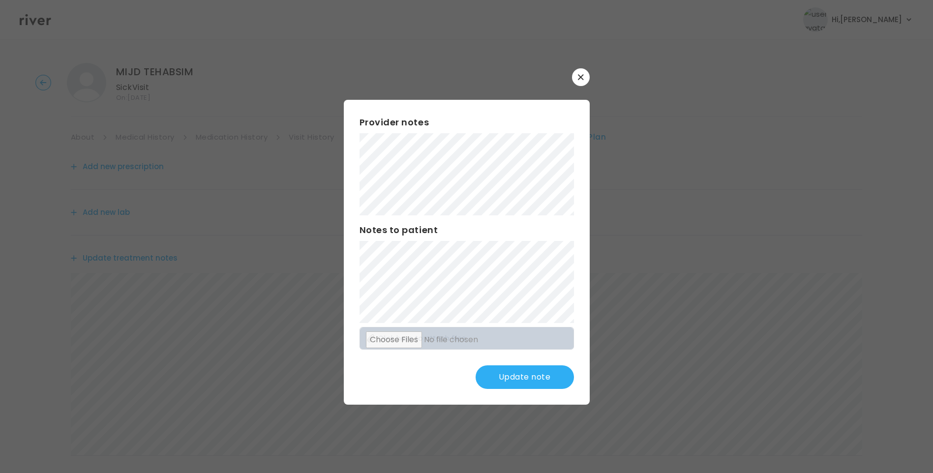
click at [529, 375] on button "Update note" at bounding box center [525, 378] width 98 height 24
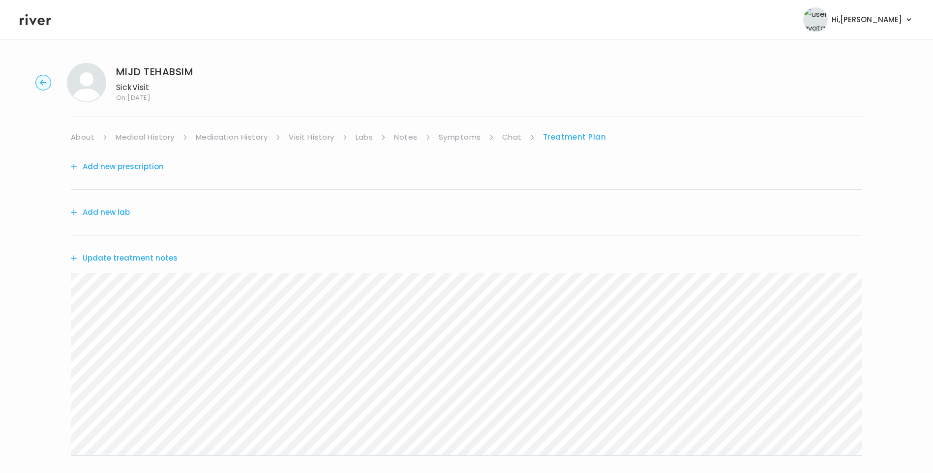
click at [514, 138] on link "Chat" at bounding box center [512, 137] width 20 height 14
click at [13, 389] on div "MIJD TEHABSIM Sick Visit On: 30 Sep 2025 About Medical History Medication Histo…" at bounding box center [466, 293] width 933 height 476
click at [464, 136] on link "Symptoms" at bounding box center [460, 137] width 42 height 14
drag, startPoint x: 580, startPoint y: 133, endPoint x: 579, endPoint y: 138, distance: 5.4
click at [579, 133] on link "Treatment Plan" at bounding box center [575, 137] width 61 height 14
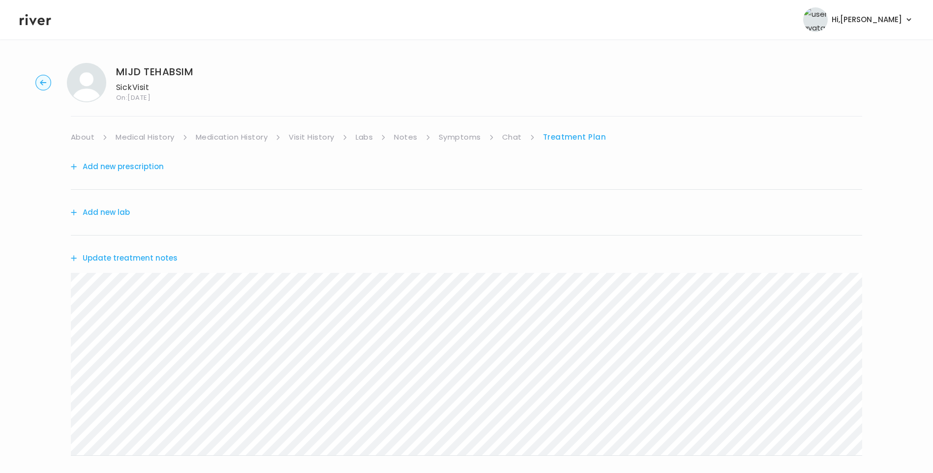
click at [518, 134] on link "Chat" at bounding box center [512, 137] width 20 height 14
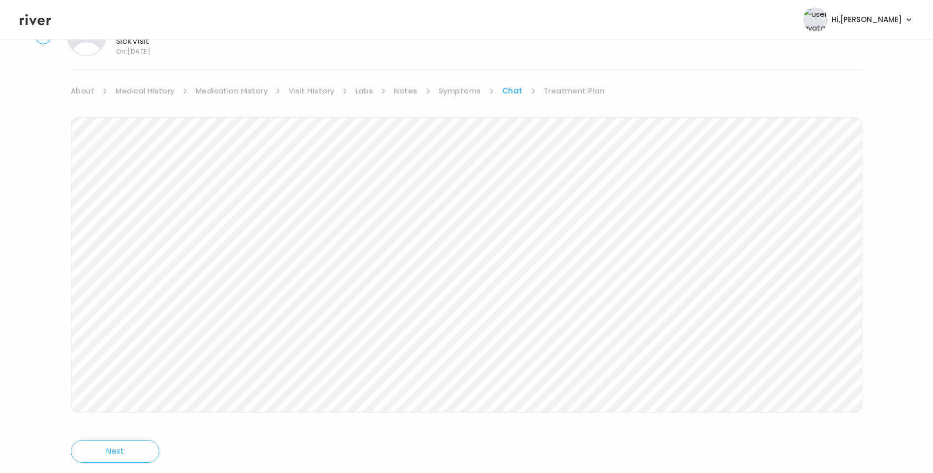
scroll to position [73, 0]
click at [38, 23] on icon at bounding box center [35, 19] width 31 height 11
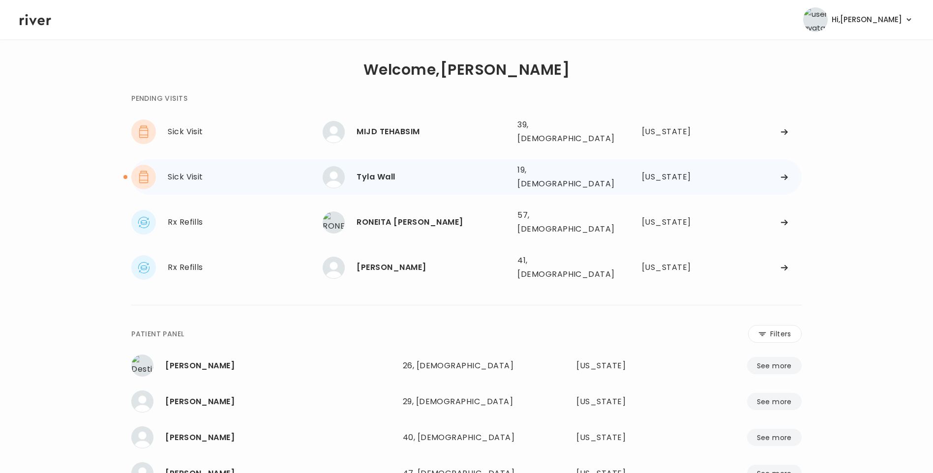
click at [372, 166] on div "Tyla Wall 19, [DEMOGRAPHIC_DATA] See more" at bounding box center [416, 177] width 187 height 22
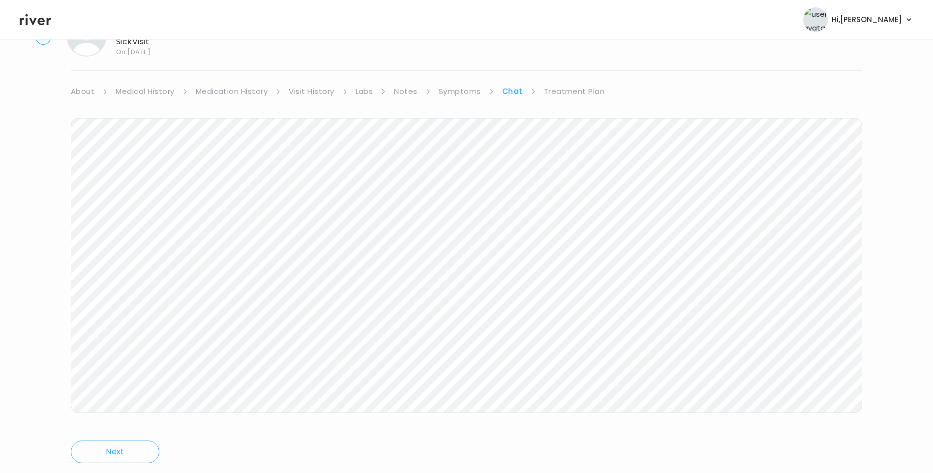
scroll to position [73, 0]
click at [573, 64] on link "Treatment Plan" at bounding box center [574, 64] width 61 height 14
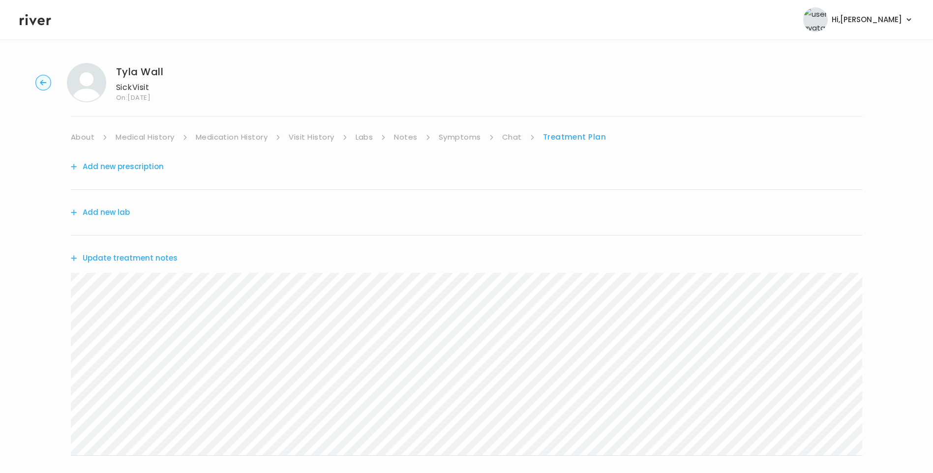
click at [153, 256] on button "Update treatment notes" at bounding box center [124, 258] width 107 height 14
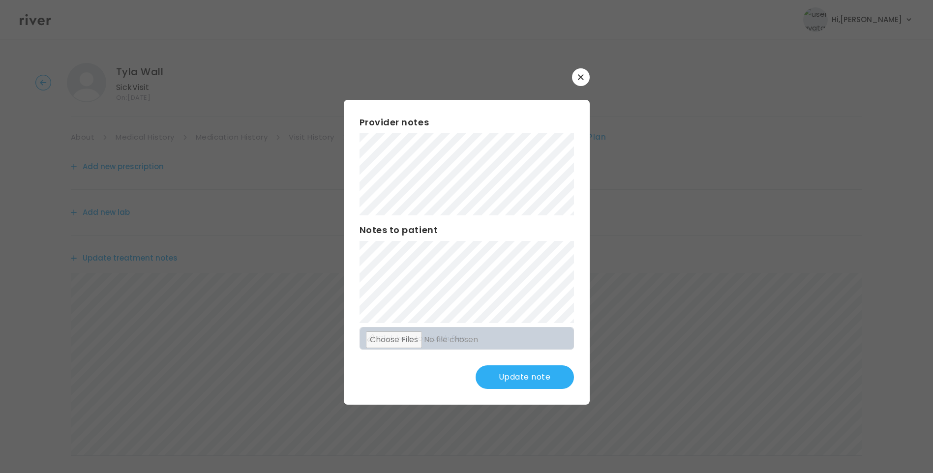
click at [542, 378] on button "Update note" at bounding box center [525, 378] width 98 height 24
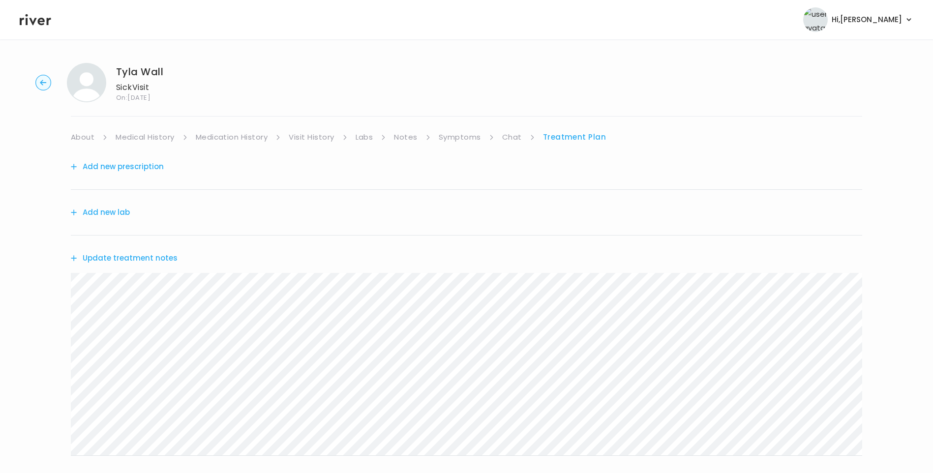
click at [43, 18] on icon at bounding box center [35, 19] width 31 height 15
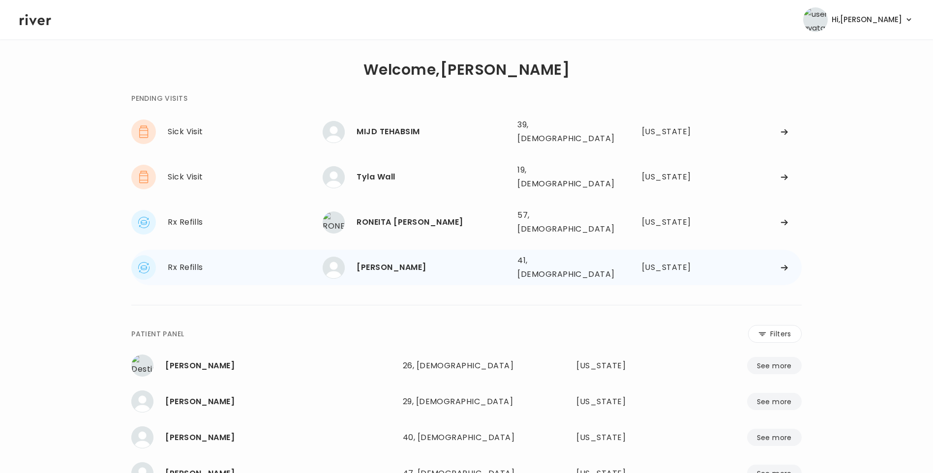
click at [409, 261] on div "[PERSON_NAME]" at bounding box center [433, 268] width 153 height 14
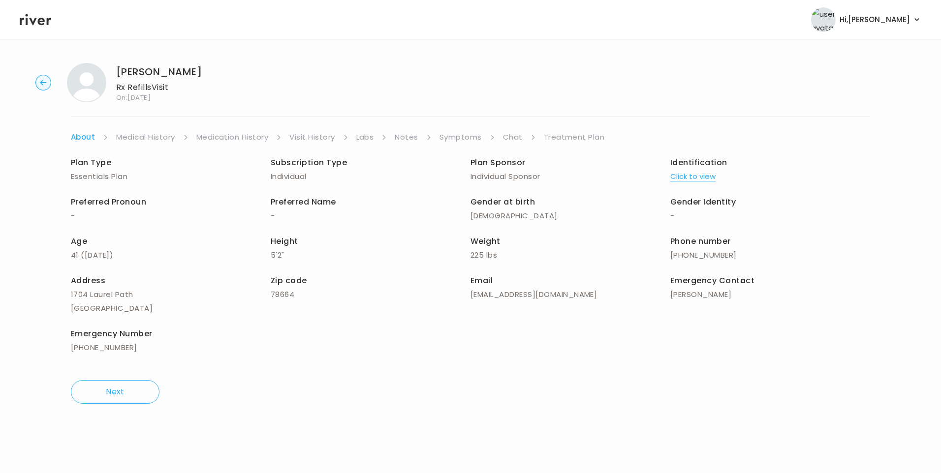
click at [516, 139] on link "Chat" at bounding box center [513, 137] width 20 height 14
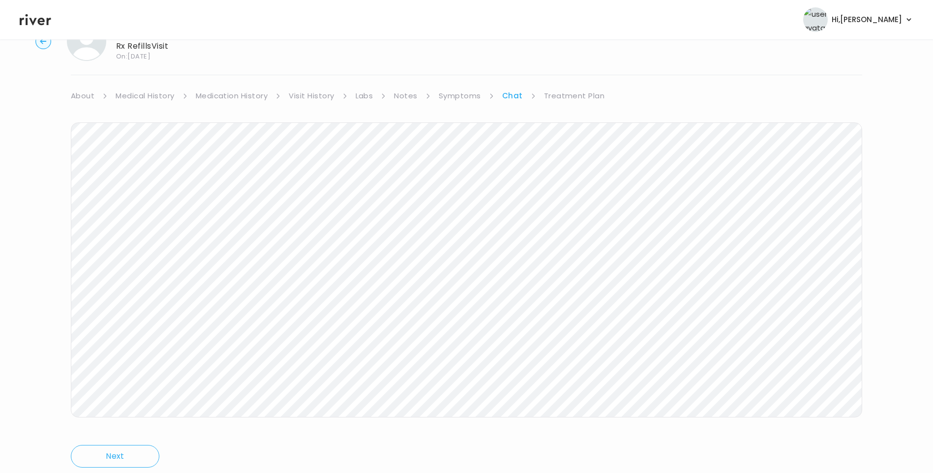
scroll to position [73, 0]
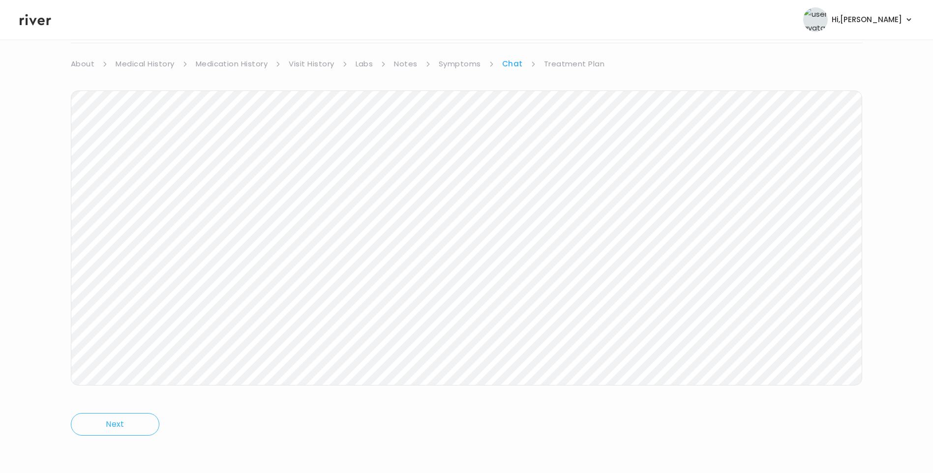
click at [34, 18] on icon at bounding box center [35, 19] width 31 height 15
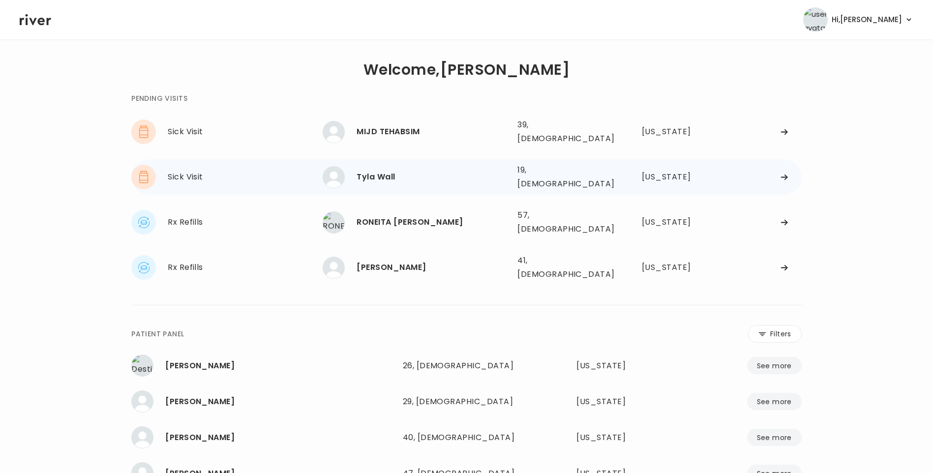
click at [393, 173] on div "Tyla Wall" at bounding box center [433, 177] width 153 height 14
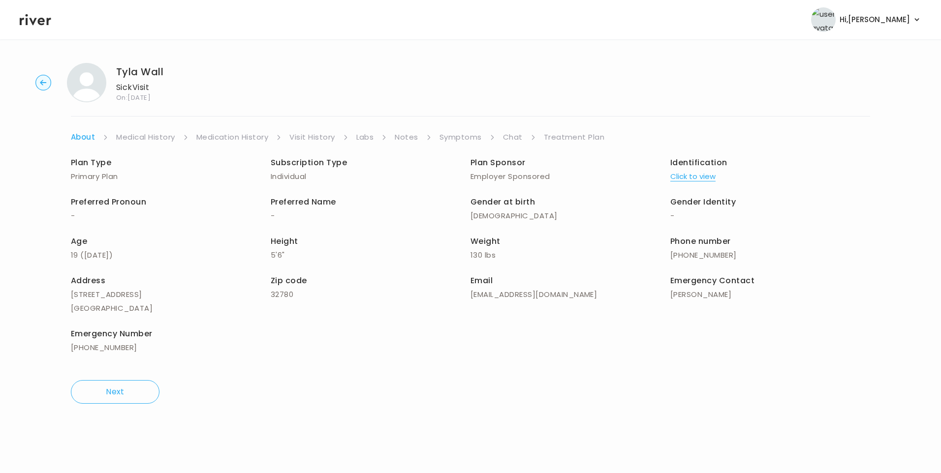
click at [512, 140] on link "Chat" at bounding box center [513, 137] width 20 height 14
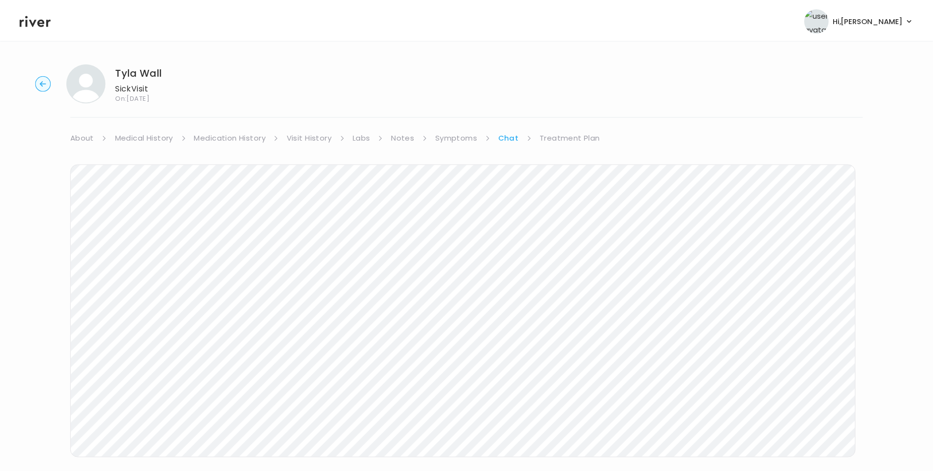
scroll to position [73, 0]
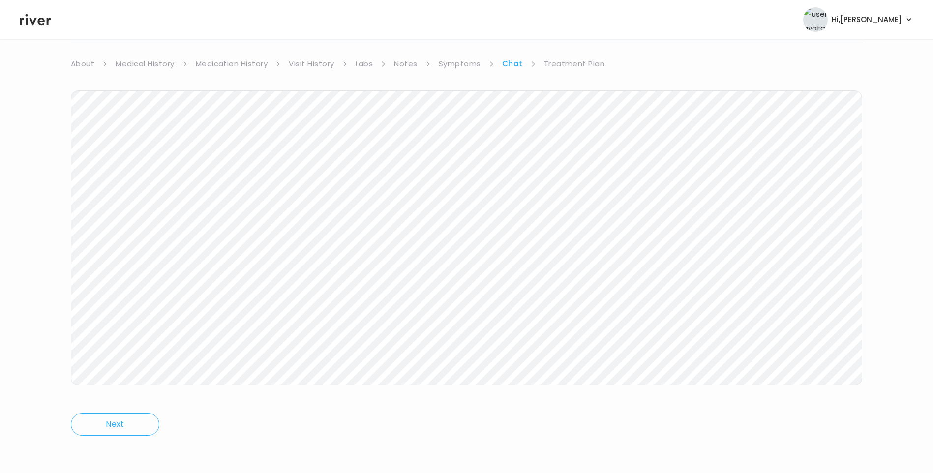
click at [39, 18] on icon at bounding box center [35, 19] width 31 height 15
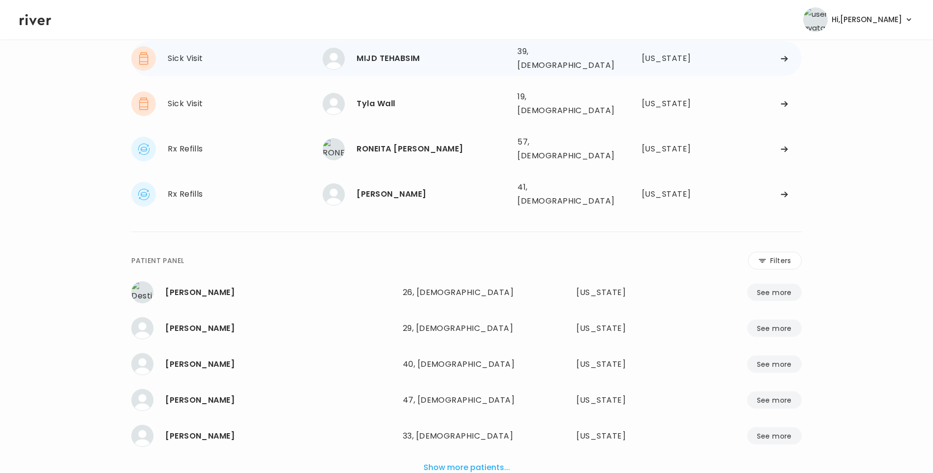
click at [388, 57] on div "MIJD TEHABSIM" at bounding box center [433, 59] width 153 height 14
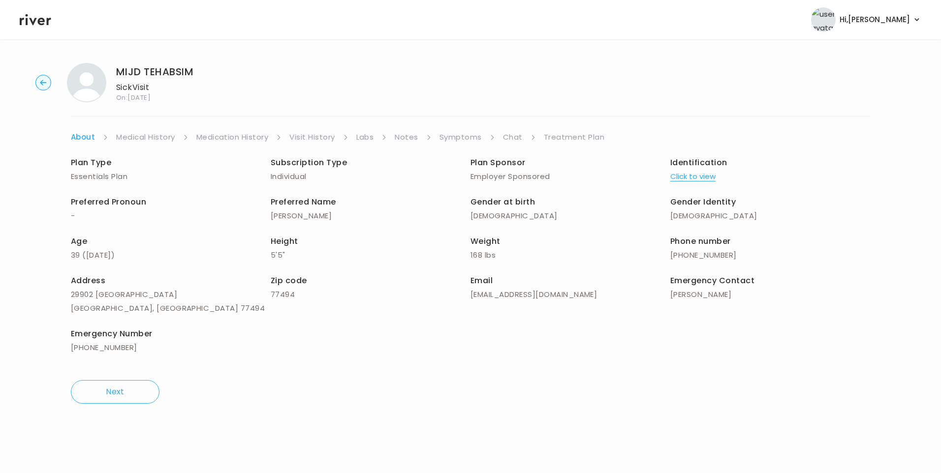
click at [519, 138] on link "Chat" at bounding box center [513, 137] width 20 height 14
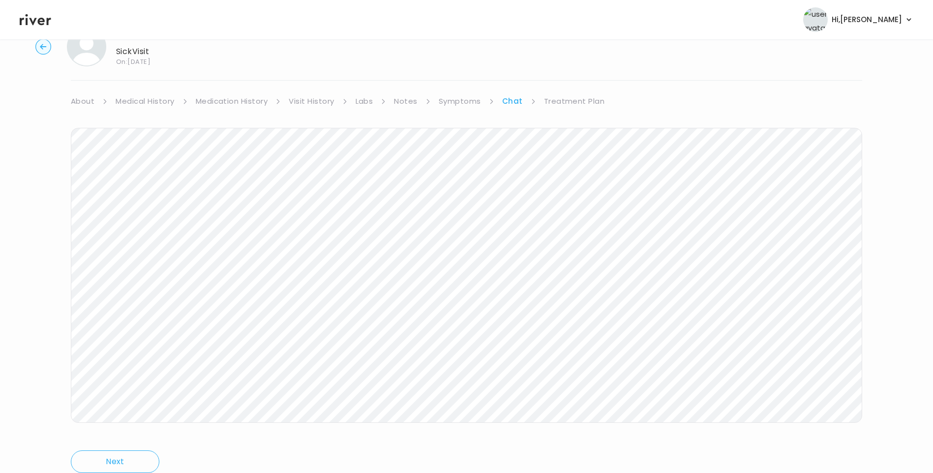
scroll to position [68, 0]
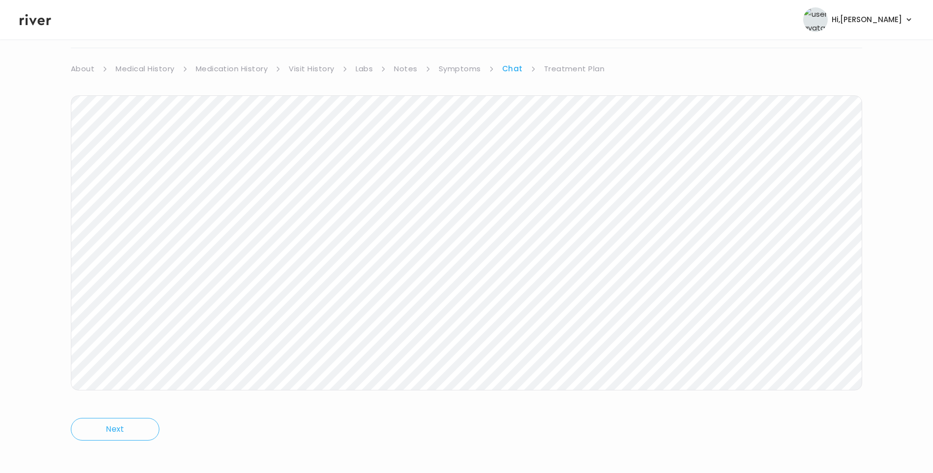
click at [40, 22] on icon at bounding box center [35, 19] width 31 height 11
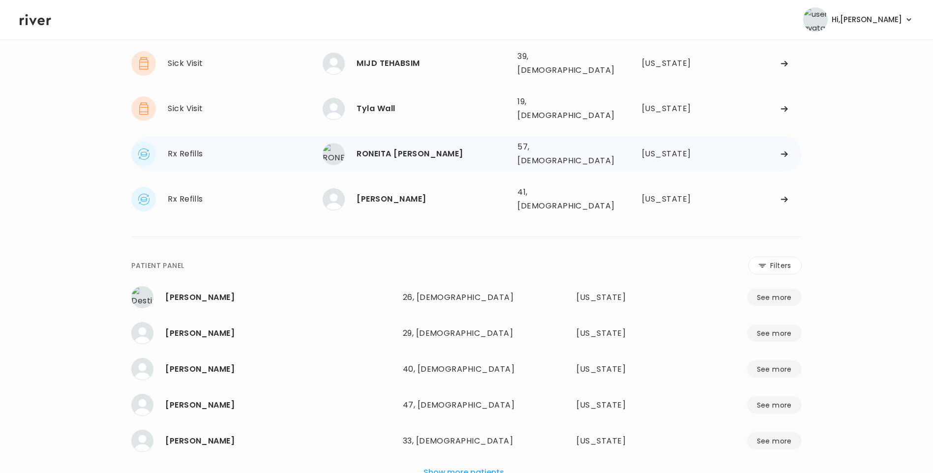
click at [402, 147] on div "RONEITA [PERSON_NAME]" at bounding box center [433, 154] width 153 height 14
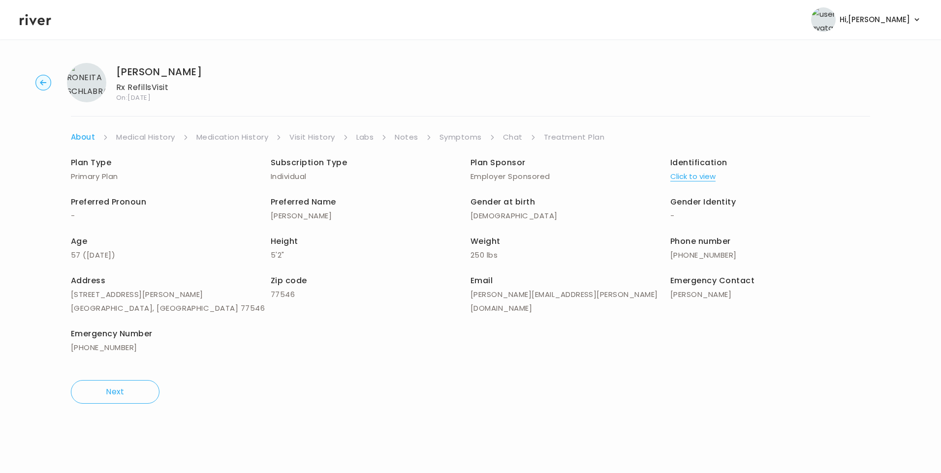
click at [507, 137] on link "Chat" at bounding box center [513, 137] width 20 height 14
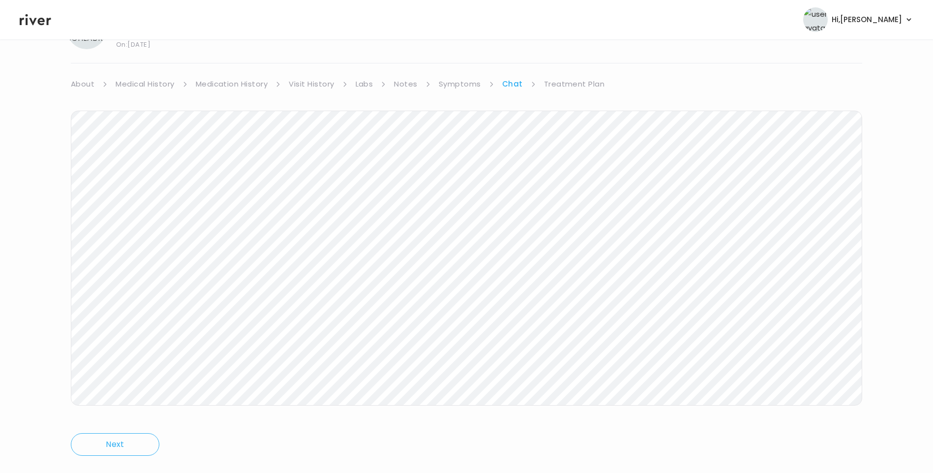
scroll to position [73, 0]
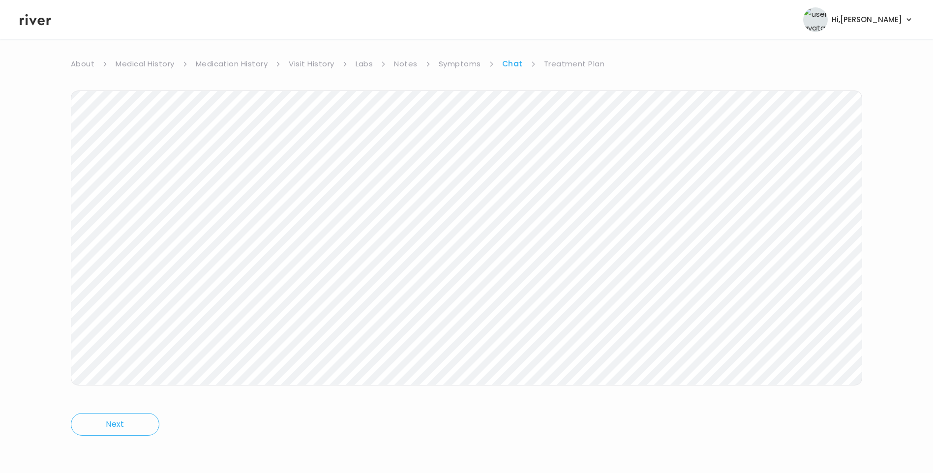
click at [43, 22] on icon at bounding box center [35, 19] width 31 height 11
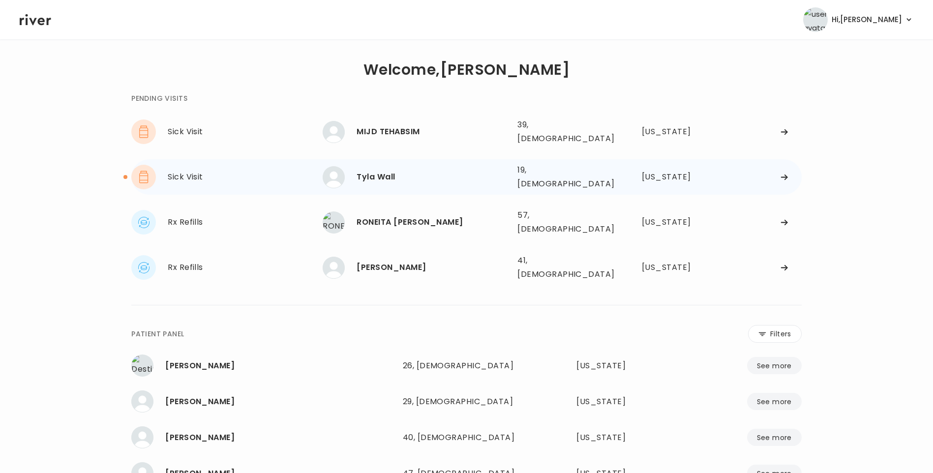
click at [366, 170] on div "Tyla Wall" at bounding box center [433, 177] width 153 height 14
click at [397, 173] on div "Tyla Wall" at bounding box center [433, 177] width 153 height 14
click at [374, 170] on div "Tyla Wall" at bounding box center [433, 177] width 153 height 14
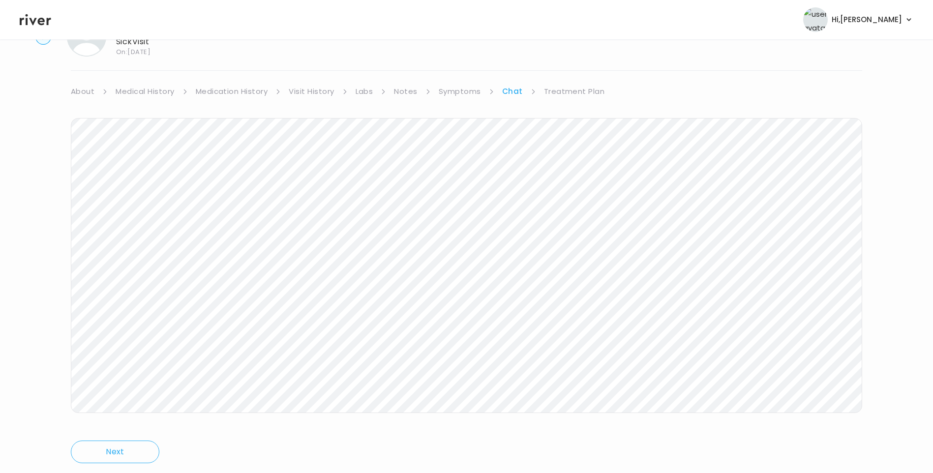
scroll to position [73, 0]
click at [576, 64] on link "Treatment Plan" at bounding box center [574, 64] width 61 height 14
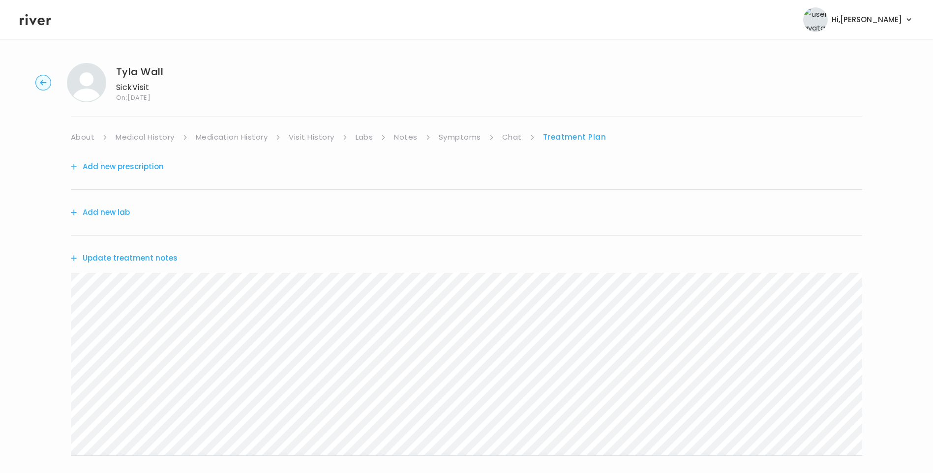
click at [132, 259] on button "Update treatment notes" at bounding box center [124, 258] width 107 height 14
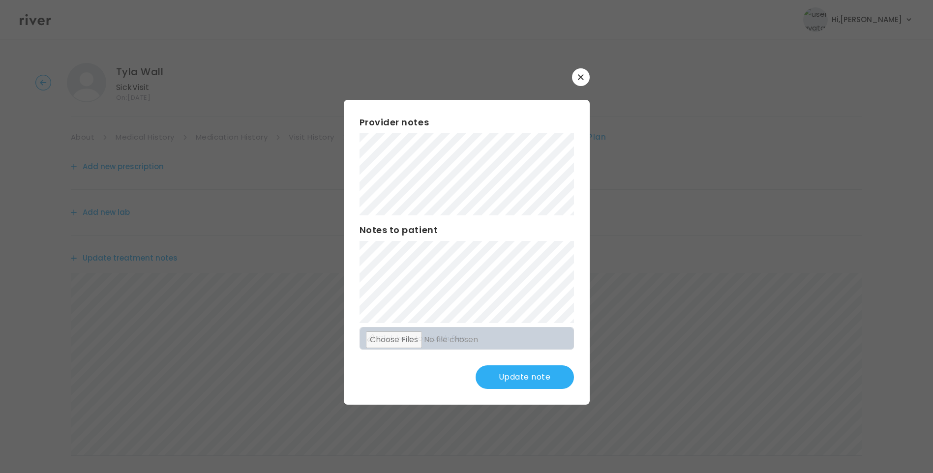
click at [535, 377] on button "Update note" at bounding box center [525, 378] width 98 height 24
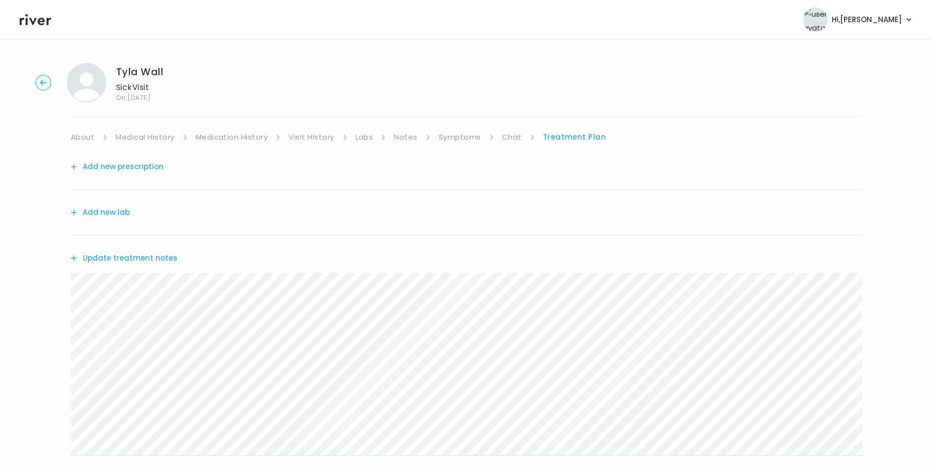
click at [132, 259] on button "Update treatment notes" at bounding box center [124, 258] width 107 height 14
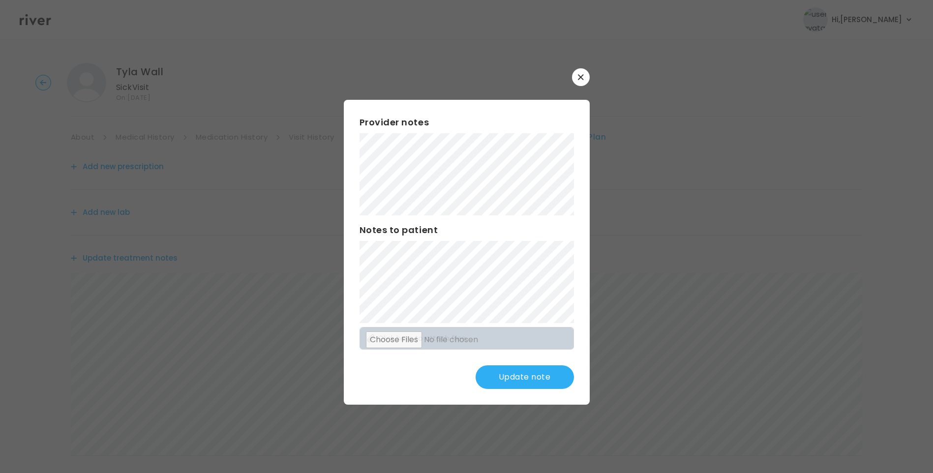
click at [543, 383] on button "Update note" at bounding box center [525, 378] width 98 height 24
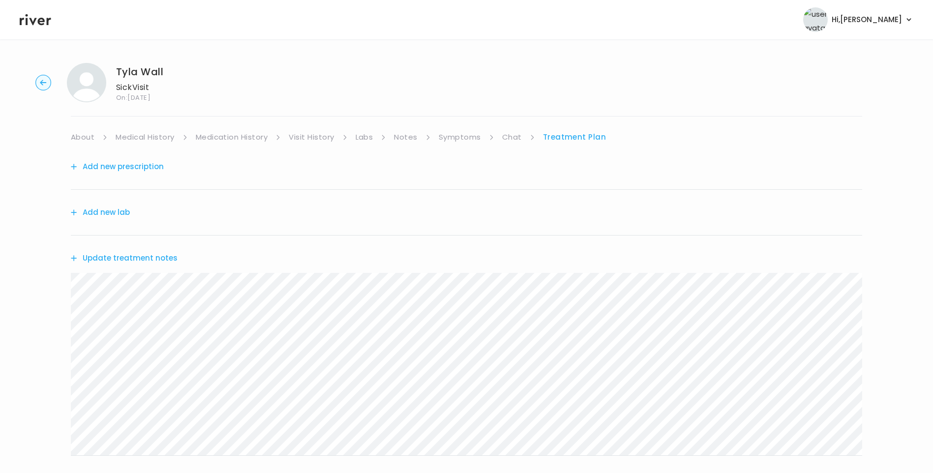
click at [47, 279] on div "Tyla Wall Sick Visit On: 30 Sep 2025 About Medical History Medication History V…" at bounding box center [466, 317] width 933 height 524
click at [501, 133] on ul "About Medical History Medication History Visit History Labs Notes Symptoms Chat…" at bounding box center [467, 137] width 792 height 14
click at [516, 137] on link "Chat" at bounding box center [512, 137] width 20 height 14
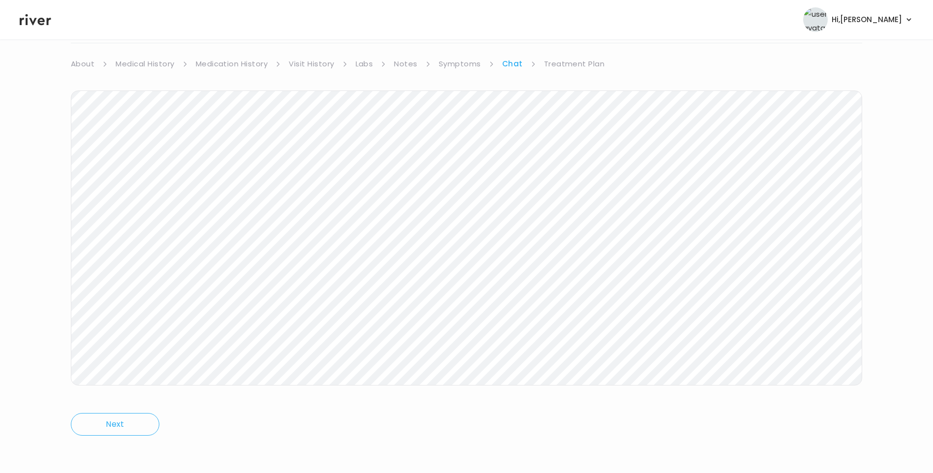
click at [573, 62] on link "Treatment Plan" at bounding box center [574, 64] width 61 height 14
click at [130, 406] on button "Referral Ticket" at bounding box center [104, 406] width 66 height 14
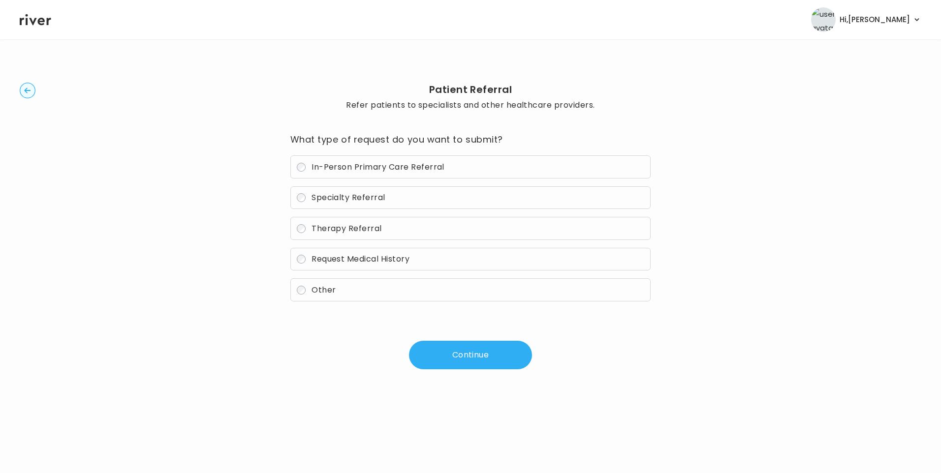
click at [359, 171] on span "In-Person Primary Care Referral" at bounding box center [377, 166] width 133 height 11
click at [460, 351] on button "Continue" at bounding box center [470, 355] width 123 height 29
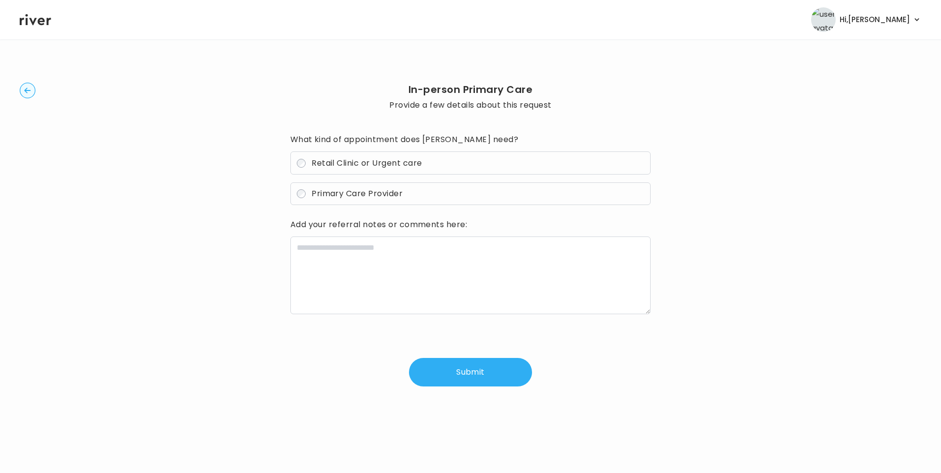
click at [380, 164] on span "Retail Clinic or Urgent care" at bounding box center [366, 162] width 110 height 11
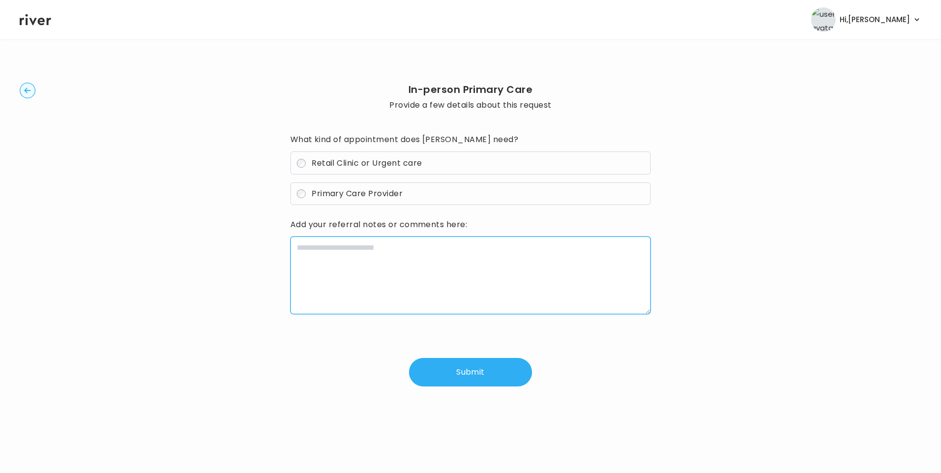
click at [403, 250] on textarea at bounding box center [470, 276] width 361 height 78
paste textarea "**********"
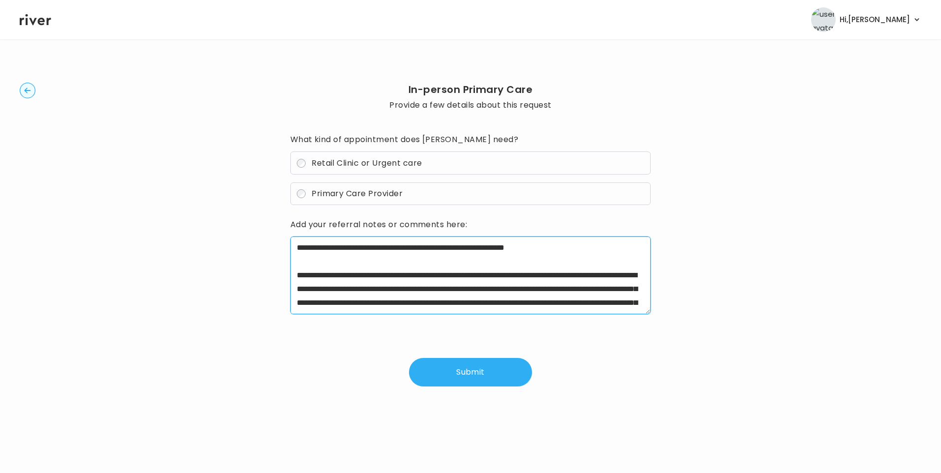
drag, startPoint x: 325, startPoint y: 276, endPoint x: 377, endPoint y: 274, distance: 52.2
click at [377, 274] on textarea "**********" at bounding box center [470, 276] width 361 height 78
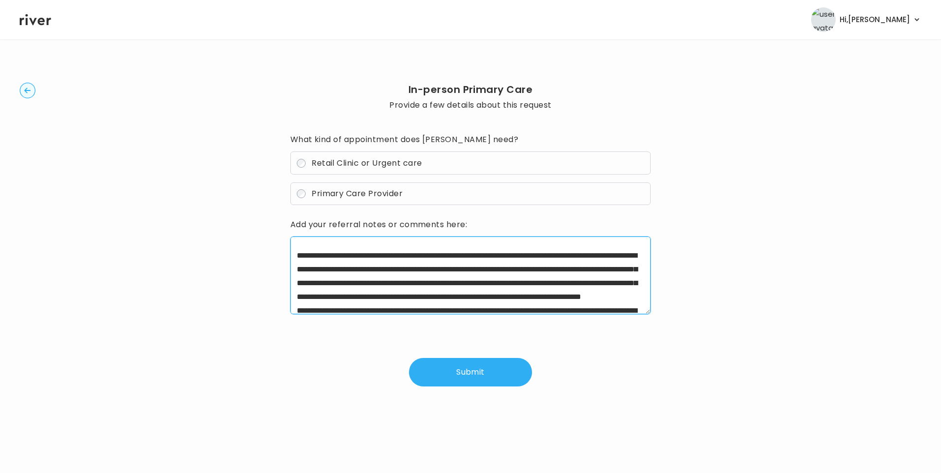
drag, startPoint x: 584, startPoint y: 271, endPoint x: 399, endPoint y: 286, distance: 185.6
click at [399, 286] on textarea "**********" at bounding box center [470, 276] width 361 height 78
click at [605, 269] on textarea "**********" at bounding box center [470, 276] width 361 height 78
click at [600, 270] on textarea "**********" at bounding box center [470, 276] width 361 height 78
click at [599, 270] on textarea "**********" at bounding box center [470, 276] width 361 height 78
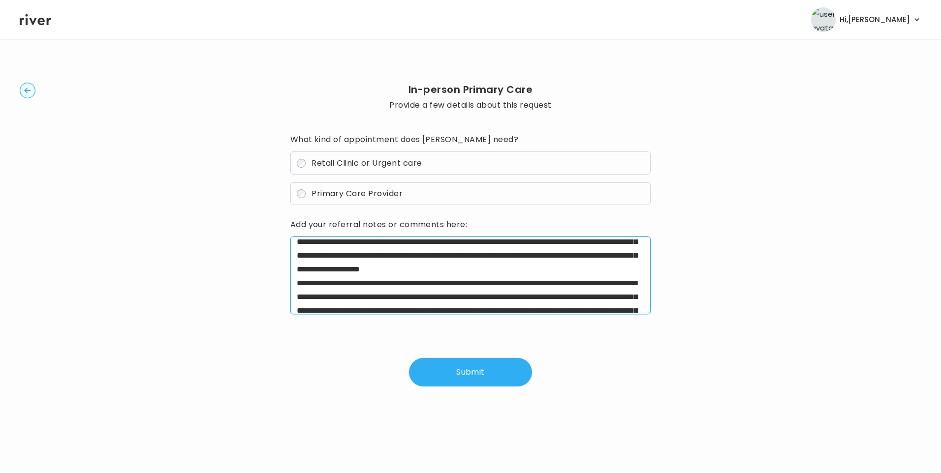
scroll to position [61, 0]
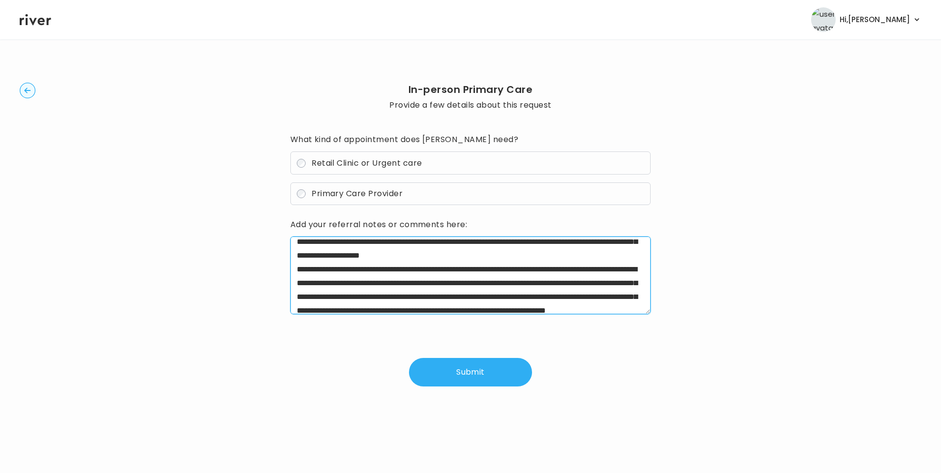
drag, startPoint x: 336, startPoint y: 298, endPoint x: 522, endPoint y: 271, distance: 187.9
click at [522, 271] on textarea "**********" at bounding box center [470, 276] width 361 height 78
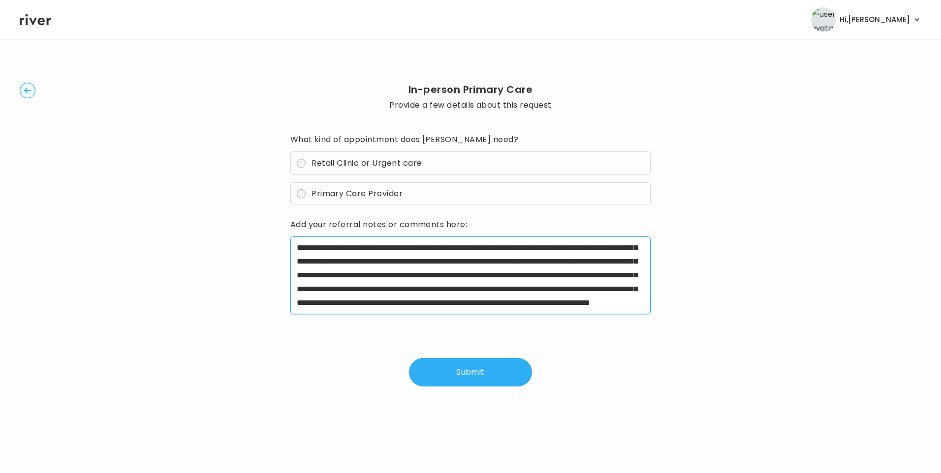
scroll to position [47, 0]
drag, startPoint x: 335, startPoint y: 271, endPoint x: 383, endPoint y: 274, distance: 47.8
click at [383, 274] on textarea "**********" at bounding box center [470, 276] width 361 height 78
drag, startPoint x: 336, startPoint y: 270, endPoint x: 429, endPoint y: 283, distance: 94.4
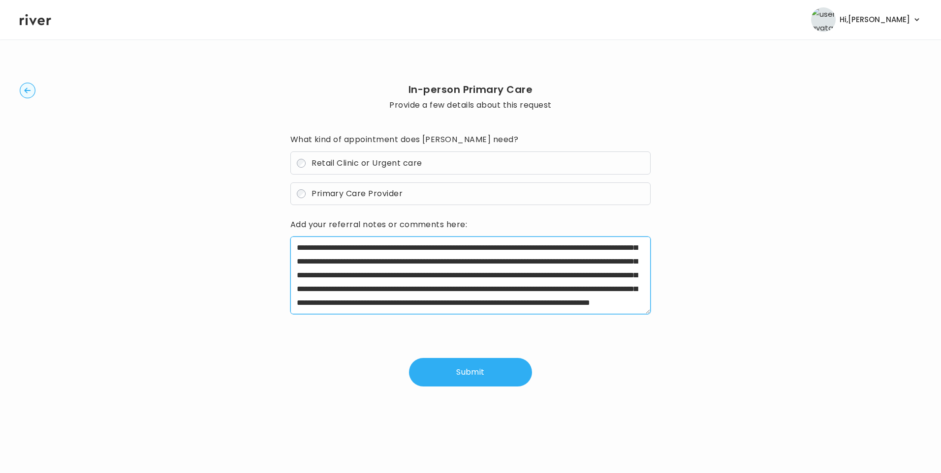
click at [429, 283] on textarea "**********" at bounding box center [470, 276] width 361 height 78
drag, startPoint x: 406, startPoint y: 284, endPoint x: 507, endPoint y: 298, distance: 101.3
click at [507, 298] on textarea "**********" at bounding box center [470, 276] width 361 height 78
click at [620, 302] on textarea "**********" at bounding box center [470, 276] width 361 height 78
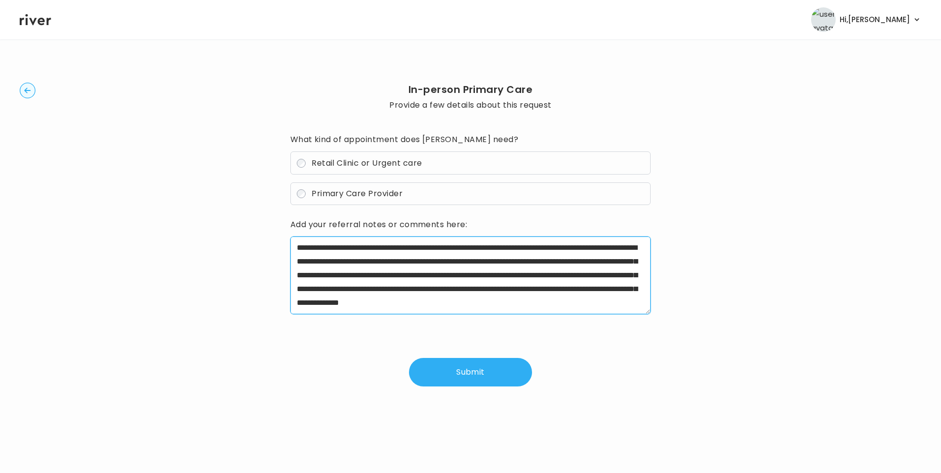
click at [615, 306] on textarea "**********" at bounding box center [470, 276] width 361 height 78
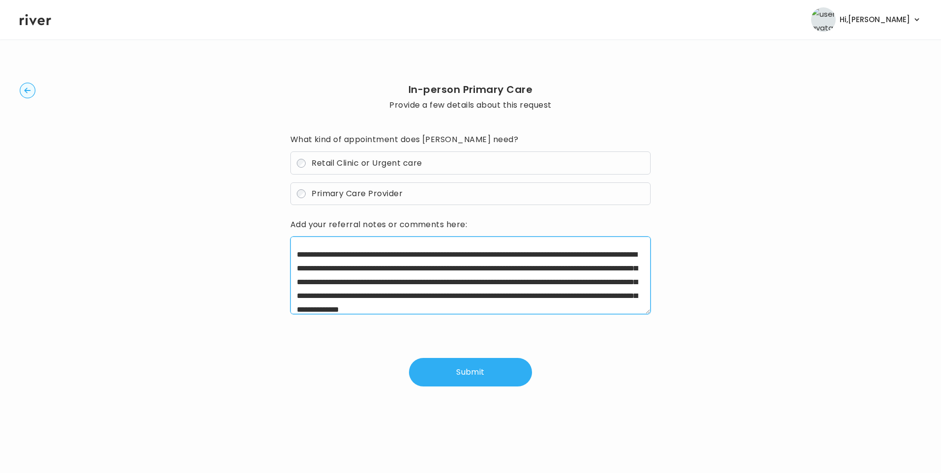
scroll to position [0, 0]
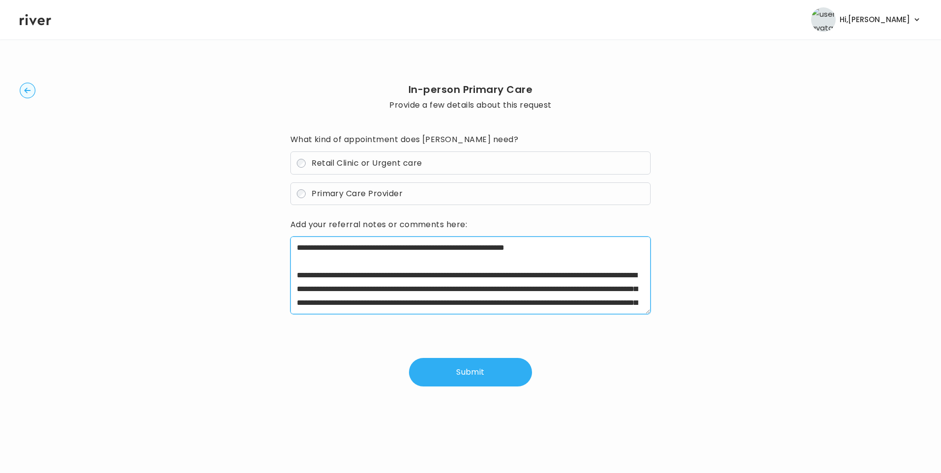
type textarea "**********"
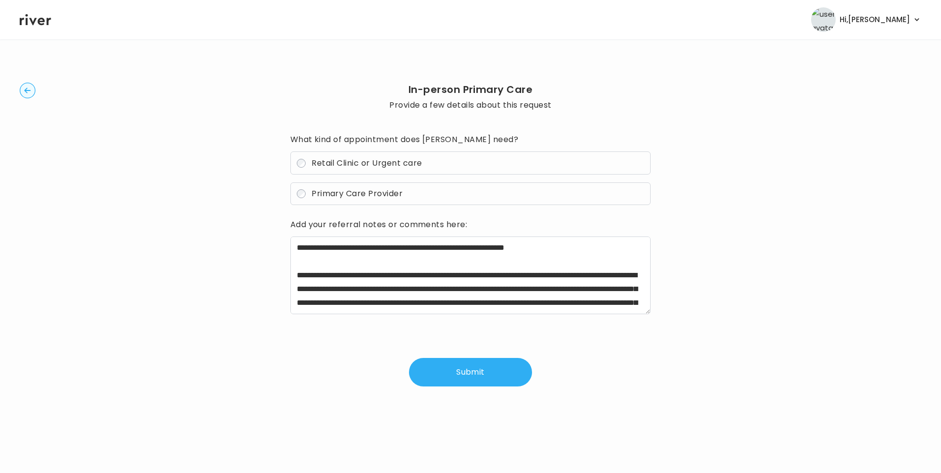
click at [487, 376] on button "Submit" at bounding box center [470, 372] width 123 height 29
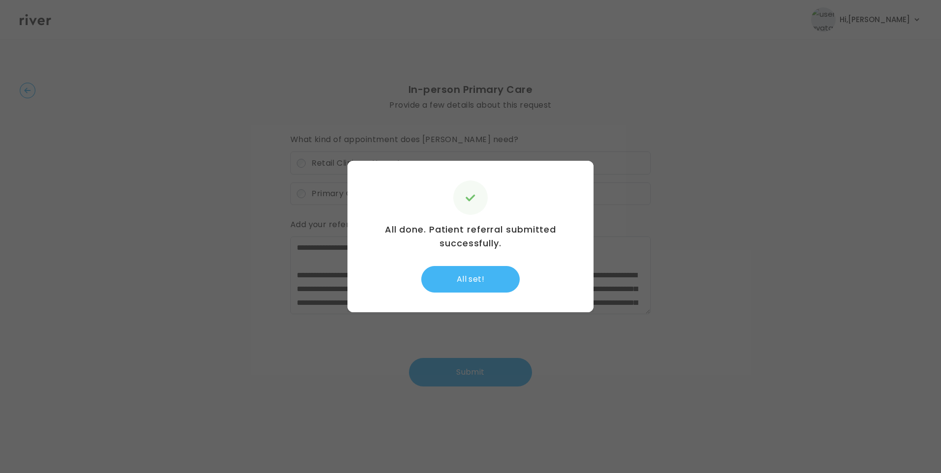
click at [478, 286] on button "All set!" at bounding box center [470, 279] width 98 height 27
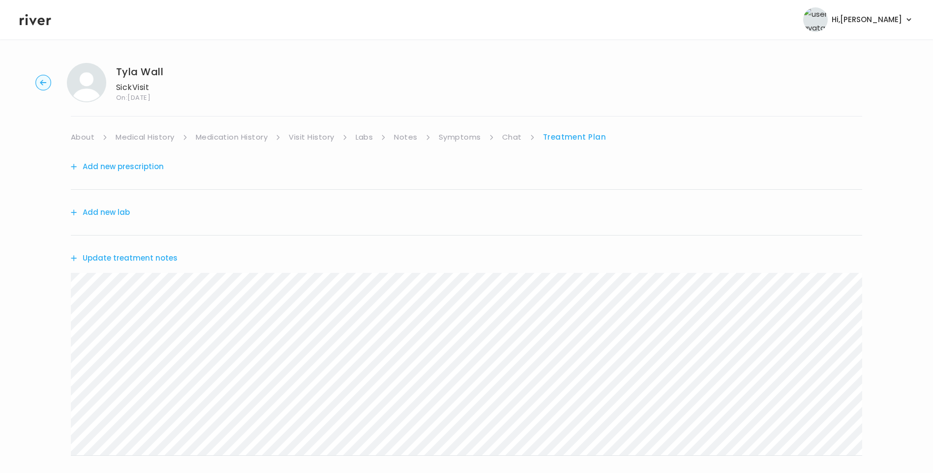
click at [157, 258] on button "Update treatment notes" at bounding box center [124, 258] width 107 height 14
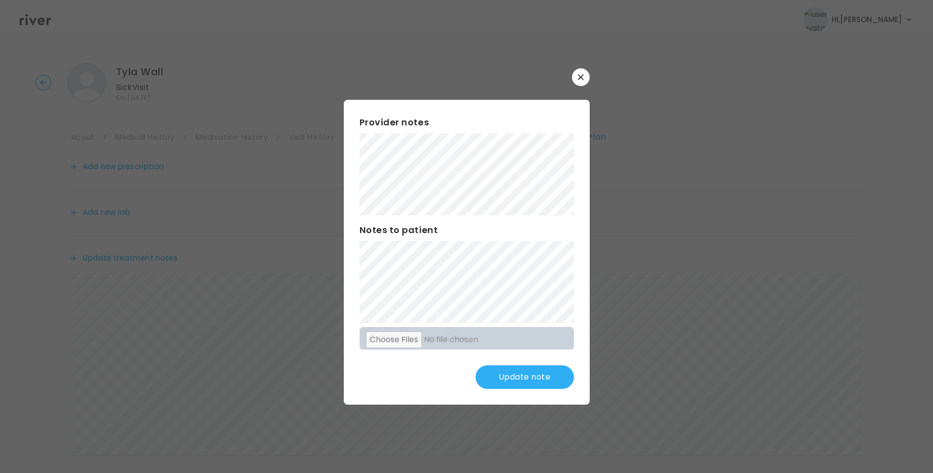
click at [541, 377] on button "Update note" at bounding box center [525, 378] width 98 height 24
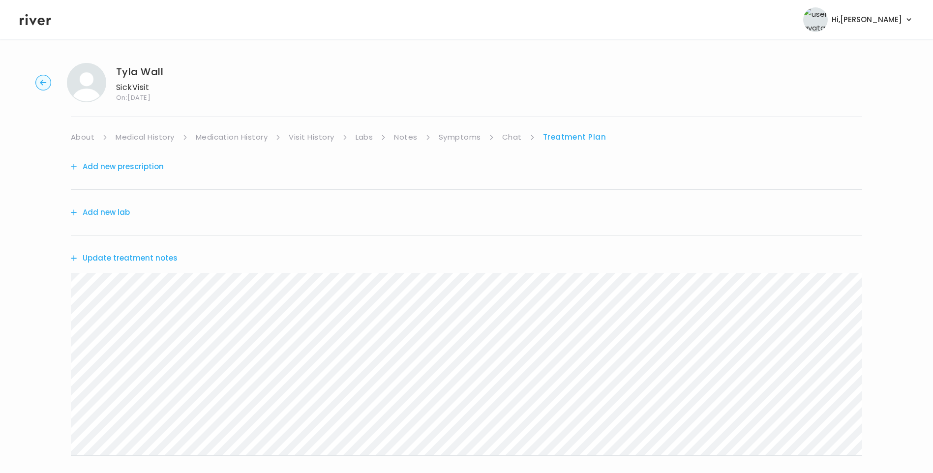
click at [467, 139] on link "Symptoms" at bounding box center [460, 137] width 42 height 14
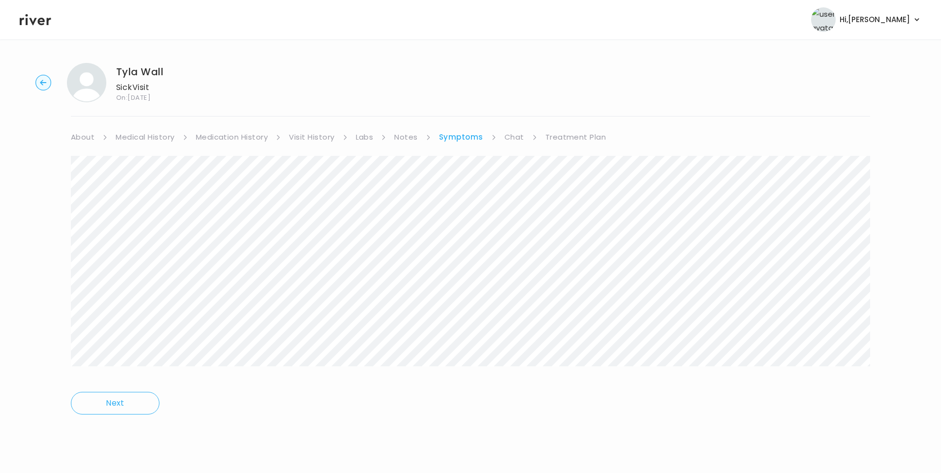
click at [554, 141] on link "Treatment Plan" at bounding box center [575, 137] width 61 height 14
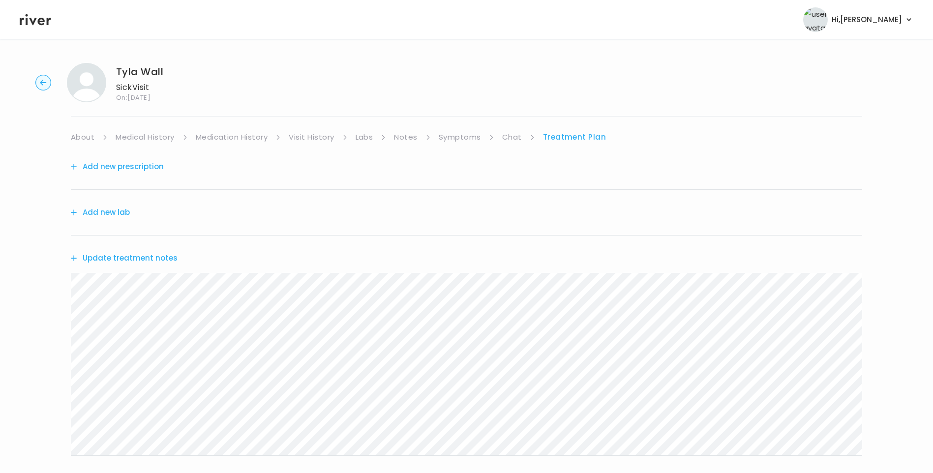
click at [159, 140] on link "Medical History" at bounding box center [145, 137] width 59 height 14
click at [567, 138] on link "Treatment Plan" at bounding box center [577, 137] width 61 height 14
click at [165, 260] on button "Update treatment notes" at bounding box center [124, 258] width 107 height 14
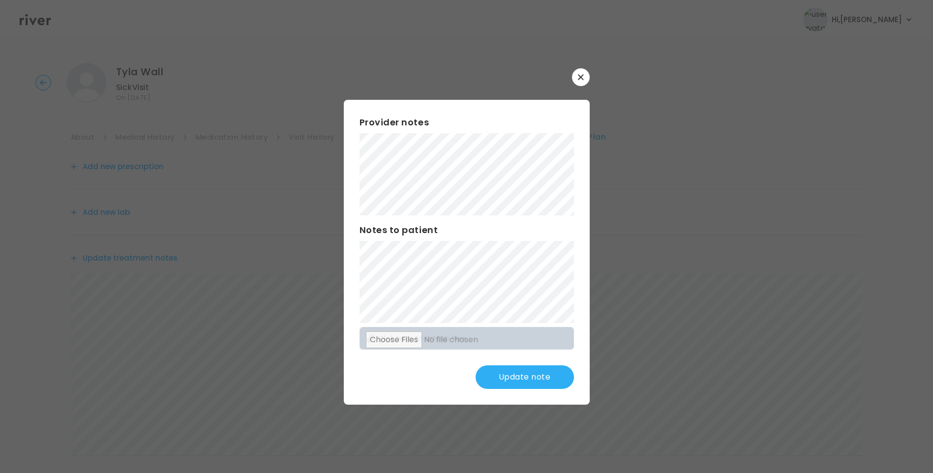
click at [537, 371] on button "Update note" at bounding box center [525, 378] width 98 height 24
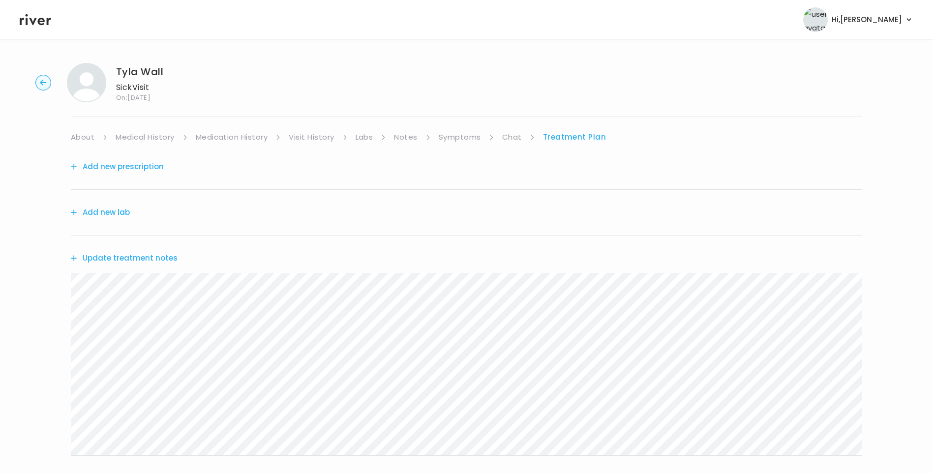
click at [507, 138] on link "Chat" at bounding box center [512, 137] width 20 height 14
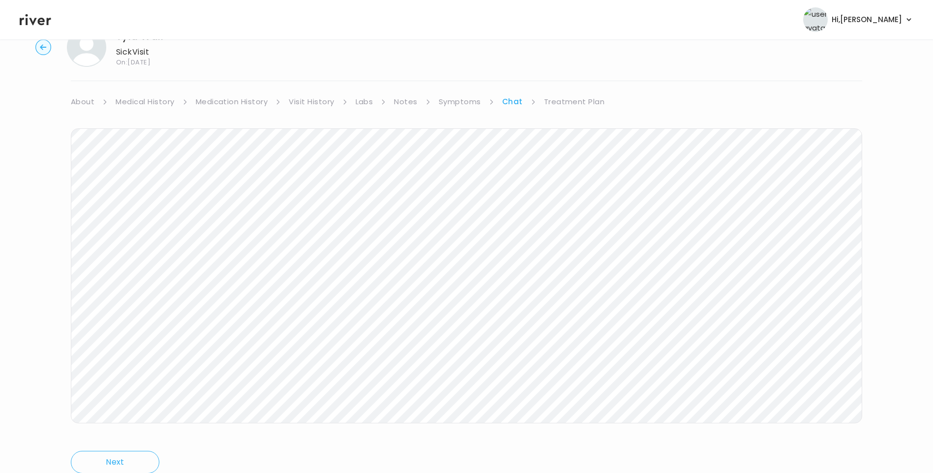
click at [569, 100] on link "Treatment Plan" at bounding box center [574, 102] width 61 height 14
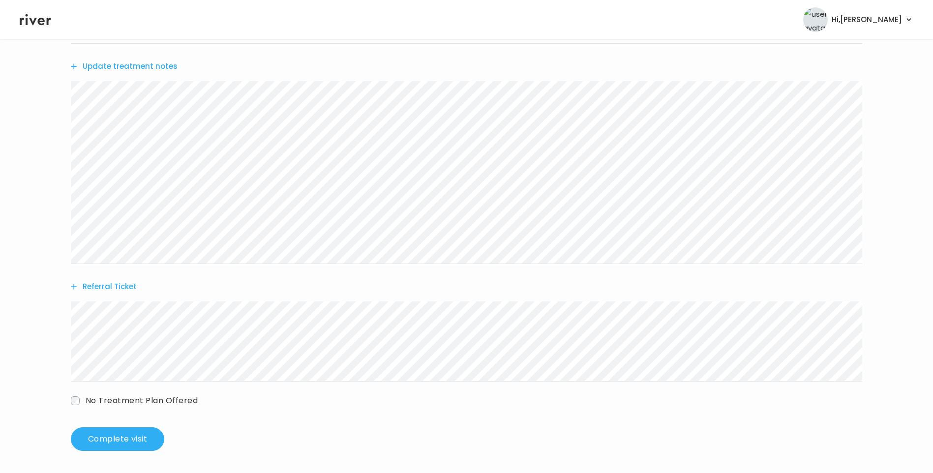
scroll to position [193, 0]
click at [141, 441] on button "Complete visit" at bounding box center [117, 438] width 93 height 24
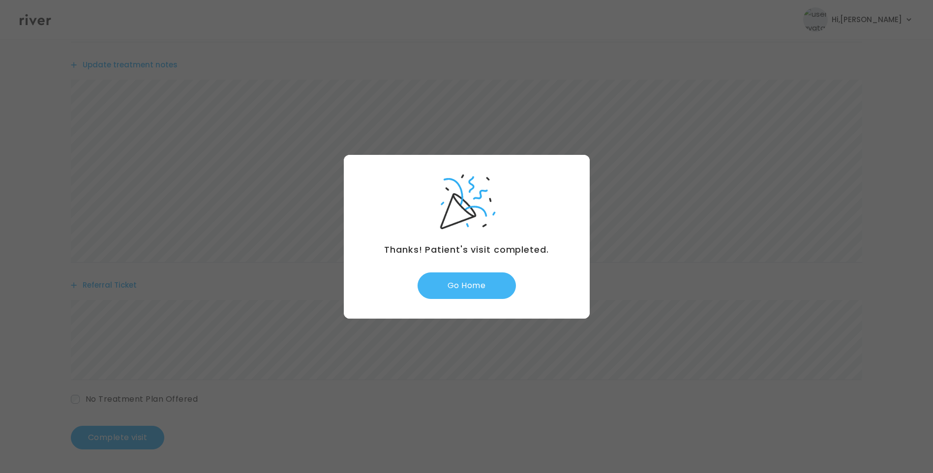
click at [480, 283] on button "Go Home" at bounding box center [467, 286] width 98 height 27
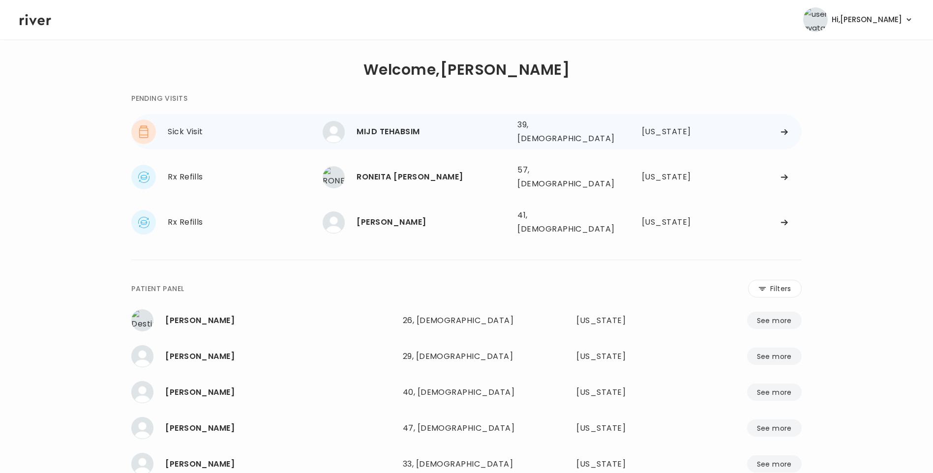
click at [401, 135] on div "MIJD TEHABSIM" at bounding box center [433, 132] width 153 height 14
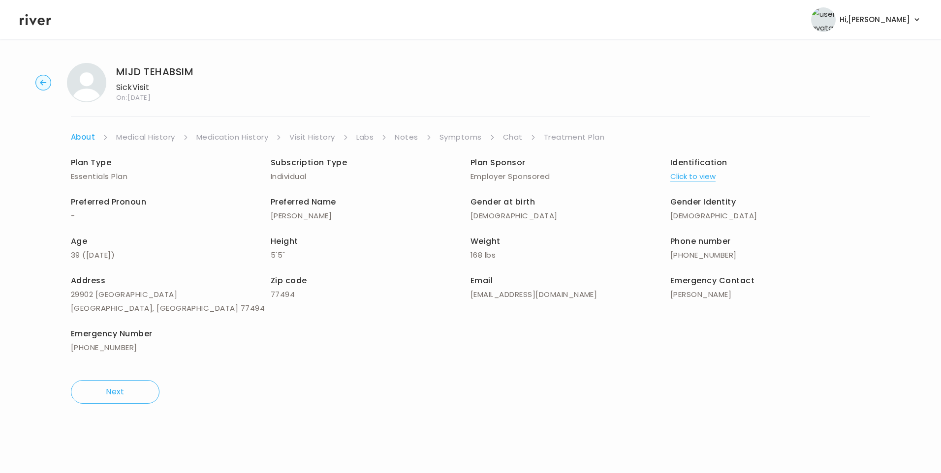
click at [503, 133] on link "Chat" at bounding box center [513, 137] width 20 height 14
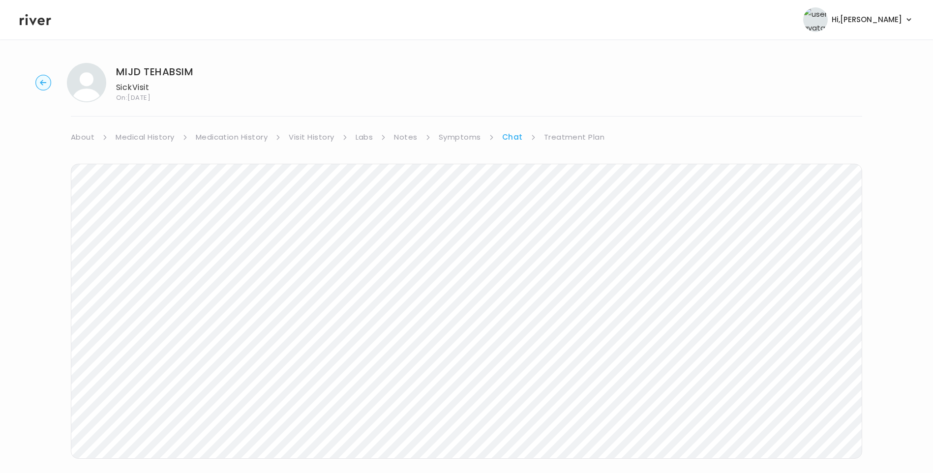
click at [35, 22] on icon at bounding box center [35, 19] width 31 height 15
